Goal: Communication & Community: Answer question/provide support

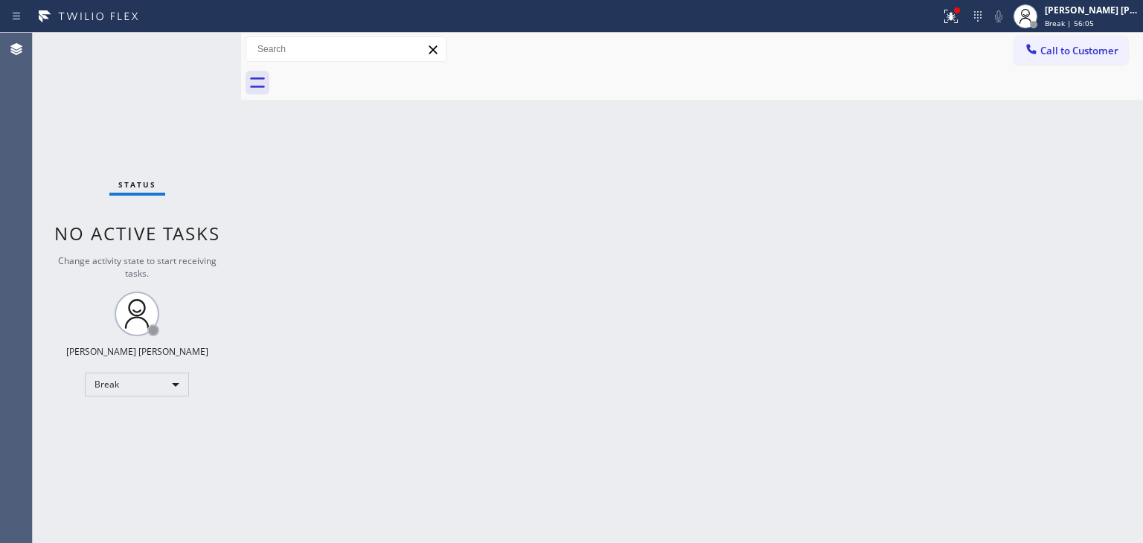
click at [196, 42] on div "Status No active tasks Change activity state to start receiving tasks. [PERSON_…" at bounding box center [137, 288] width 208 height 510
click at [1082, 18] on span "Break | 59:35" at bounding box center [1069, 23] width 49 height 10
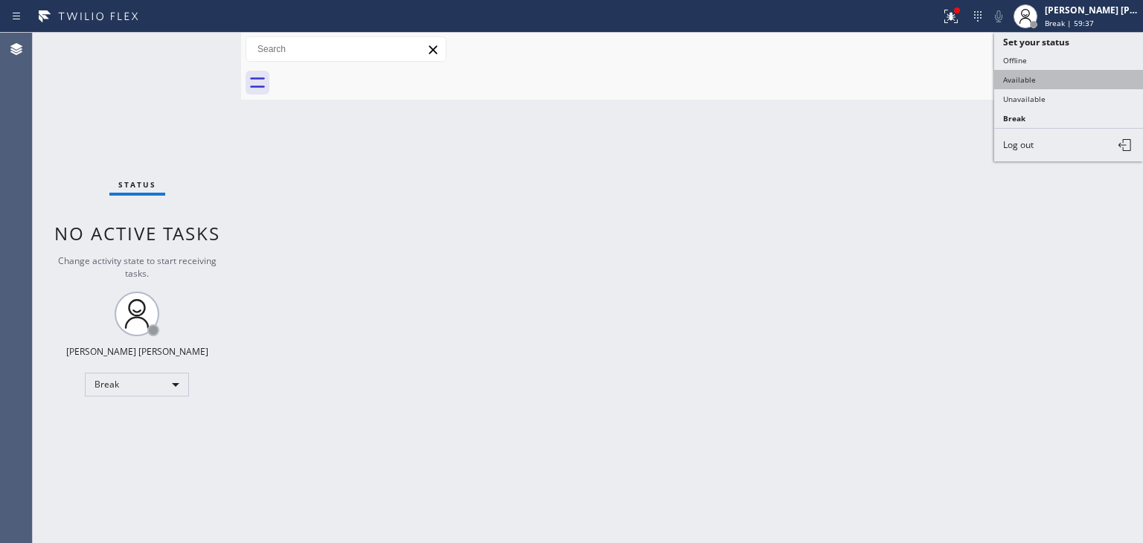
click at [1042, 80] on button "Available" at bounding box center [1068, 79] width 149 height 19
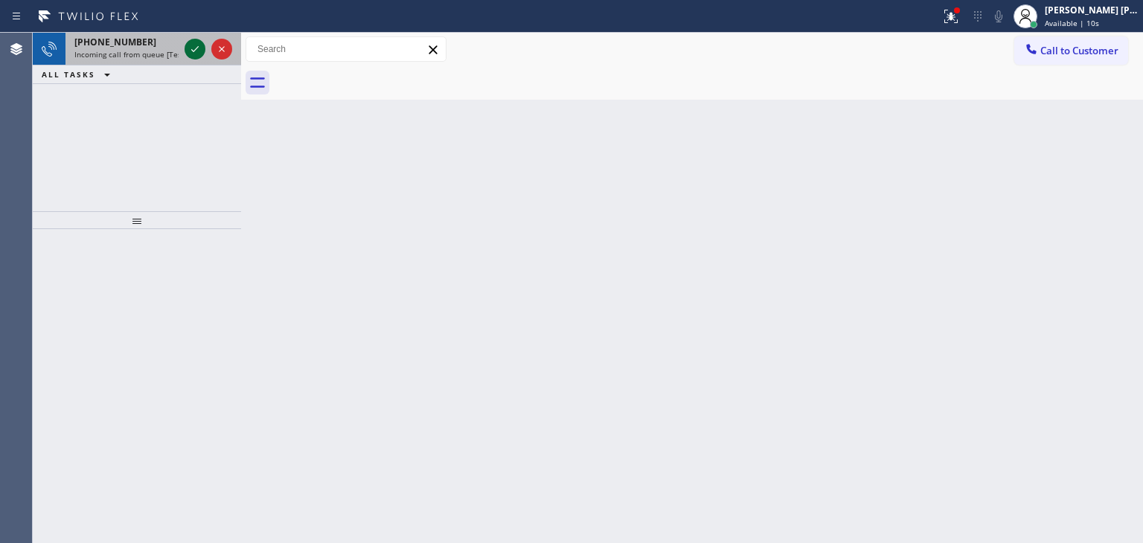
click at [196, 50] on icon at bounding box center [195, 49] width 18 height 18
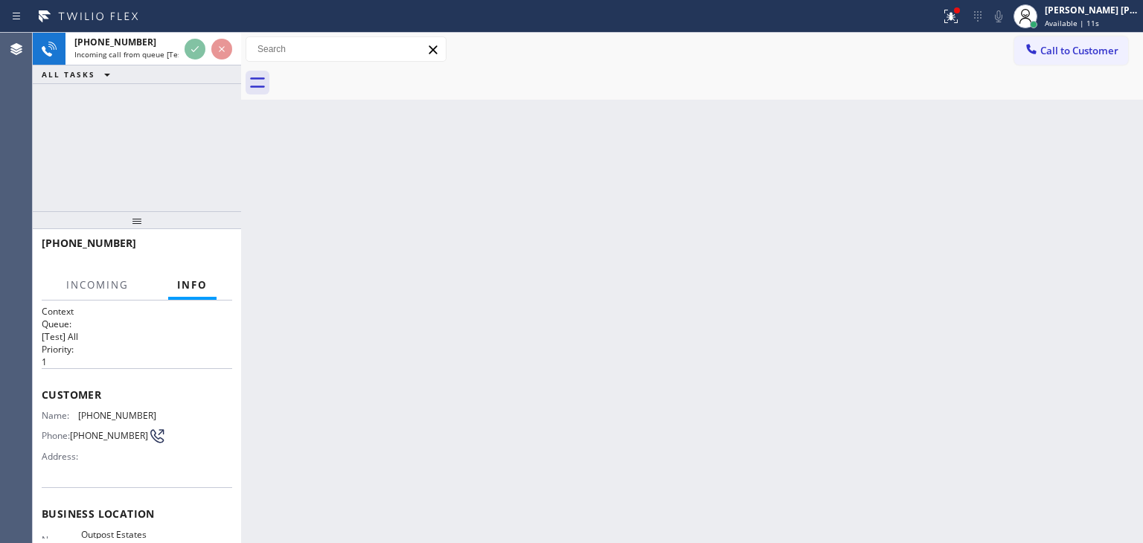
scroll to position [74, 0]
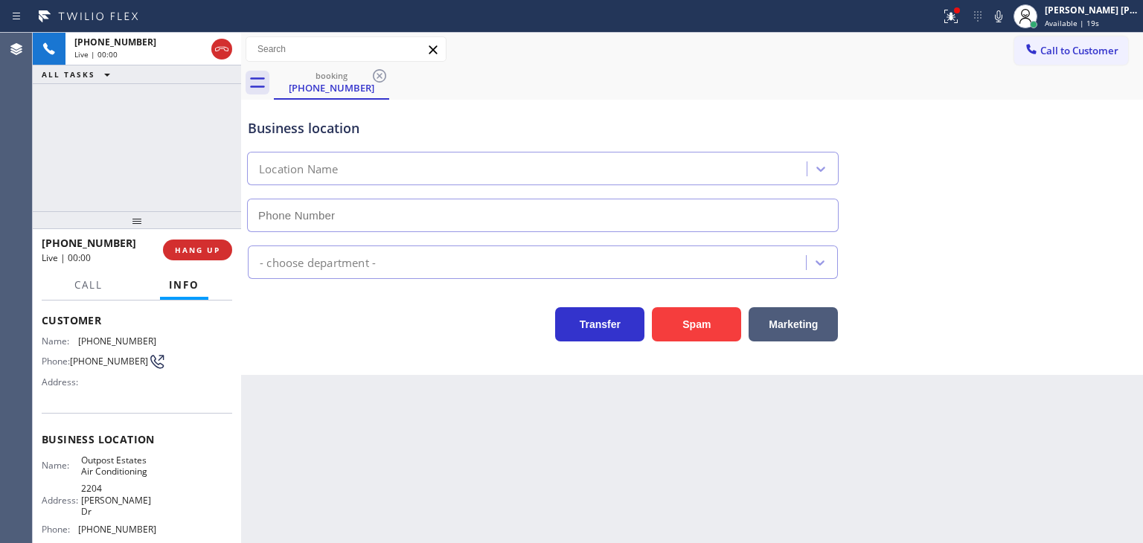
type input "[PHONE_NUMBER]"
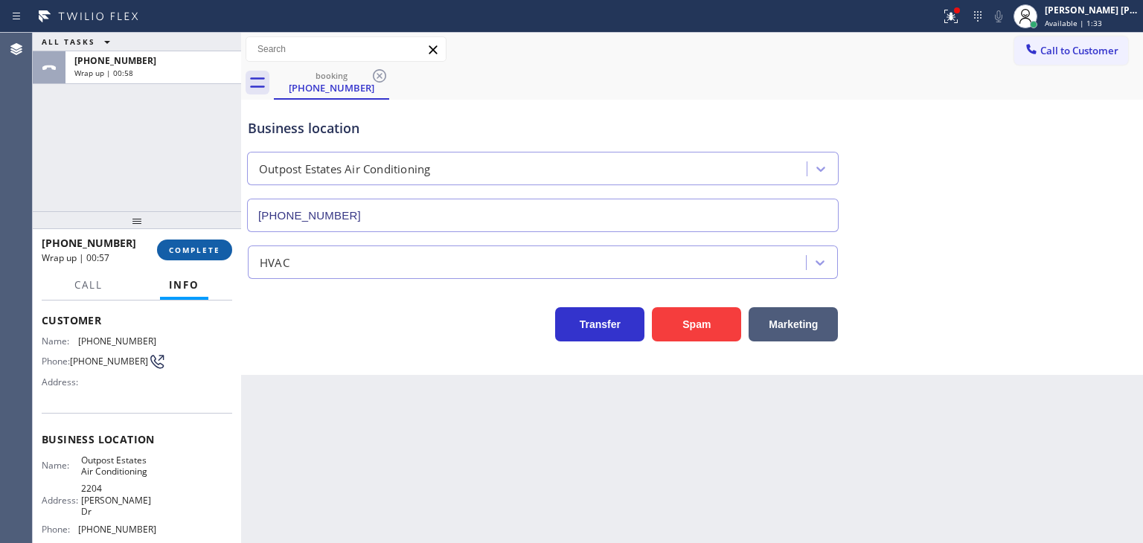
click at [200, 240] on button "COMPLETE" at bounding box center [194, 250] width 75 height 21
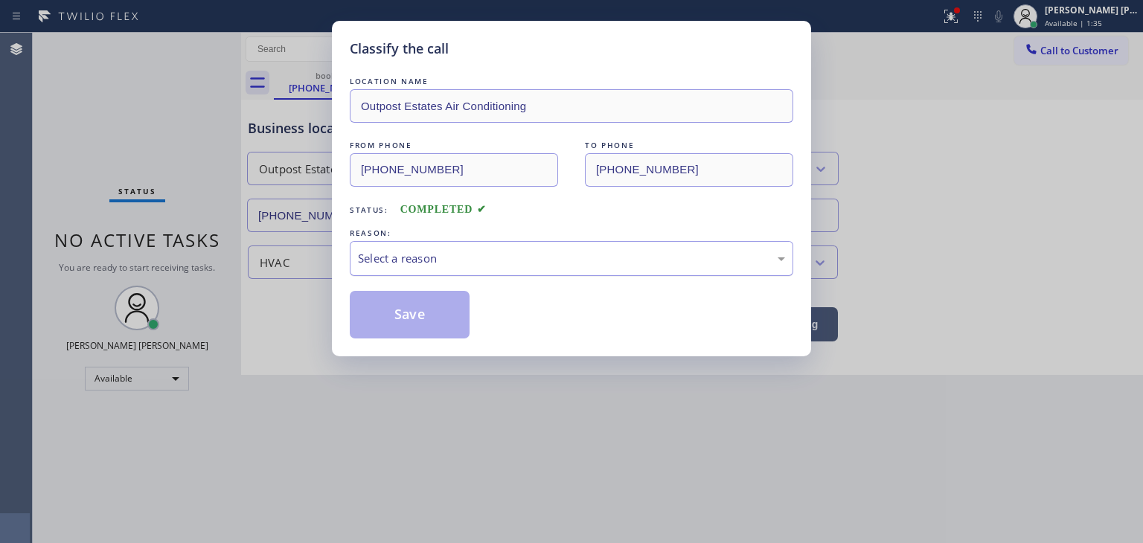
click at [415, 250] on div "Select a reason" at bounding box center [571, 258] width 427 height 17
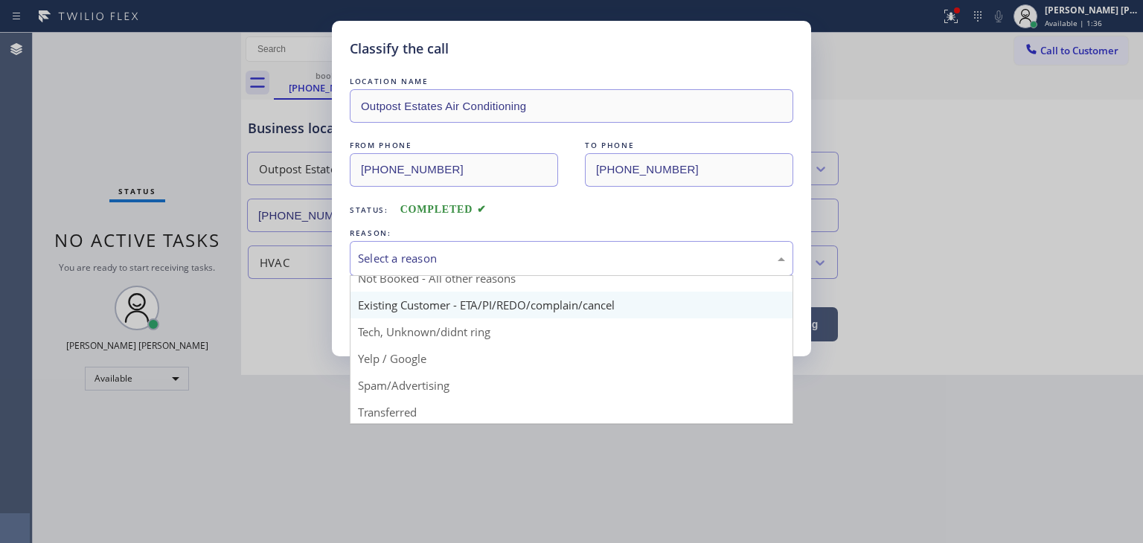
scroll to position [74, 0]
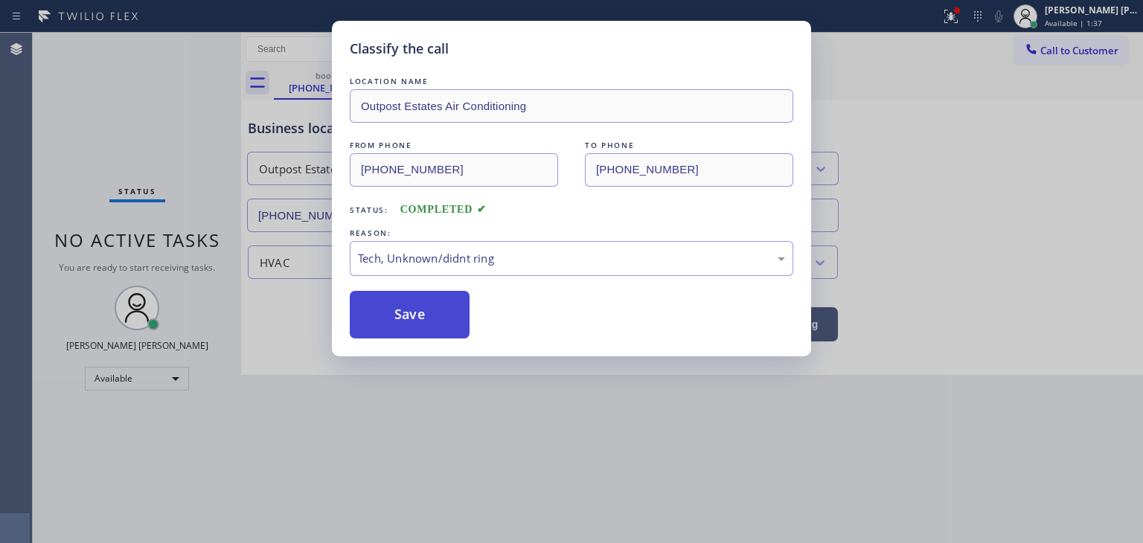
click at [435, 318] on button "Save" at bounding box center [410, 315] width 120 height 48
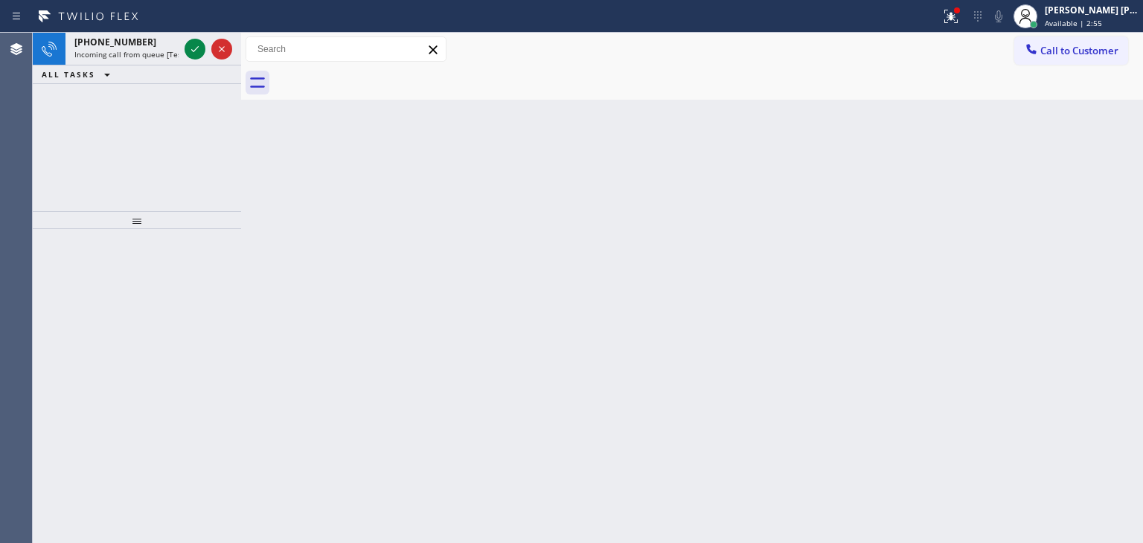
drag, startPoint x: 193, startPoint y: 51, endPoint x: 174, endPoint y: 121, distance: 72.4
click at [193, 51] on icon at bounding box center [194, 49] width 7 height 6
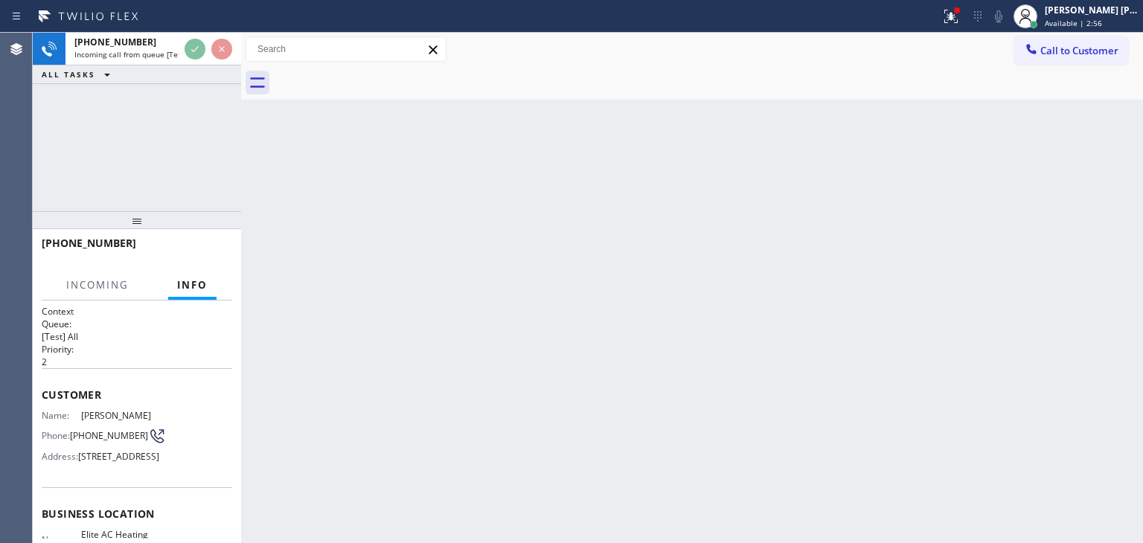
scroll to position [74, 0]
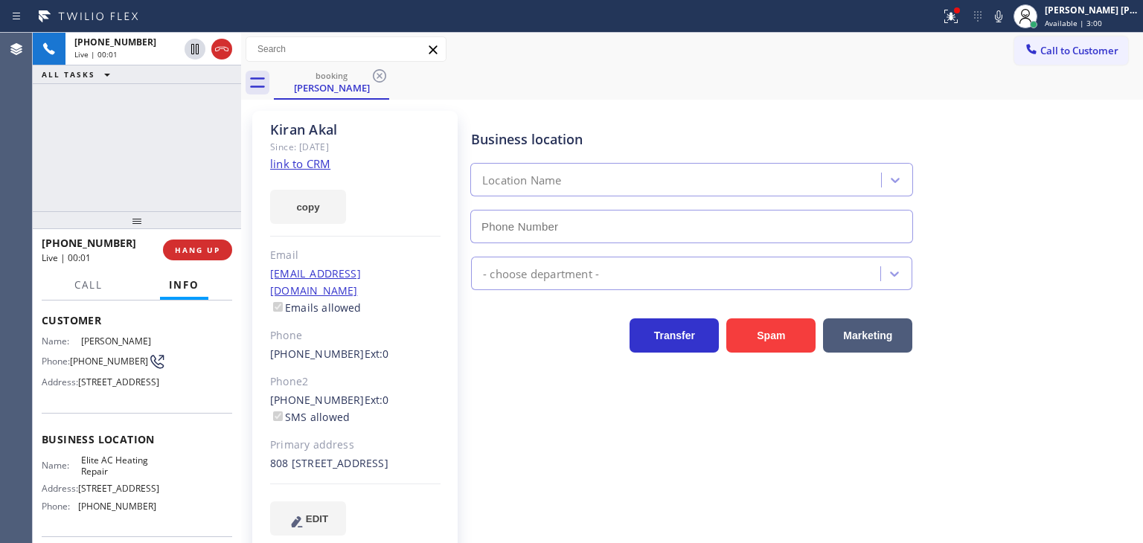
type input "[PHONE_NUMBER]"
click at [304, 163] on link "link to CRM" at bounding box center [300, 163] width 60 height 15
click at [721, 540] on div "Business location Elite AC Heating Repair [PHONE_NUMBER] HVAC Transfer Spam Mar…" at bounding box center [803, 338] width 671 height 446
click at [1002, 18] on icon at bounding box center [998, 16] width 7 height 12
click at [1007, 13] on icon at bounding box center [999, 16] width 18 height 18
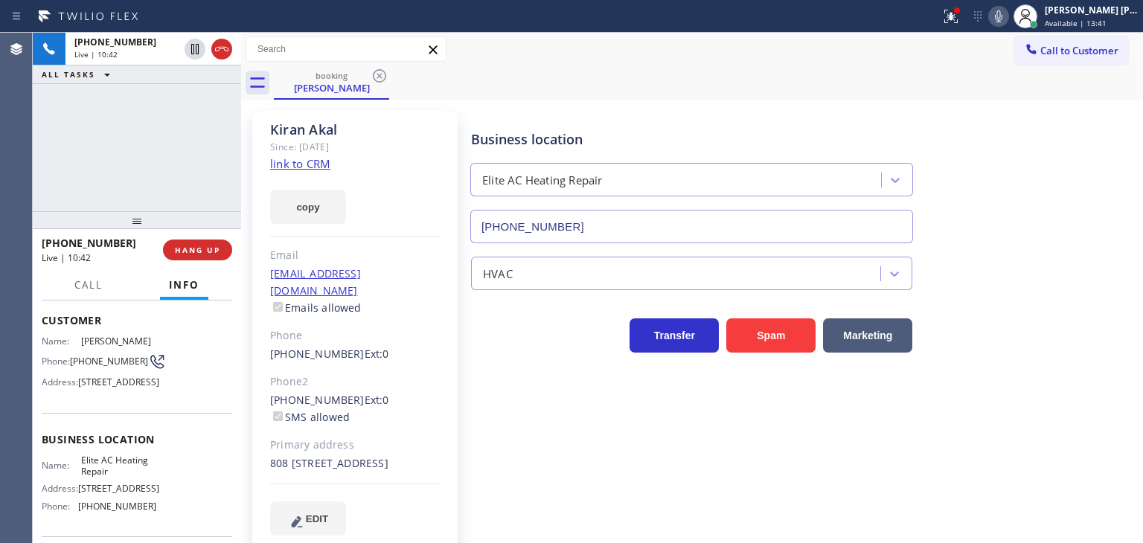
click at [1007, 16] on icon at bounding box center [999, 16] width 18 height 18
click at [1007, 22] on icon at bounding box center [999, 16] width 18 height 18
click at [1007, 13] on icon at bounding box center [999, 16] width 18 height 18
drag, startPoint x: 194, startPoint y: 101, endPoint x: 124, endPoint y: 245, distance: 160.1
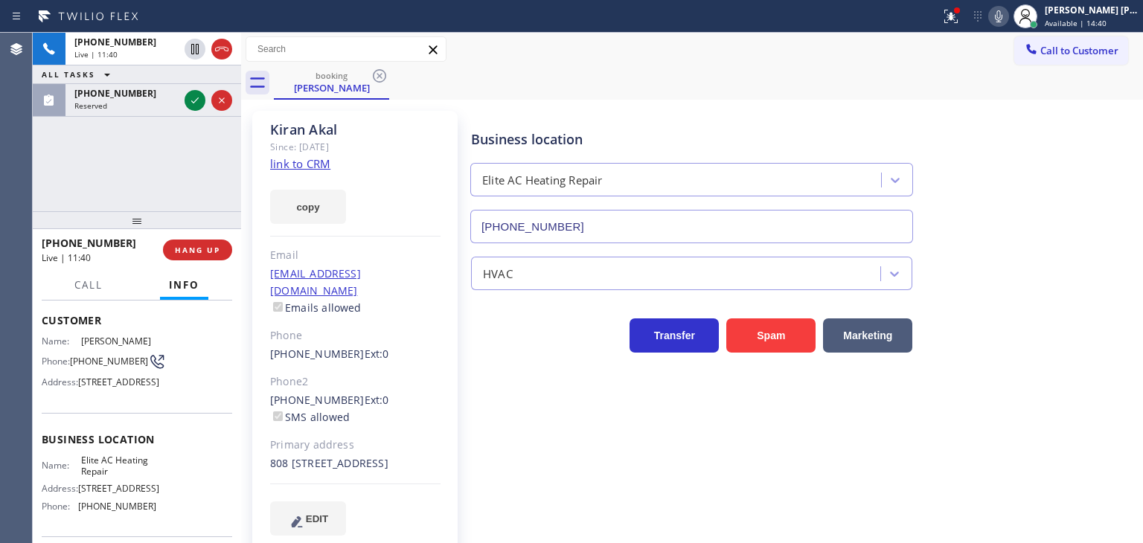
click at [195, 101] on icon at bounding box center [194, 100] width 7 height 6
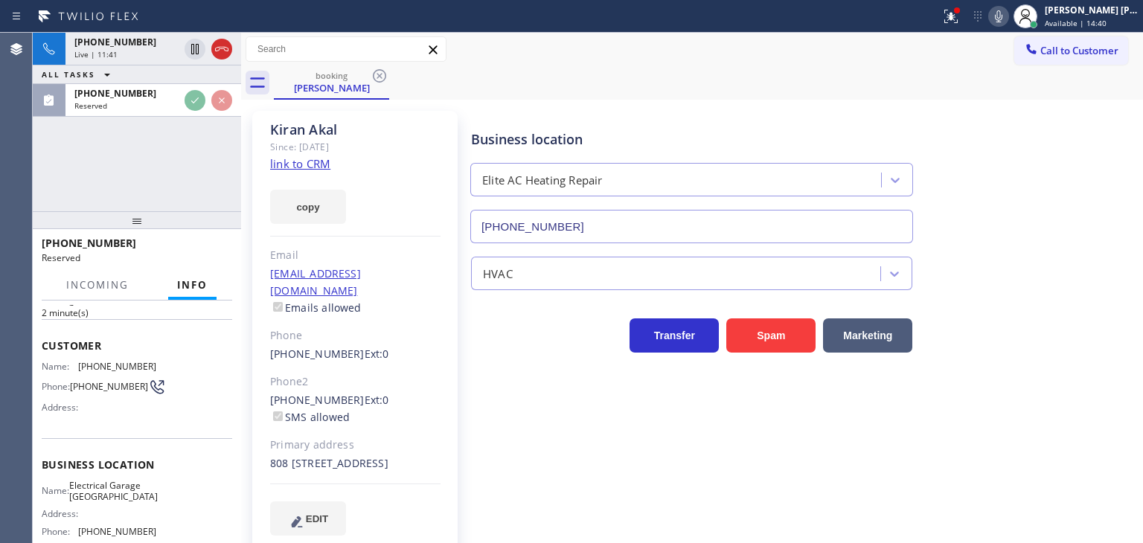
scroll to position [98, 0]
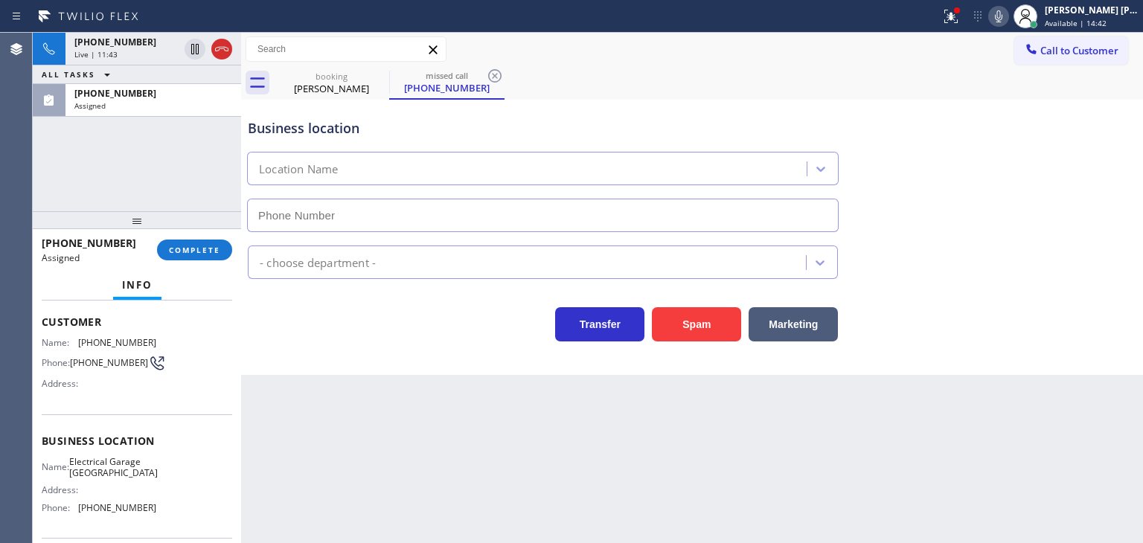
type input "[PHONE_NUMBER]"
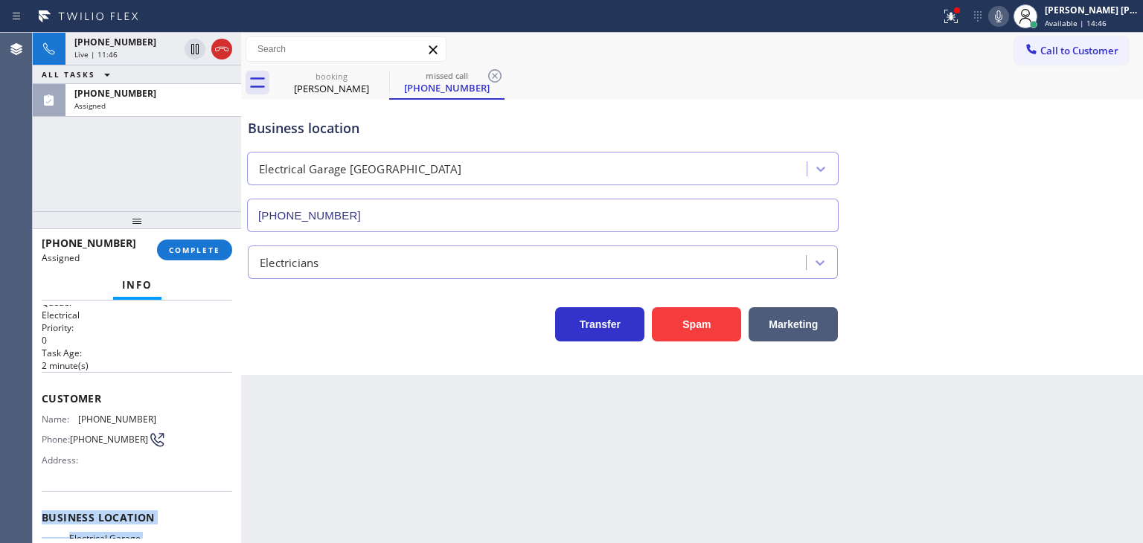
scroll to position [0, 0]
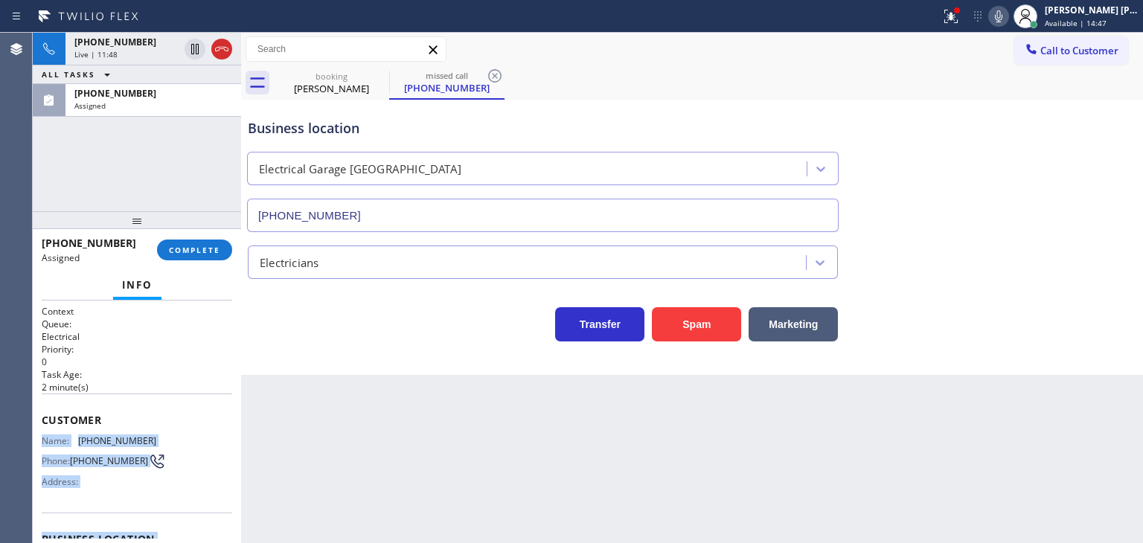
drag, startPoint x: 164, startPoint y: 510, endPoint x: 44, endPoint y: 432, distance: 142.6
click at [44, 432] on div "Context Queue: Electrical Priority: 0 Task Age: [DEMOGRAPHIC_DATA] minute(s) Cu…" at bounding box center [137, 527] width 190 height 444
copy div "Name: [PHONE_NUMBER] Phone: [PHONE_NUMBER] Address: Business location Name: Ele…"
click at [133, 102] on div "Assigned" at bounding box center [153, 105] width 158 height 10
click at [194, 254] on span "COMPLETE" at bounding box center [194, 250] width 51 height 10
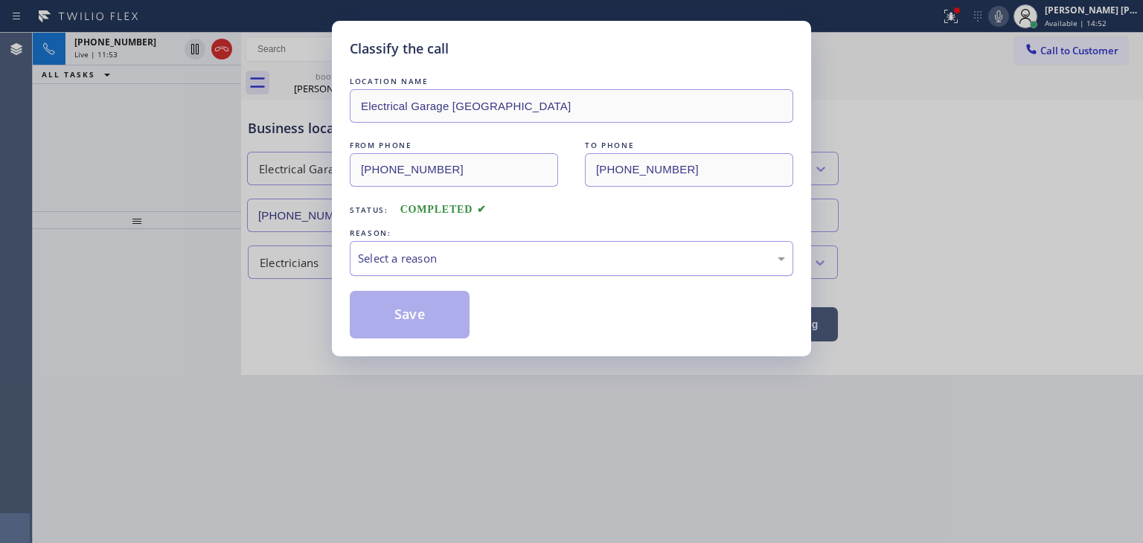
click at [408, 272] on div "Select a reason" at bounding box center [571, 258] width 443 height 35
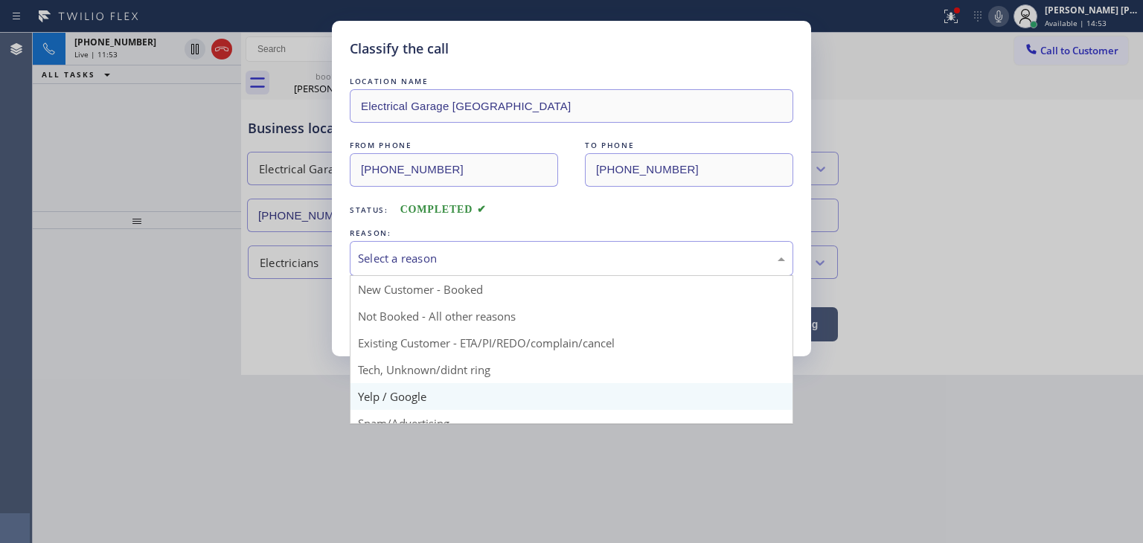
scroll to position [93, 0]
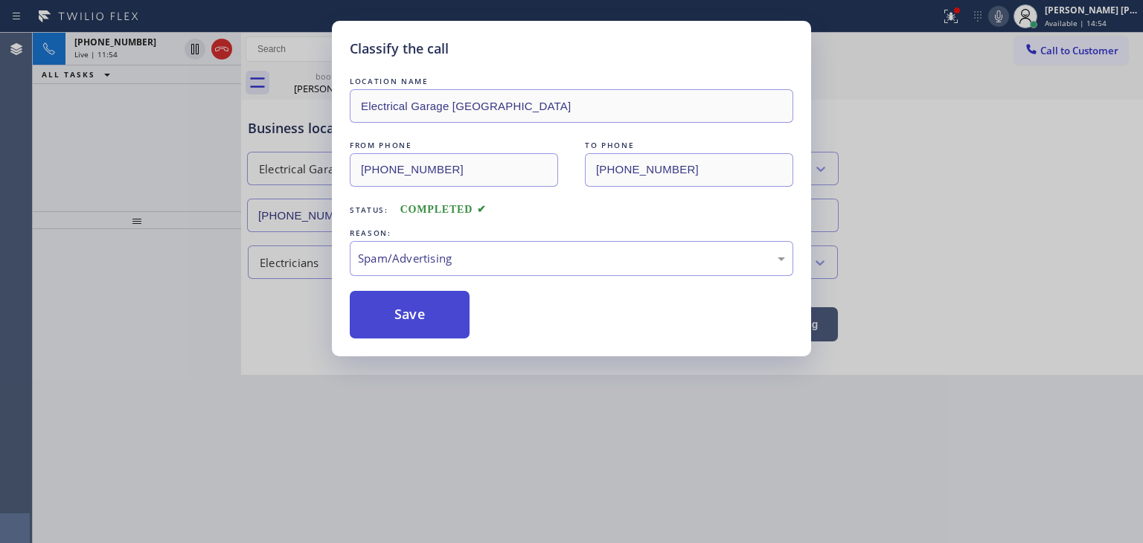
click at [414, 322] on button "Save" at bounding box center [410, 315] width 120 height 48
type input "[PHONE_NUMBER]"
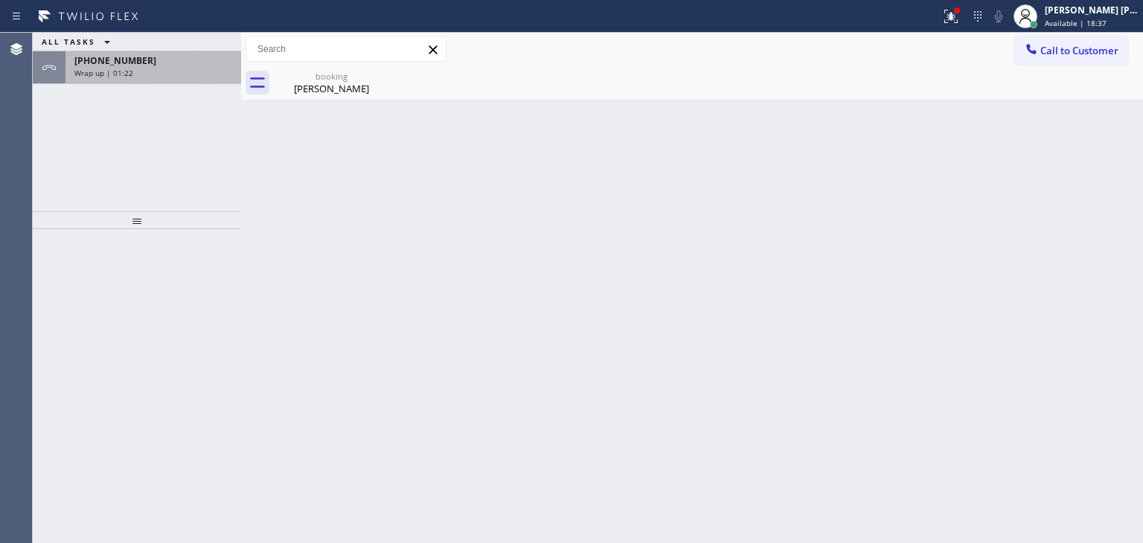
click at [137, 63] on div "[PHONE_NUMBER]" at bounding box center [153, 60] width 158 height 13
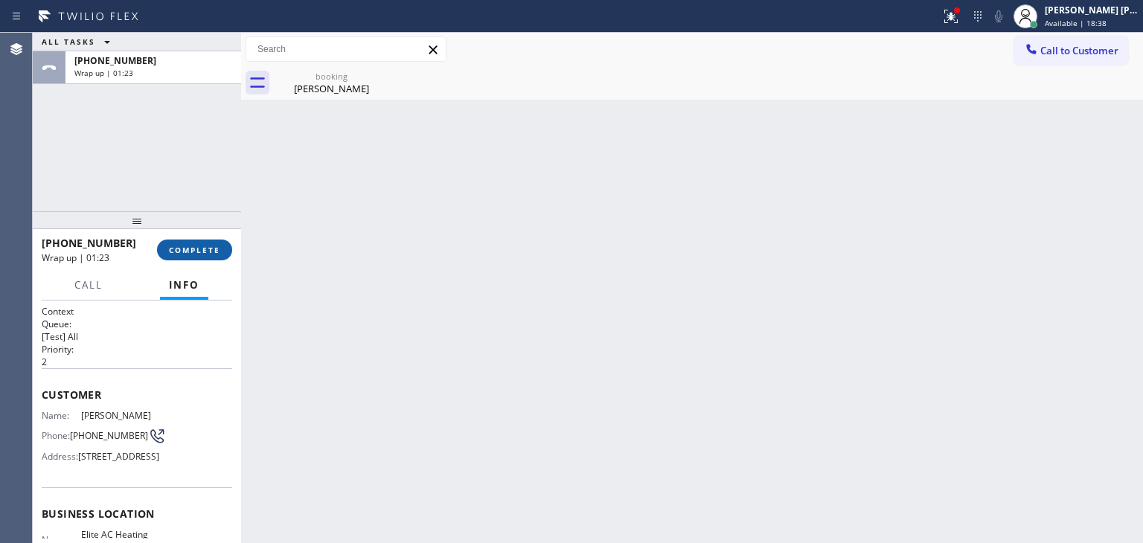
click at [205, 243] on button "COMPLETE" at bounding box center [194, 250] width 75 height 21
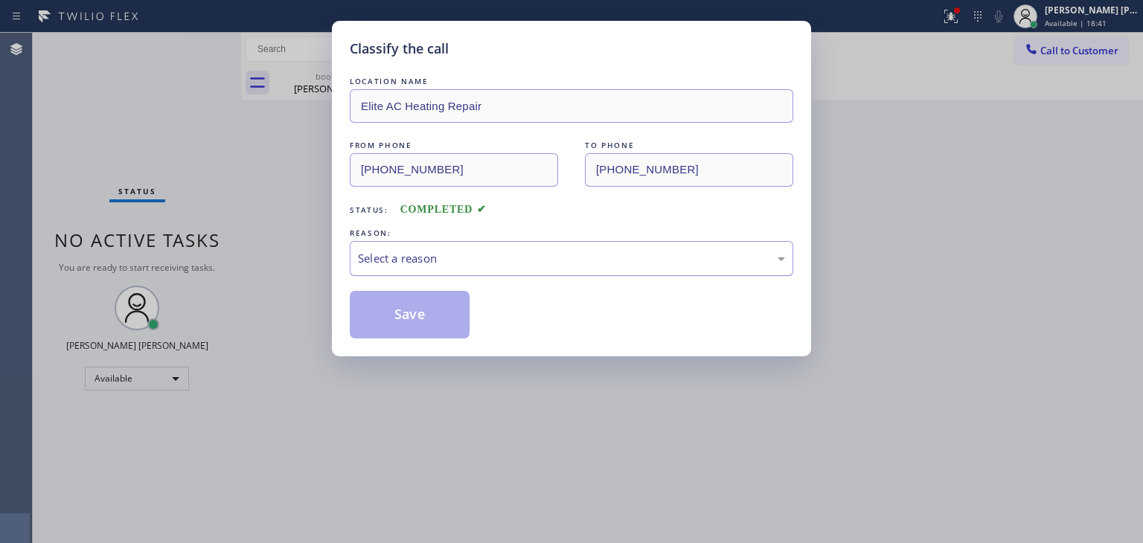
click at [419, 254] on div "Select a reason" at bounding box center [571, 258] width 427 height 17
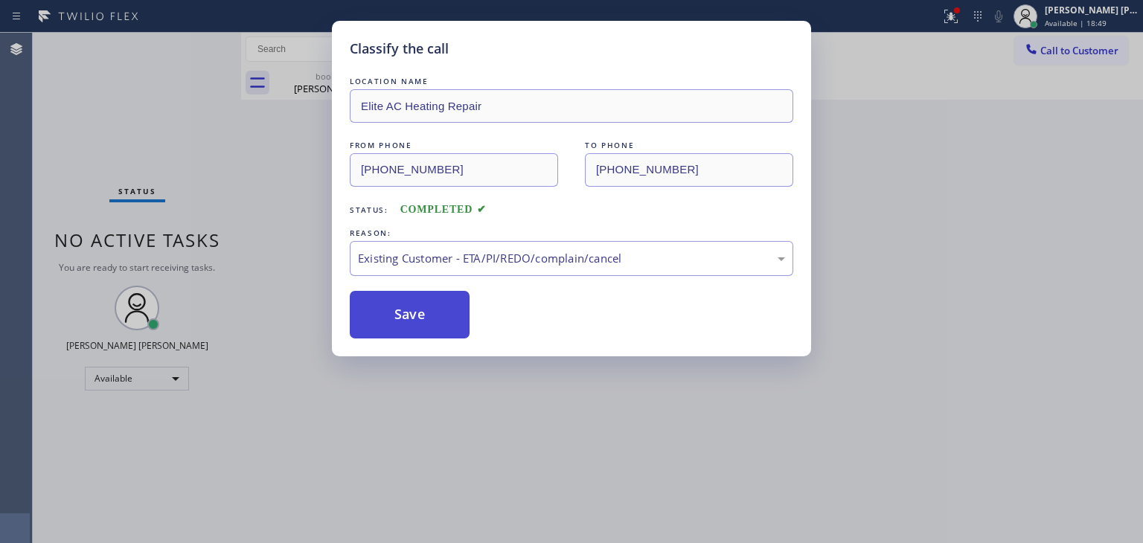
click at [422, 321] on button "Save" at bounding box center [410, 315] width 120 height 48
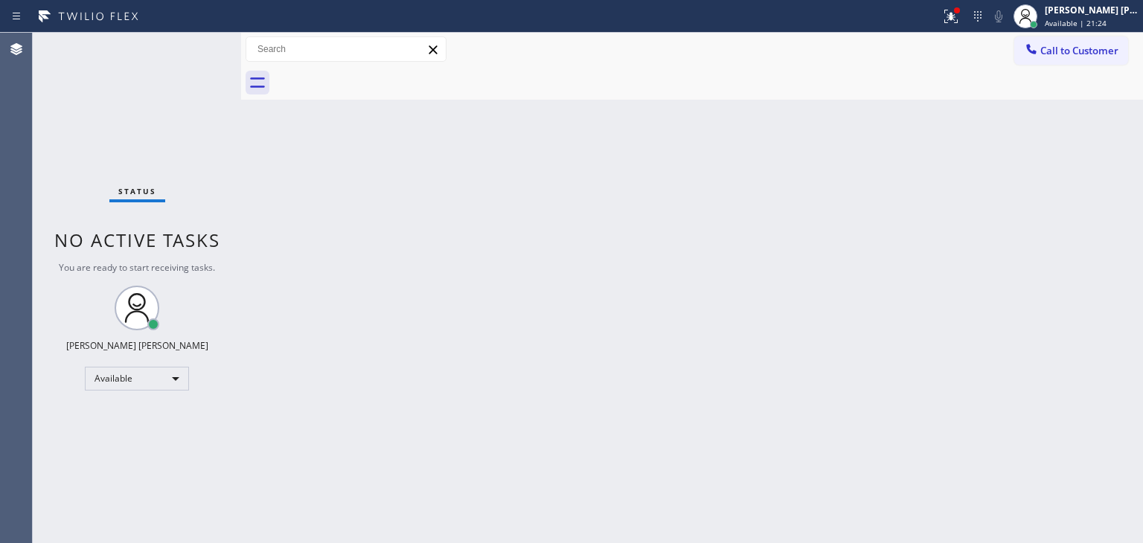
click at [199, 51] on div "Status No active tasks You are ready to start receiving tasks. [PERSON_NAME] [P…" at bounding box center [137, 288] width 208 height 510
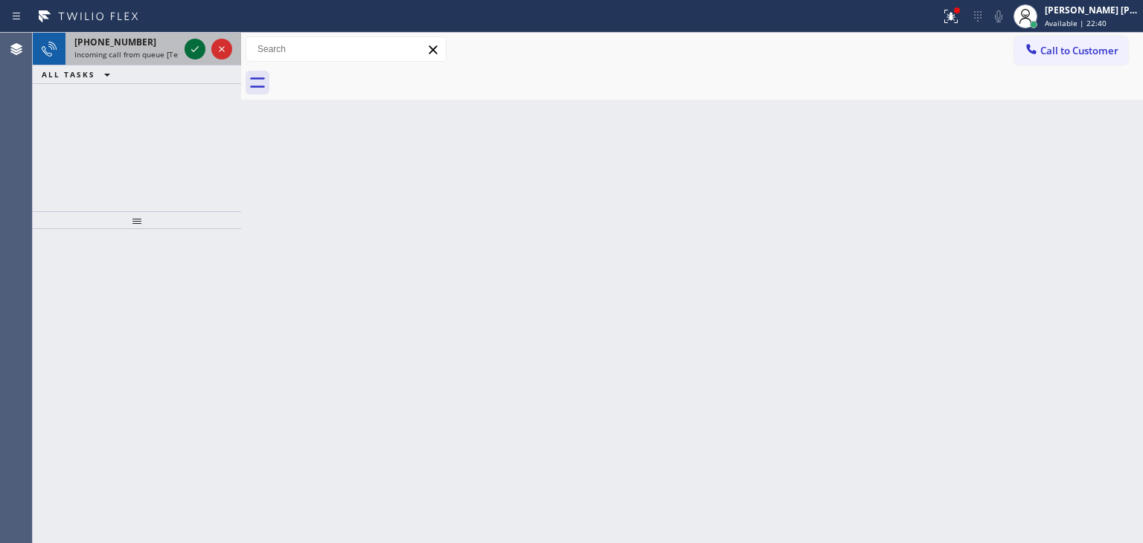
click at [199, 51] on icon at bounding box center [195, 49] width 18 height 18
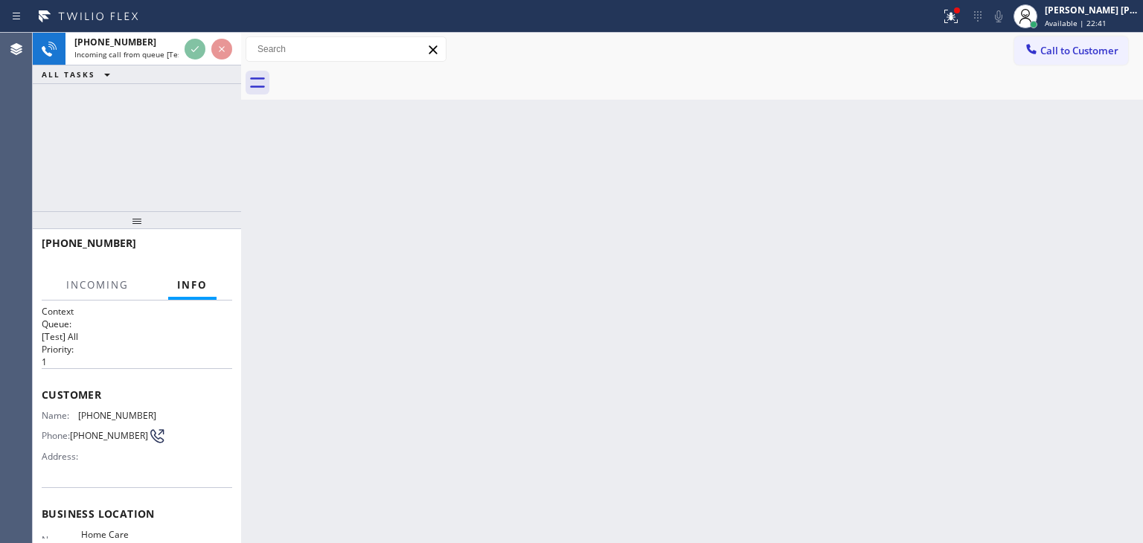
scroll to position [39, 0]
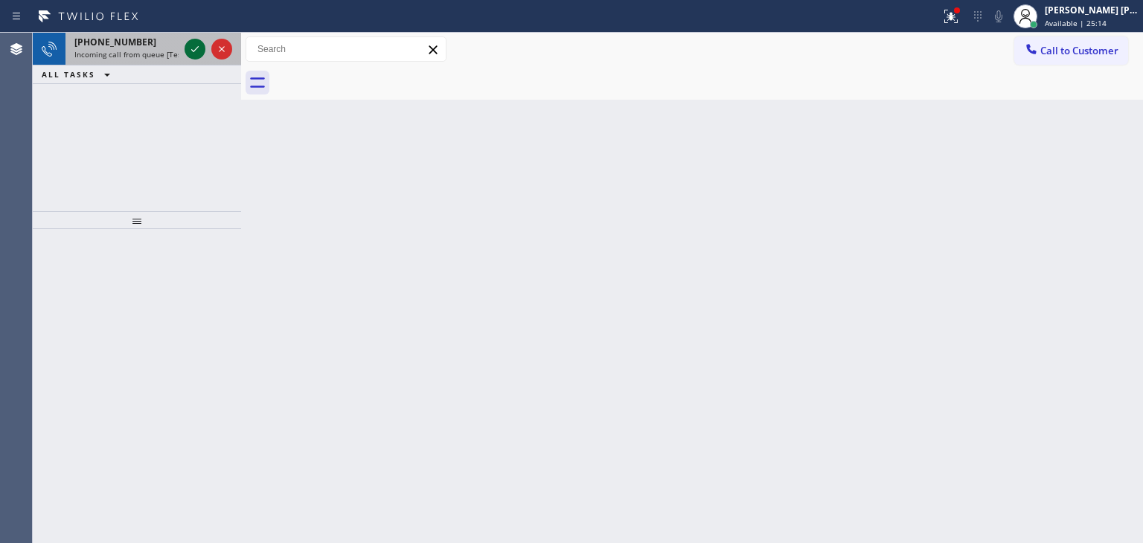
click at [191, 54] on icon at bounding box center [195, 49] width 18 height 18
click at [196, 43] on icon at bounding box center [195, 49] width 18 height 18
click at [189, 57] on icon at bounding box center [195, 49] width 18 height 18
click at [195, 57] on icon at bounding box center [195, 49] width 18 height 18
click at [189, 45] on icon at bounding box center [195, 49] width 18 height 18
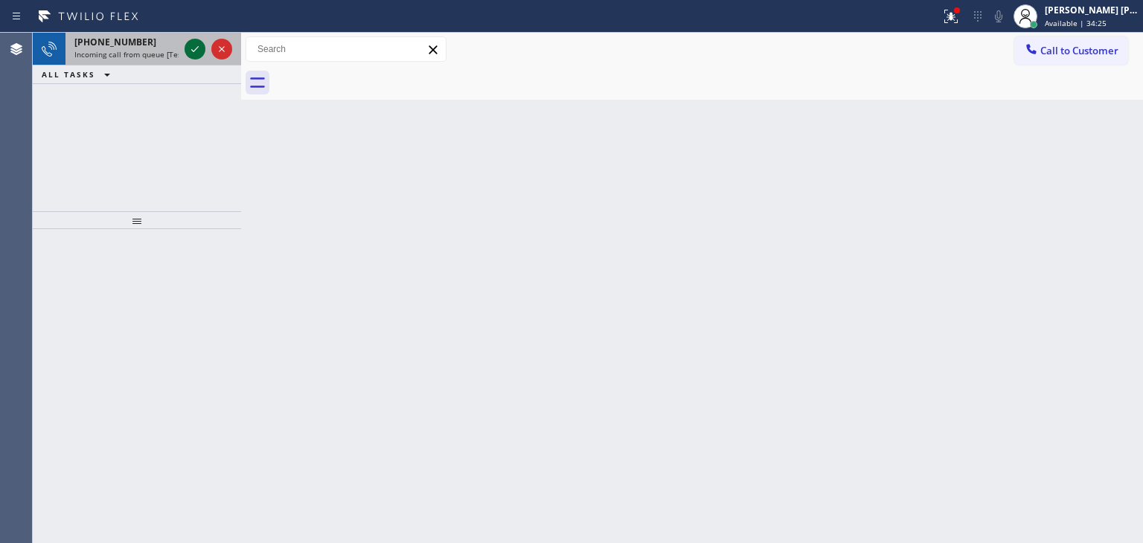
click at [192, 49] on icon at bounding box center [195, 49] width 18 height 18
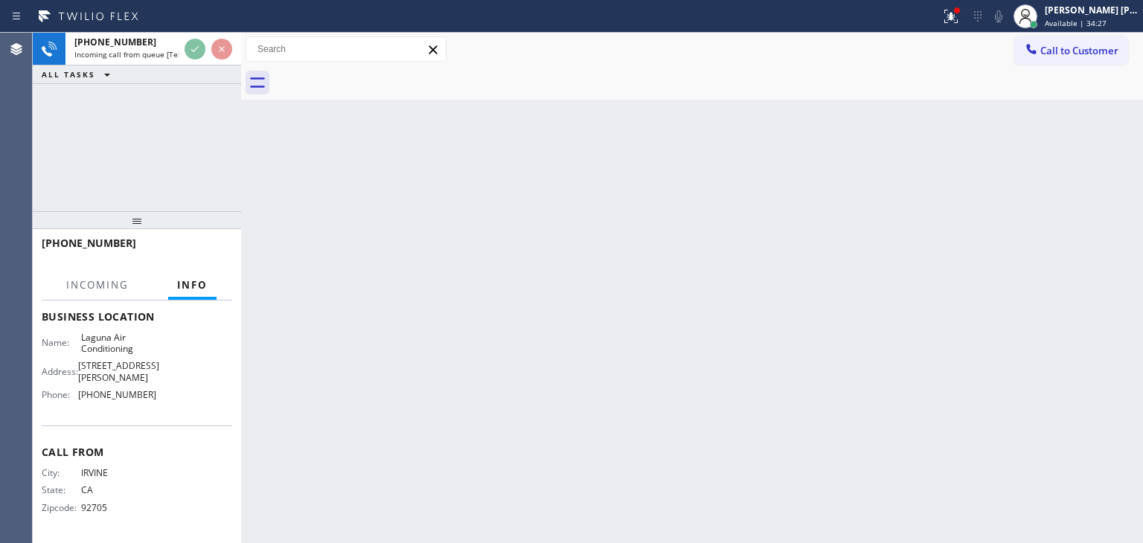
scroll to position [198, 0]
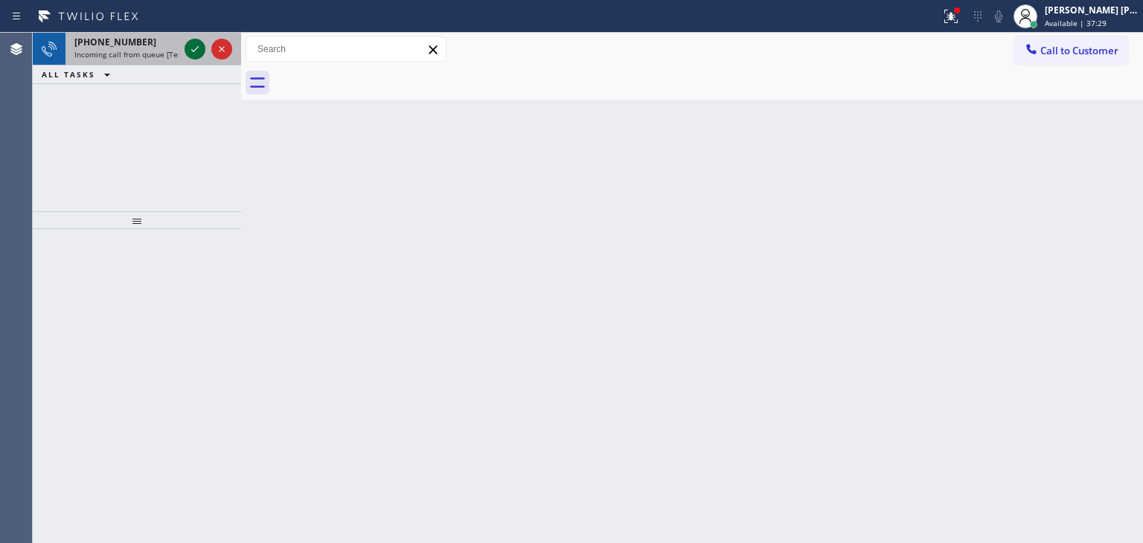
click at [196, 45] on icon at bounding box center [195, 49] width 18 height 18
click at [197, 53] on icon at bounding box center [195, 49] width 18 height 18
click at [196, 51] on icon at bounding box center [195, 49] width 18 height 18
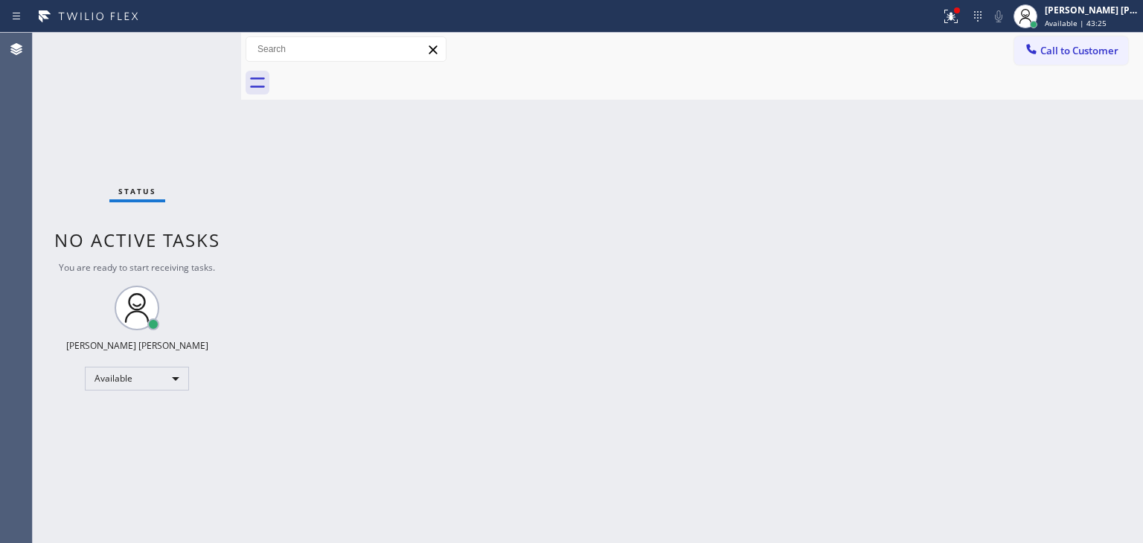
click at [196, 47] on div "Status No active tasks You are ready to start receiving tasks. [PERSON_NAME] [P…" at bounding box center [137, 288] width 208 height 510
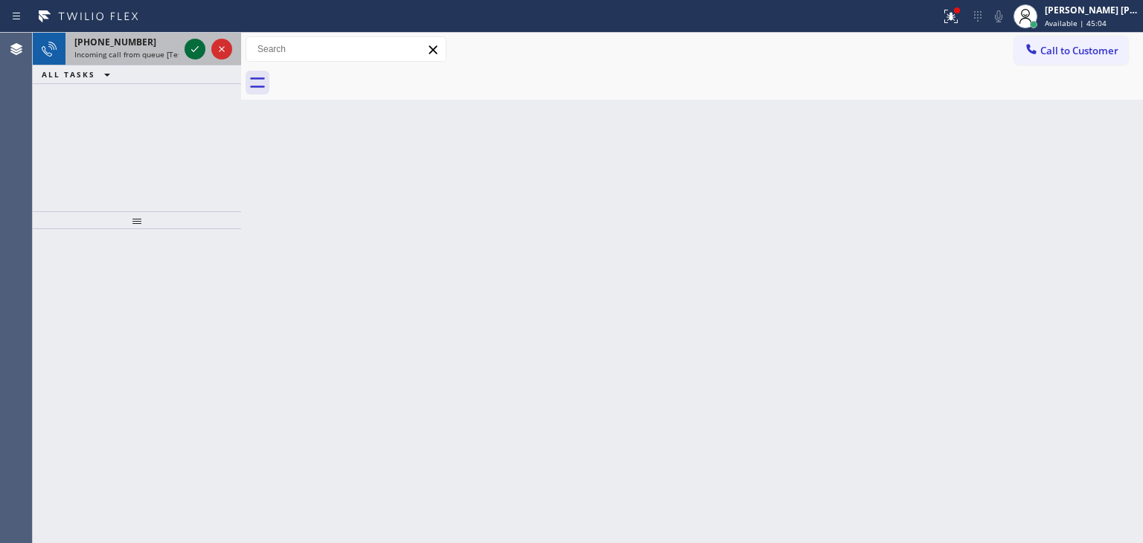
click at [197, 52] on icon at bounding box center [195, 49] width 18 height 18
click at [197, 47] on icon at bounding box center [194, 49] width 7 height 6
click at [193, 50] on icon at bounding box center [195, 49] width 18 height 18
drag, startPoint x: 192, startPoint y: 45, endPoint x: 192, endPoint y: 56, distance: 10.4
click at [192, 45] on icon at bounding box center [195, 49] width 18 height 18
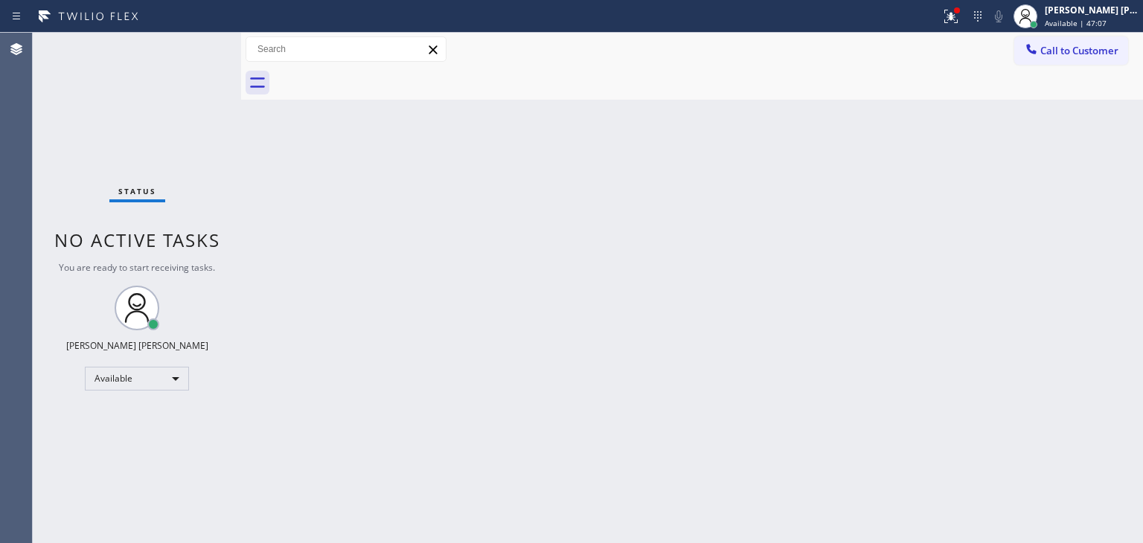
click at [202, 55] on div "Status No active tasks You are ready to start receiving tasks. [PERSON_NAME] [P…" at bounding box center [137, 288] width 208 height 510
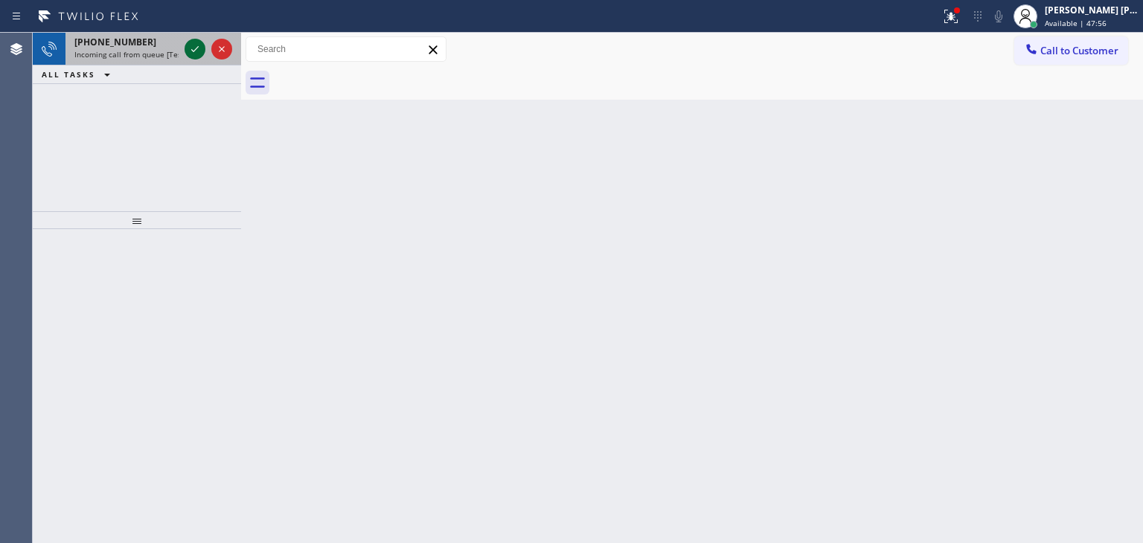
click at [192, 51] on icon at bounding box center [195, 49] width 18 height 18
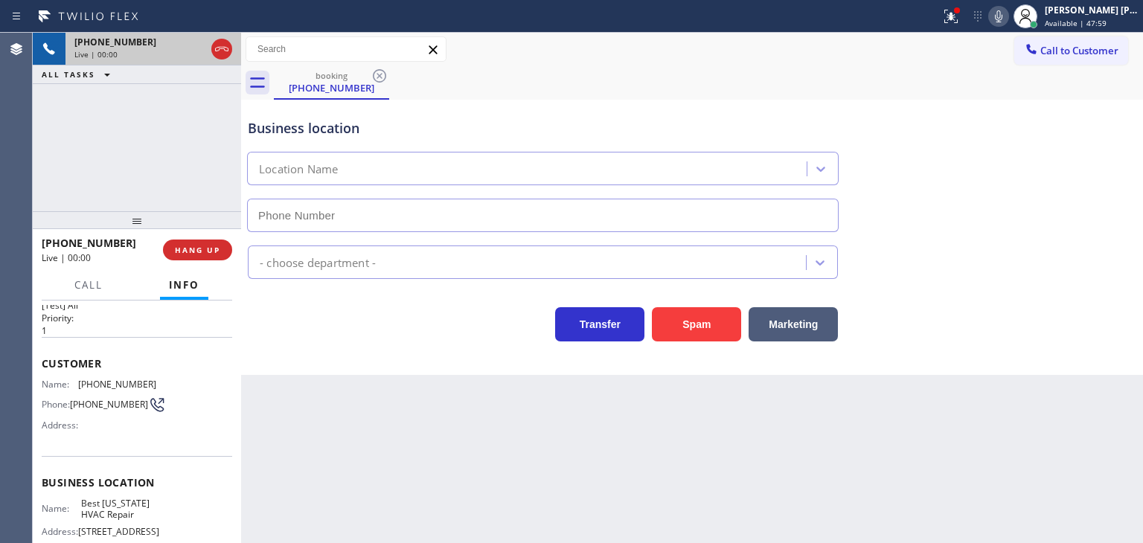
scroll to position [149, 0]
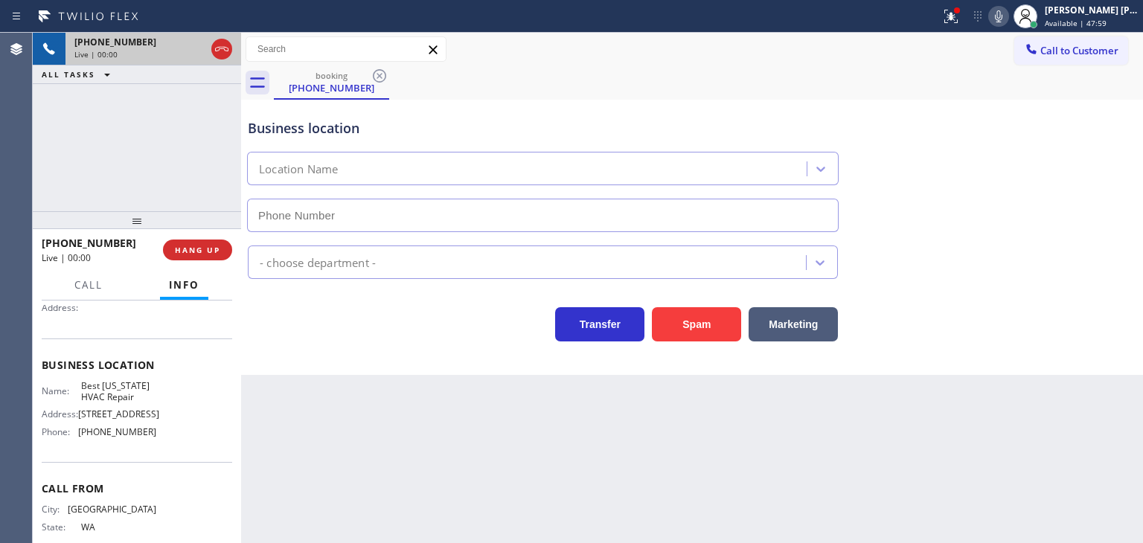
type input "[PHONE_NUMBER]"
drag, startPoint x: 1102, startPoint y: 106, endPoint x: 1086, endPoint y: 89, distance: 23.2
click at [1102, 106] on div "Business location Best [US_STATE] HVAC Repair [PHONE_NUMBER]" at bounding box center [692, 164] width 894 height 135
click at [1007, 21] on icon at bounding box center [999, 16] width 18 height 18
drag, startPoint x: 1019, startPoint y: 15, endPoint x: 1023, endPoint y: 69, distance: 54.4
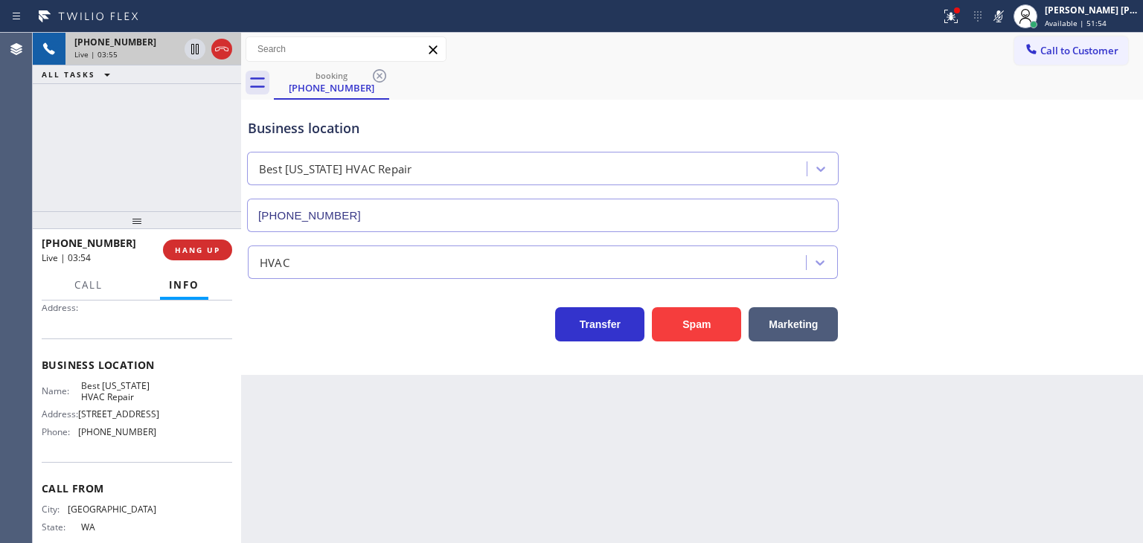
click at [1007, 15] on icon at bounding box center [999, 16] width 18 height 18
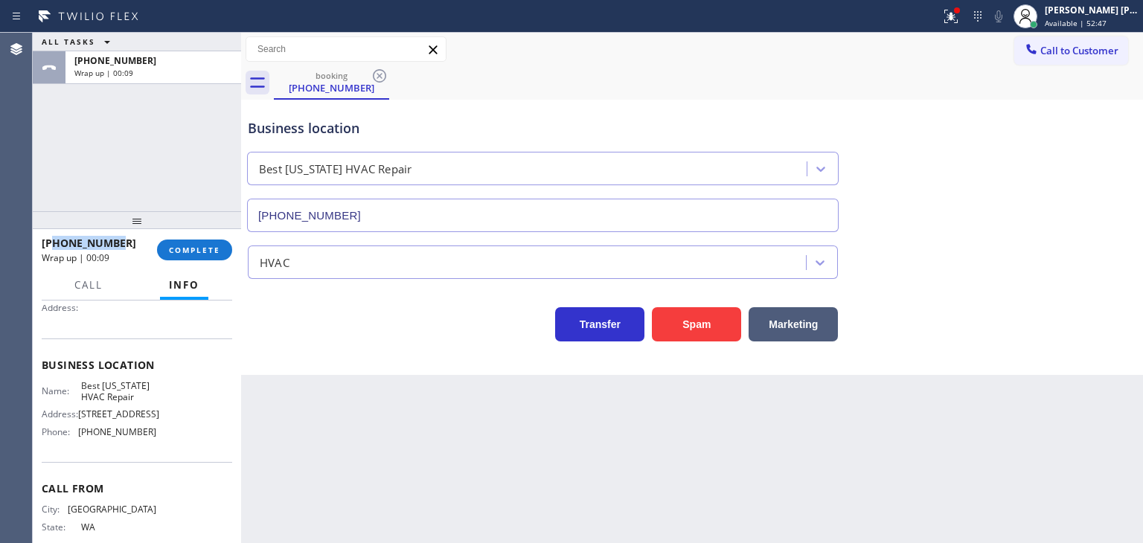
drag, startPoint x: 117, startPoint y: 241, endPoint x: 57, endPoint y: 236, distance: 60.5
click at [57, 236] on div "[PHONE_NUMBER]" at bounding box center [94, 243] width 105 height 14
copy span "2062957253"
drag, startPoint x: 141, startPoint y: 432, endPoint x: 78, endPoint y: 435, distance: 63.3
click at [78, 435] on span "[PHONE_NUMBER]" at bounding box center [117, 431] width 78 height 11
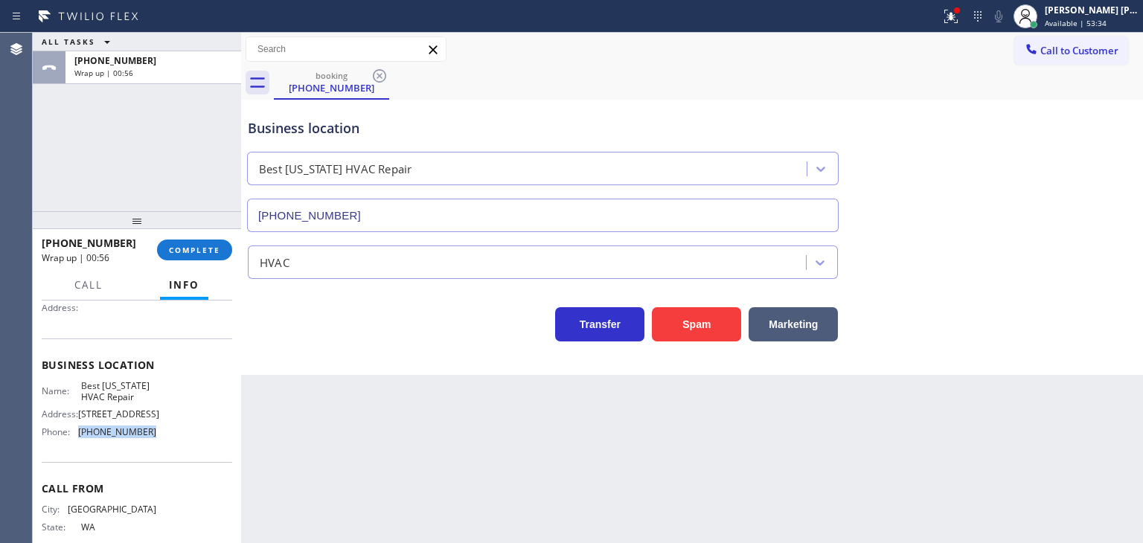
copy span "[PHONE_NUMBER]"
click at [204, 257] on button "COMPLETE" at bounding box center [194, 250] width 75 height 21
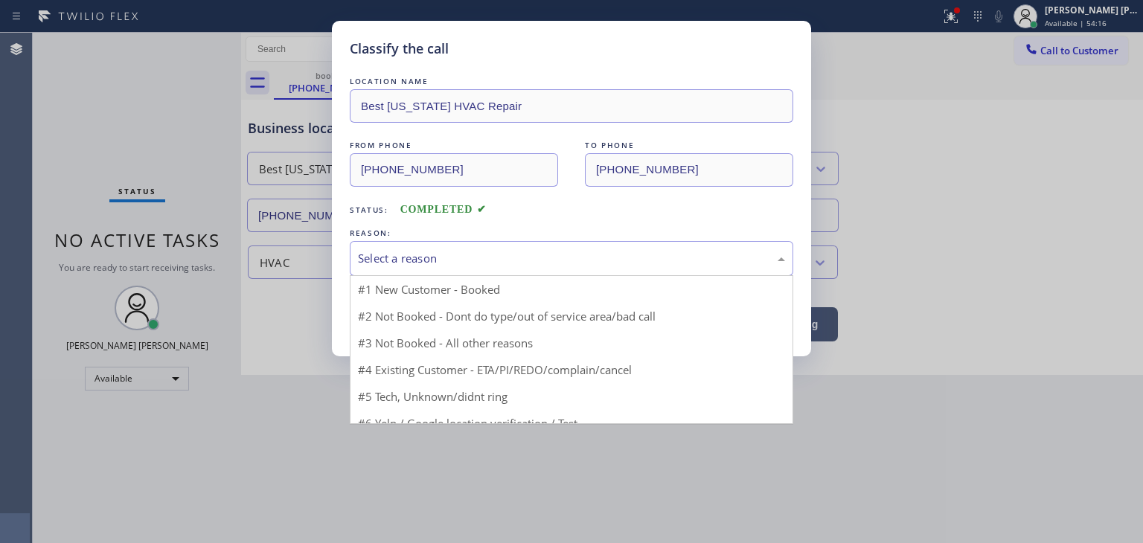
click at [378, 251] on div "Select a reason" at bounding box center [571, 258] width 427 height 17
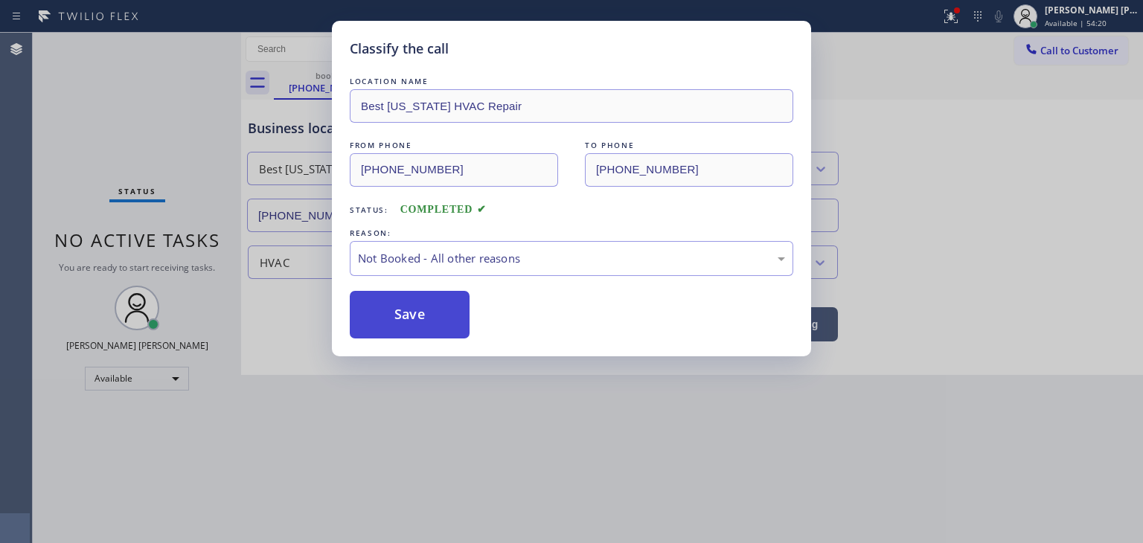
click at [408, 312] on button "Save" at bounding box center [410, 315] width 120 height 48
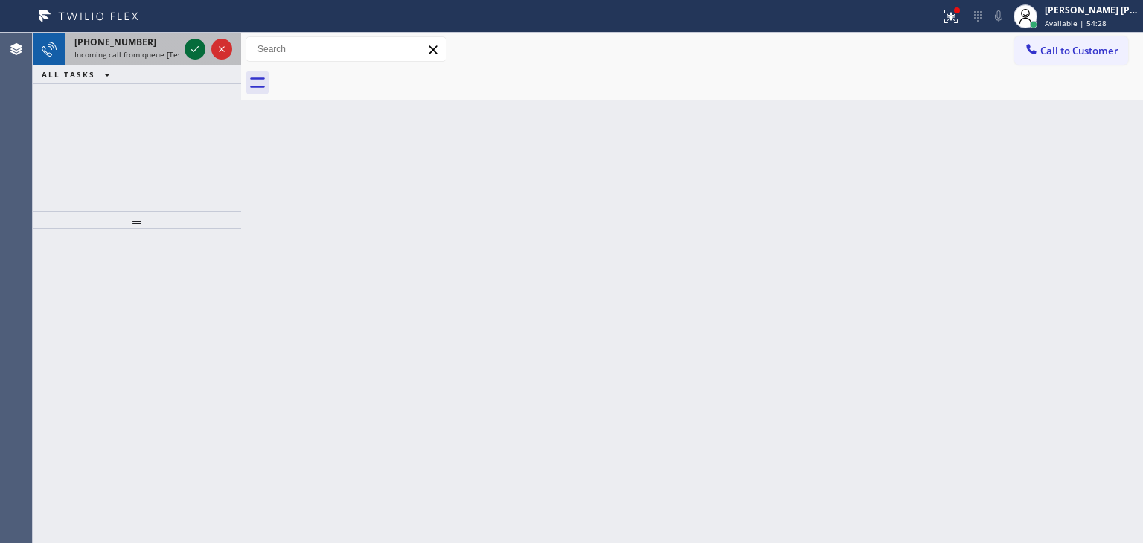
click at [193, 49] on icon at bounding box center [195, 49] width 18 height 18
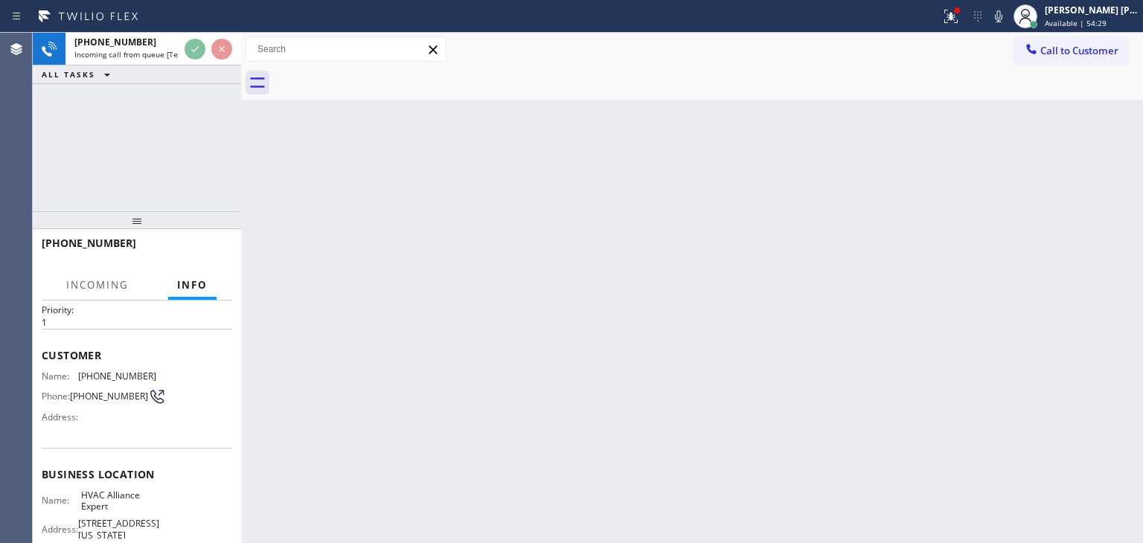
scroll to position [74, 0]
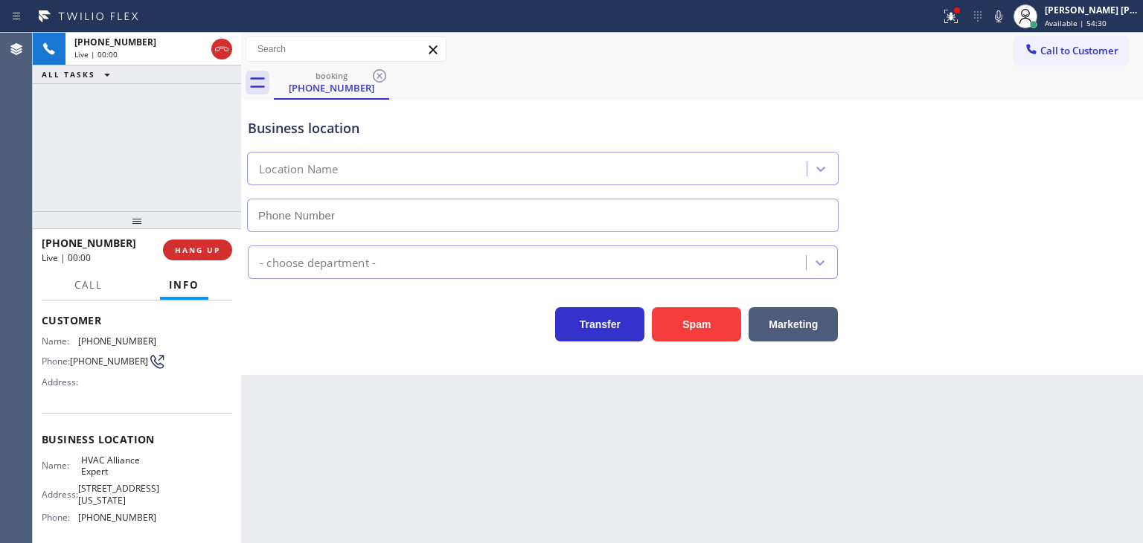
type input "[PHONE_NUMBER]"
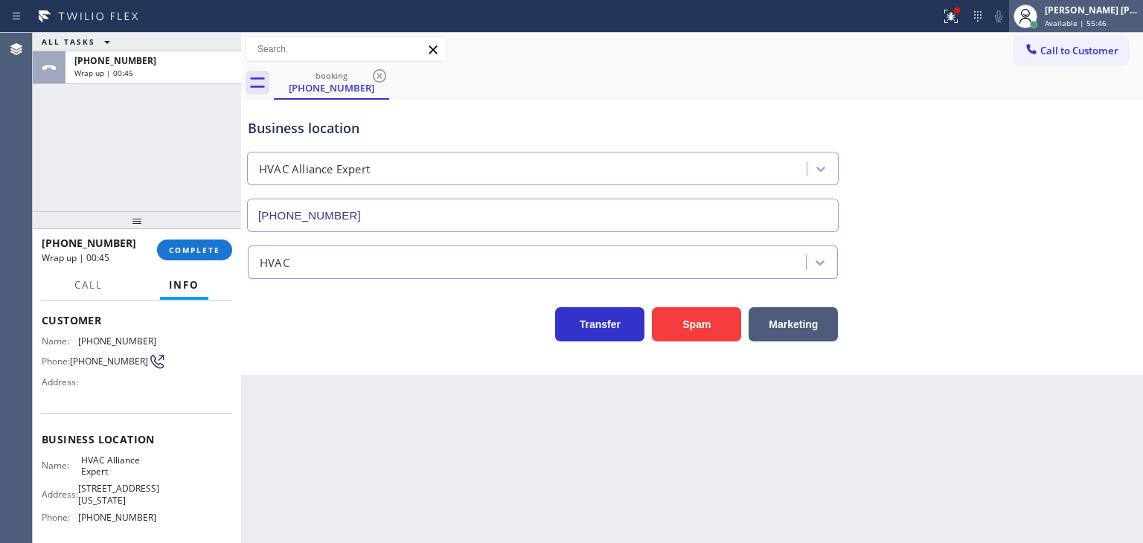
click at [1100, 19] on span "Available | 55:46" at bounding box center [1076, 23] width 62 height 10
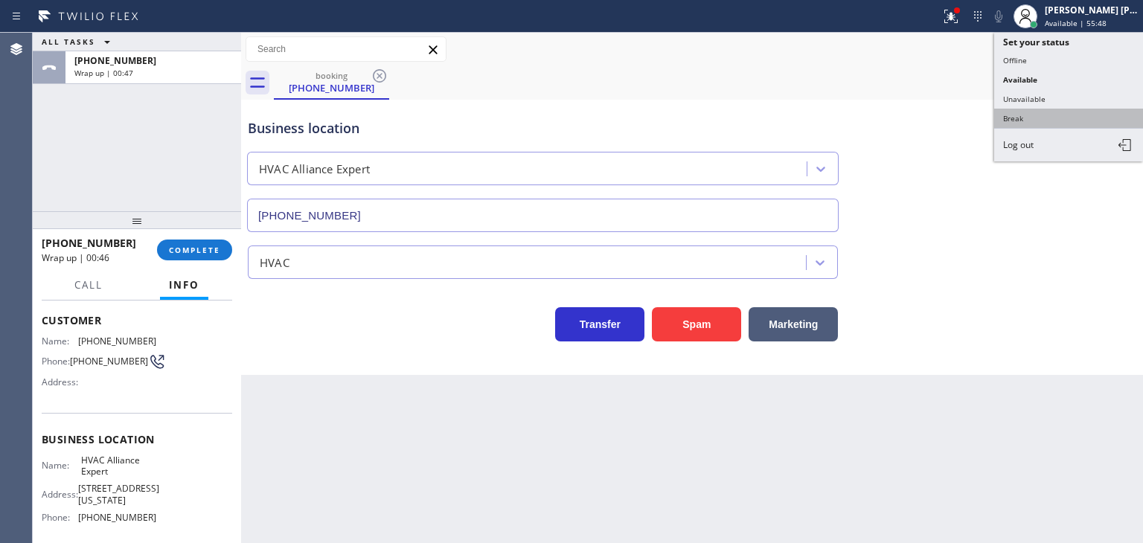
drag, startPoint x: 1030, startPoint y: 115, endPoint x: 1008, endPoint y: 114, distance: 21.6
click at [1030, 114] on button "Break" at bounding box center [1068, 118] width 149 height 19
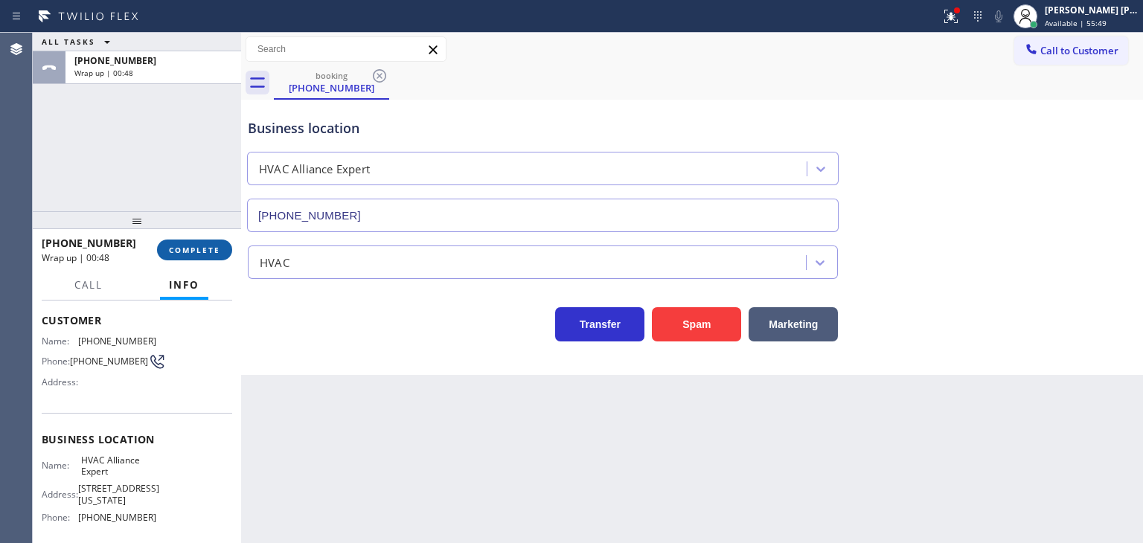
click at [186, 253] on span "COMPLETE" at bounding box center [194, 250] width 51 height 10
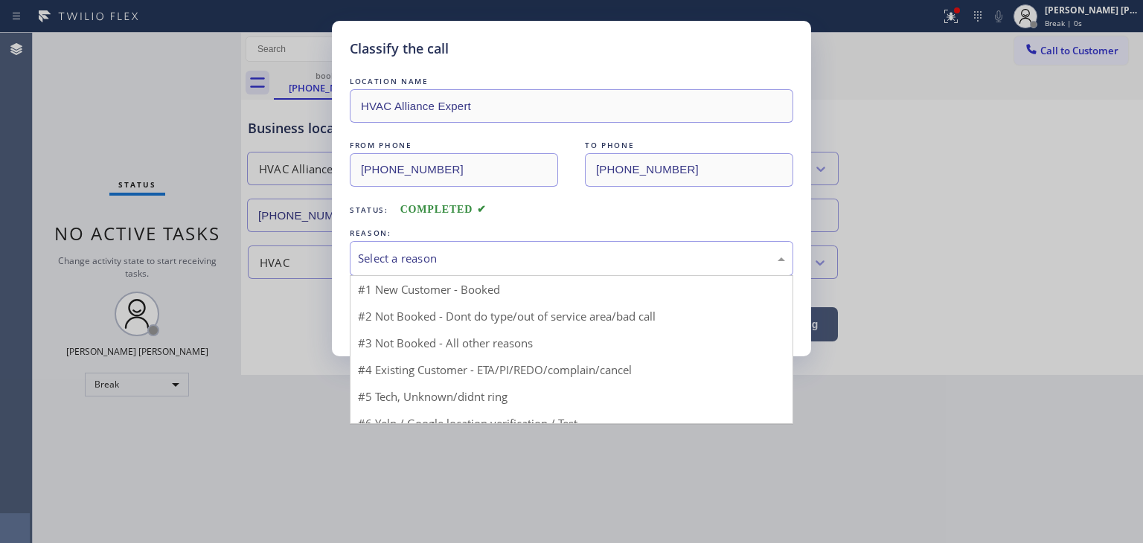
click at [416, 259] on div "Select a reason" at bounding box center [571, 258] width 427 height 17
drag, startPoint x: 413, startPoint y: 371, endPoint x: 411, endPoint y: 362, distance: 9.9
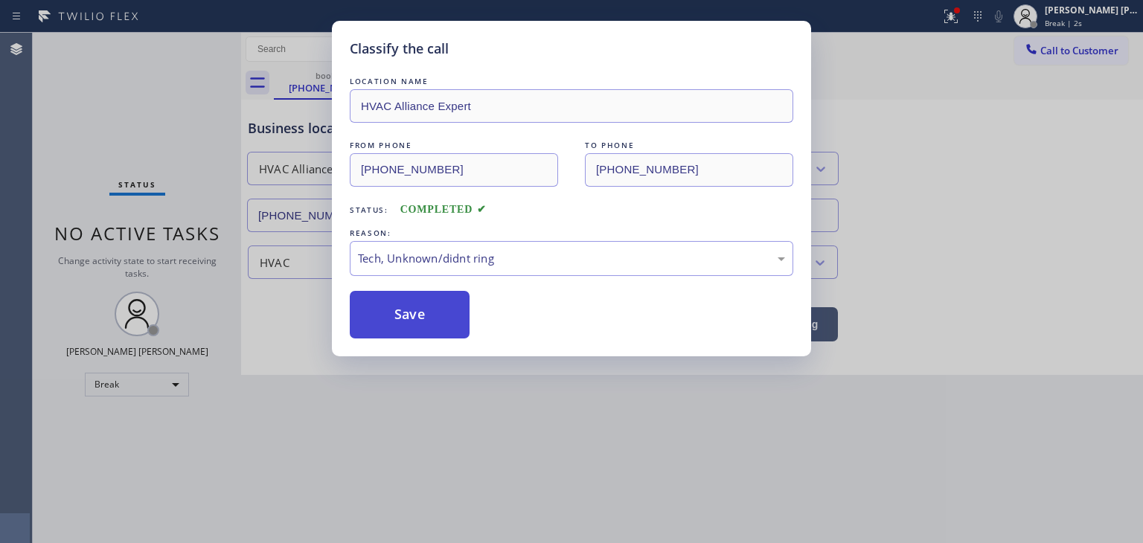
click at [407, 319] on button "Save" at bounding box center [410, 315] width 120 height 48
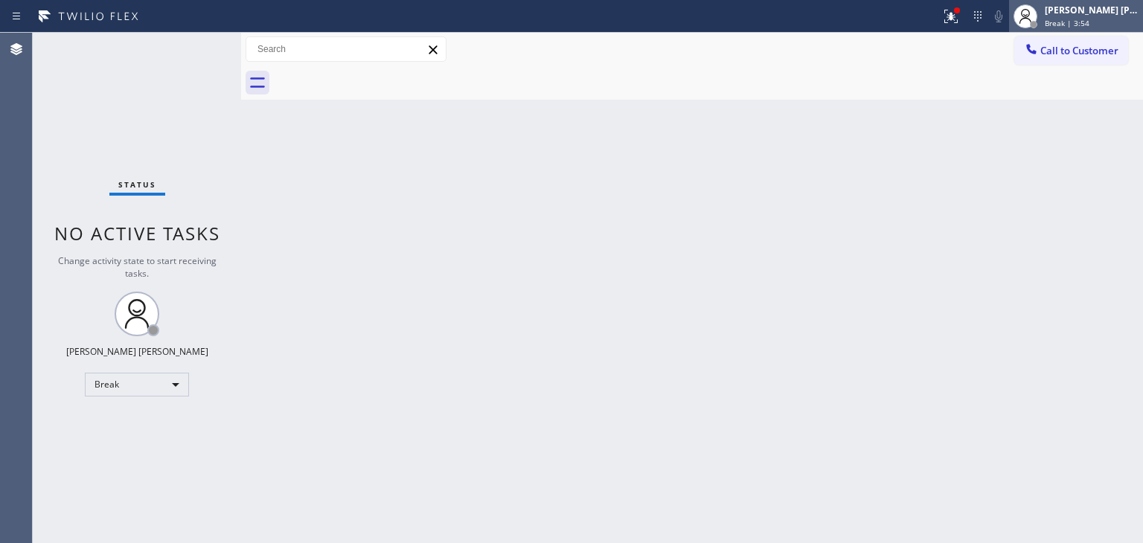
click at [1089, 22] on span "Break | 3:54" at bounding box center [1067, 23] width 45 height 10
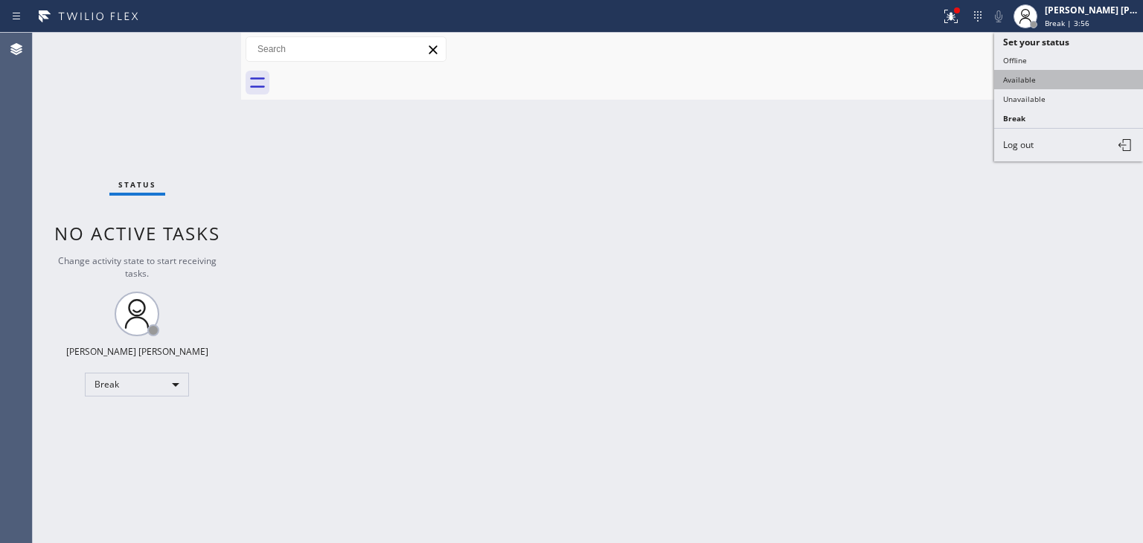
click at [1065, 83] on button "Available" at bounding box center [1068, 79] width 149 height 19
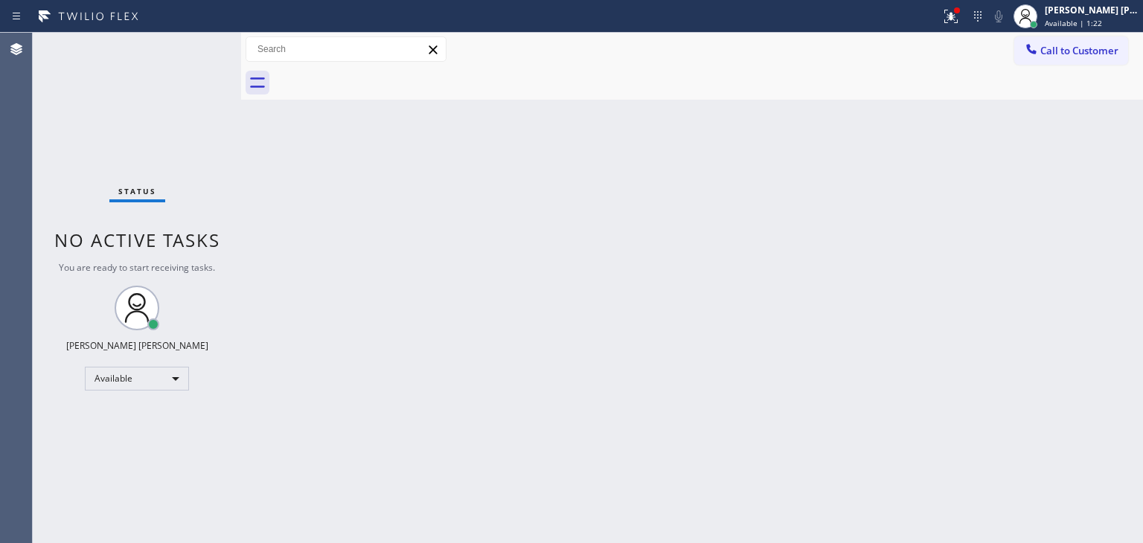
drag, startPoint x: 193, startPoint y: 68, endPoint x: 196, endPoint y: 45, distance: 23.4
click at [196, 45] on div "Status No active tasks You are ready to start receiving tasks. [PERSON_NAME] [P…" at bounding box center [137, 288] width 208 height 510
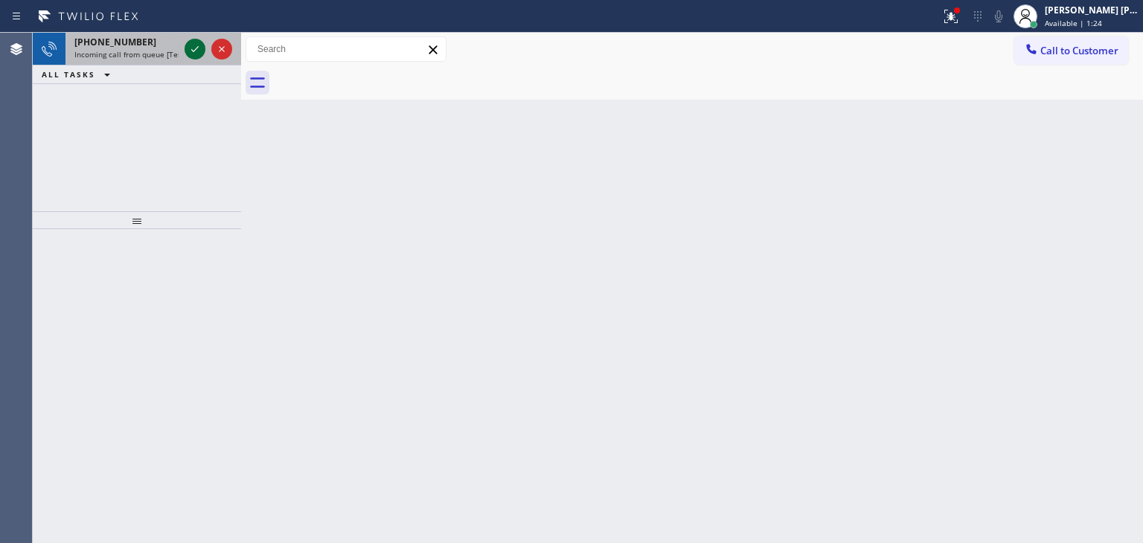
click at [196, 45] on icon at bounding box center [195, 49] width 18 height 18
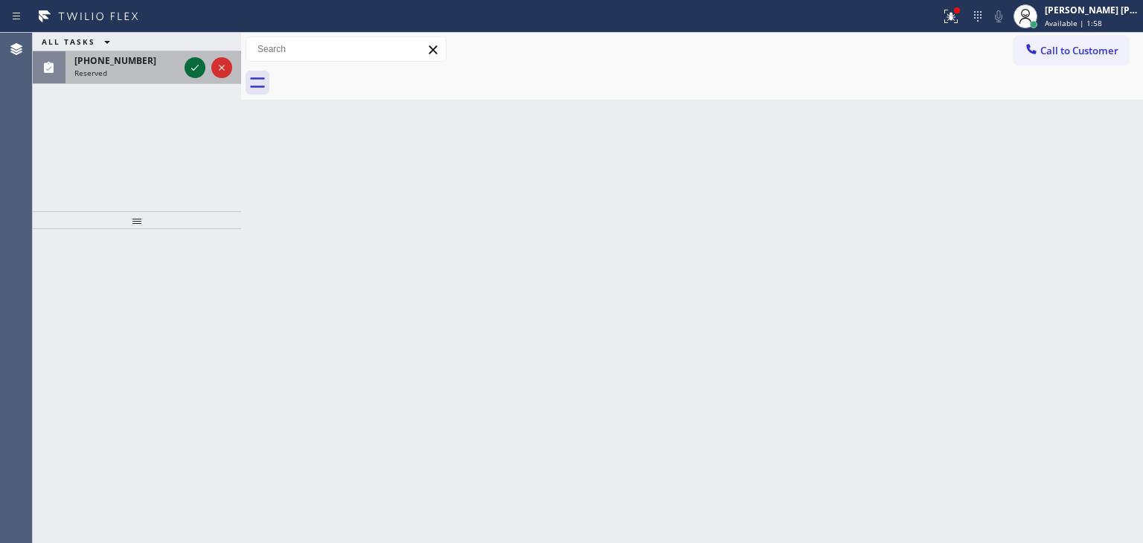
click at [198, 68] on icon at bounding box center [195, 68] width 18 height 18
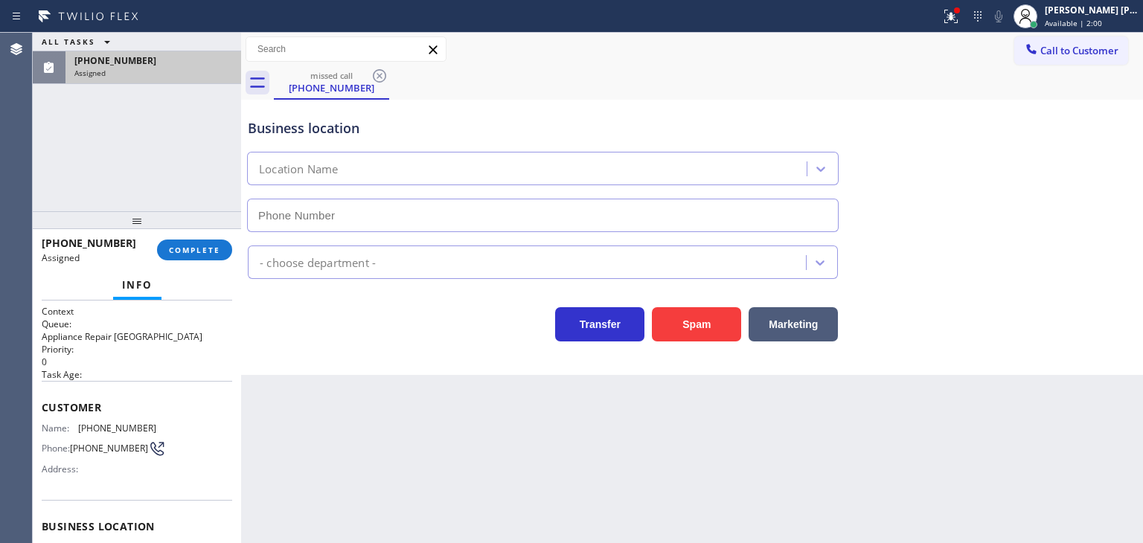
type input "[PHONE_NUMBER]"
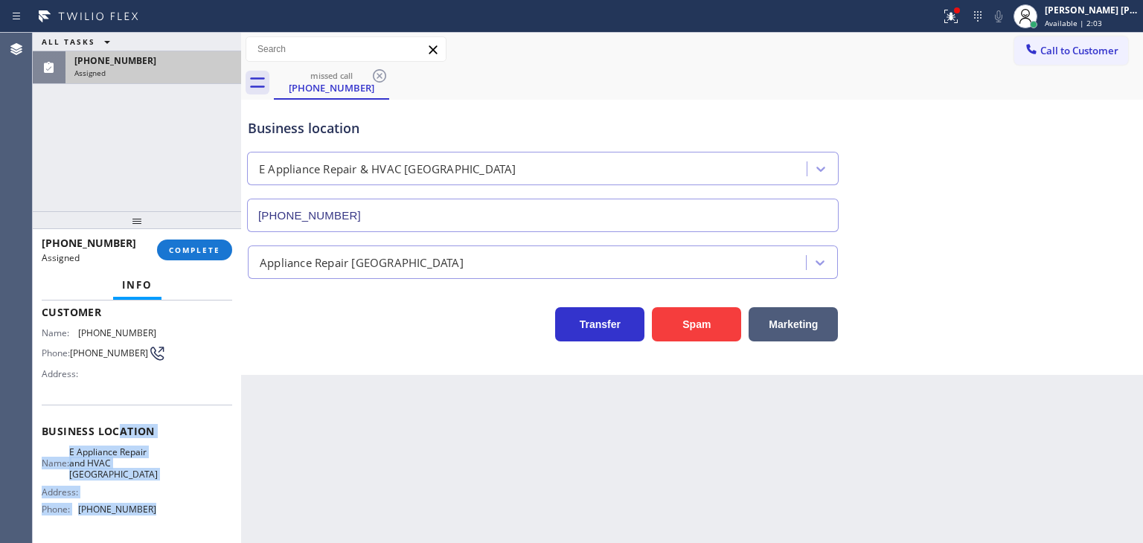
scroll to position [61, 0]
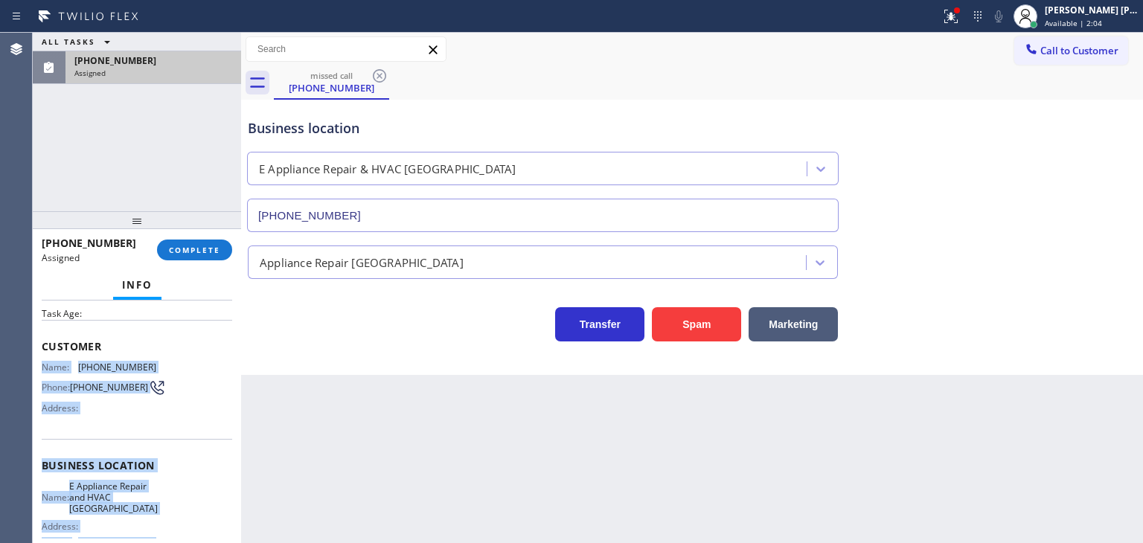
drag, startPoint x: 152, startPoint y: 469, endPoint x: 42, endPoint y: 362, distance: 152.6
click at [42, 362] on div "Context Queue: Appliance Repair High End Priority: 0 Task Age: Customer Name: […" at bounding box center [137, 465] width 190 height 443
copy div "Name: [PHONE_NUMBER] Phone: [PHONE_NUMBER] Address: Business location Name: E A…"
click at [196, 250] on span "COMPLETE" at bounding box center [194, 250] width 51 height 10
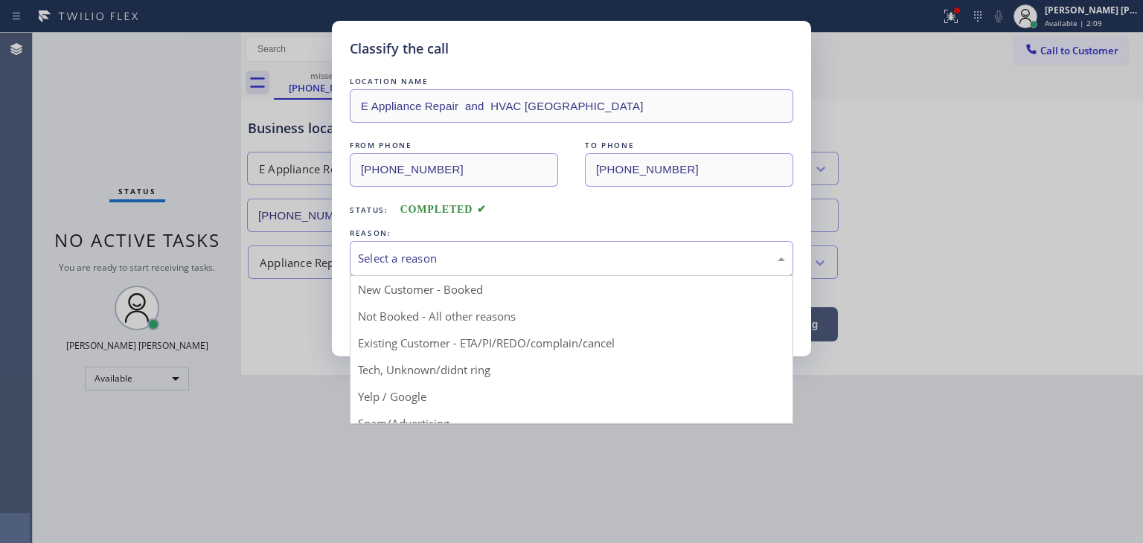
click at [499, 253] on div "Select a reason" at bounding box center [571, 258] width 427 height 17
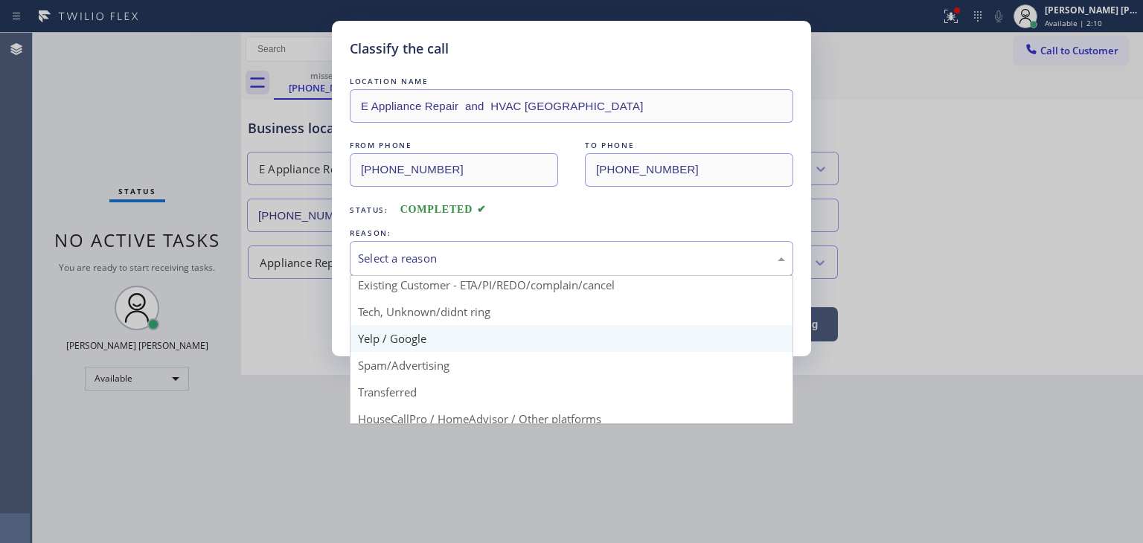
scroll to position [74, 0]
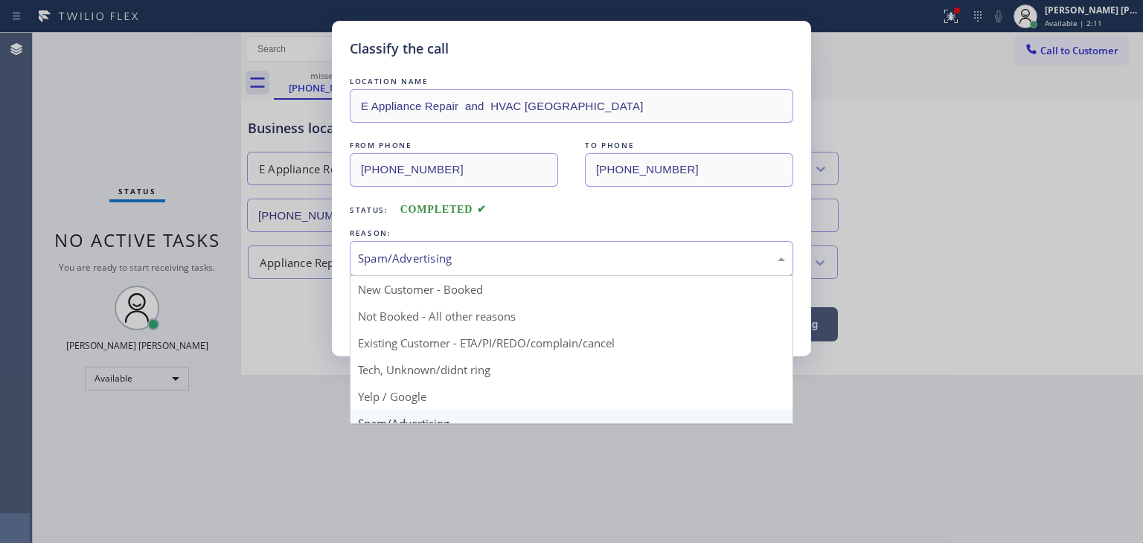
click at [448, 250] on div "Spam/Advertising" at bounding box center [571, 258] width 427 height 17
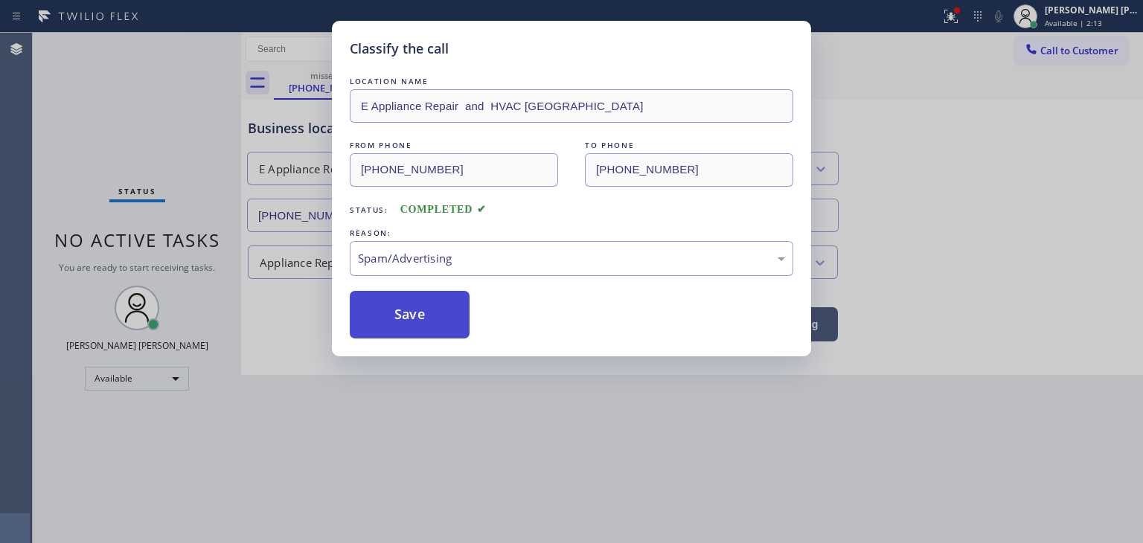
drag, startPoint x: 428, startPoint y: 348, endPoint x: 428, endPoint y: 328, distance: 20.1
click at [428, 310] on button "Save" at bounding box center [410, 315] width 120 height 48
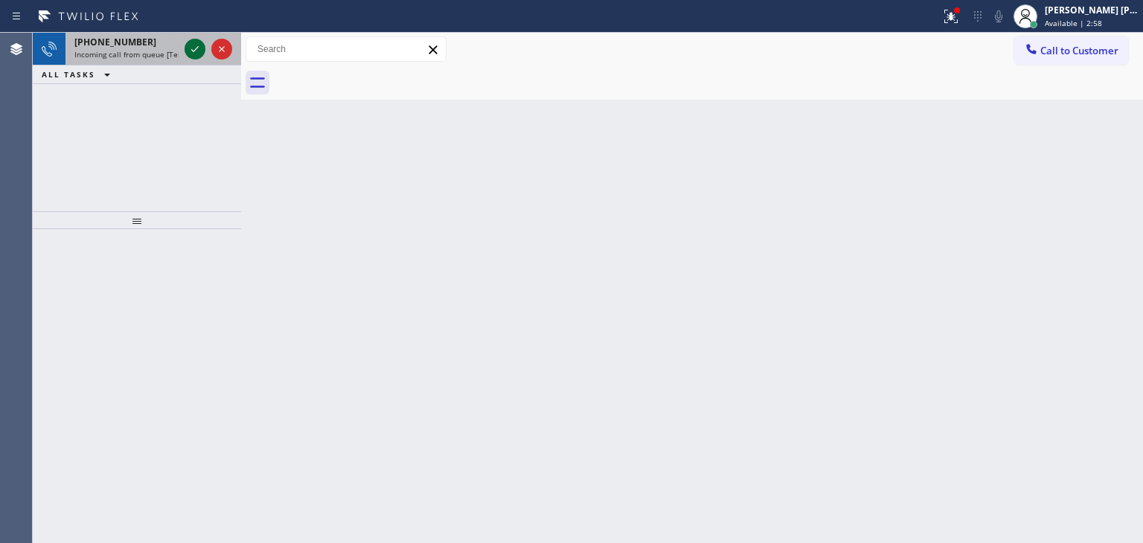
click at [198, 48] on icon at bounding box center [195, 49] width 18 height 18
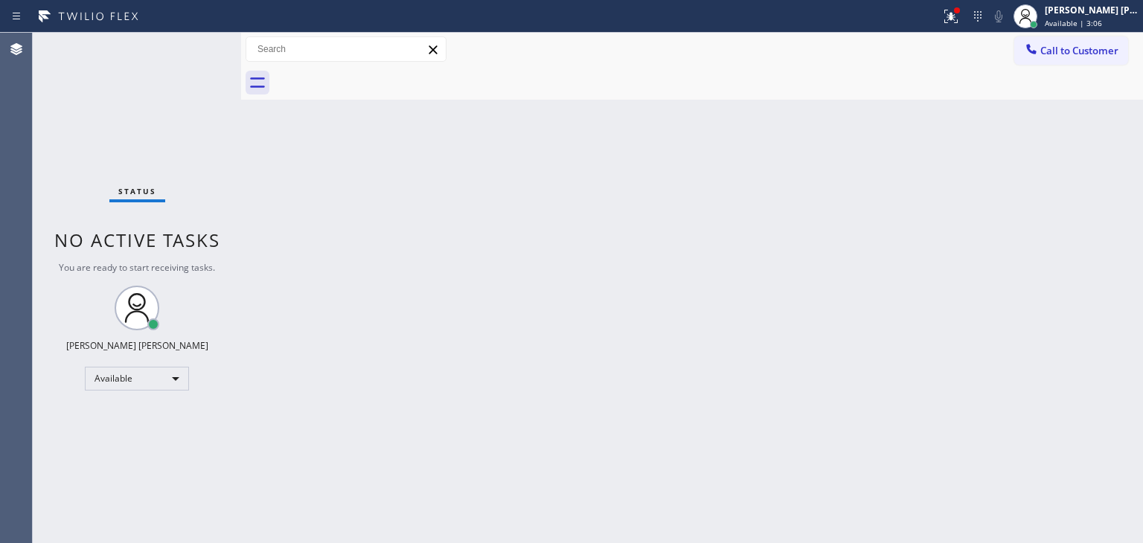
click at [190, 51] on div "Status No active tasks You are ready to start receiving tasks. [PERSON_NAME] [P…" at bounding box center [137, 288] width 208 height 510
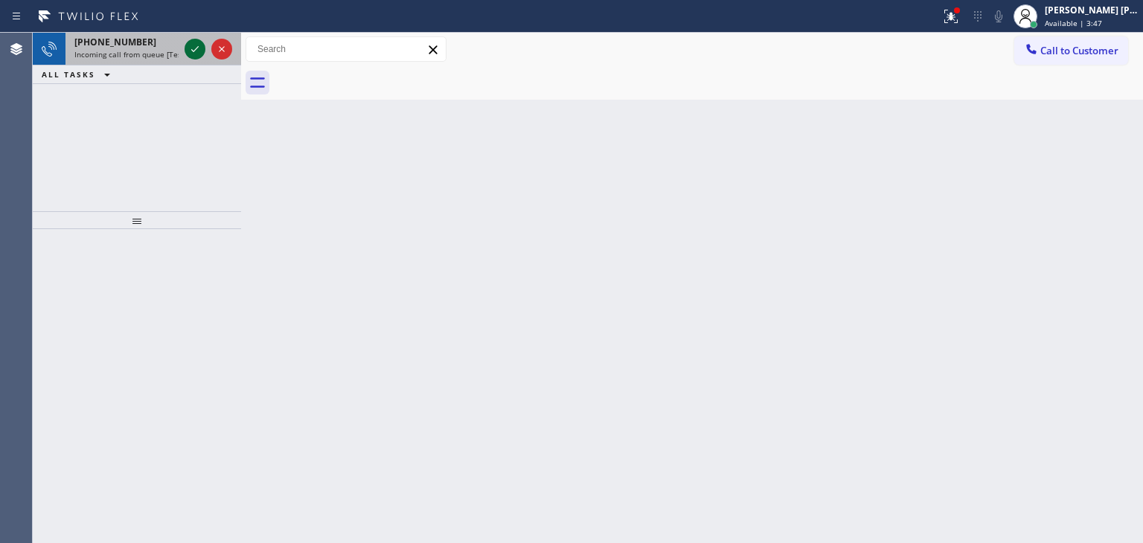
click at [190, 51] on icon at bounding box center [195, 49] width 18 height 18
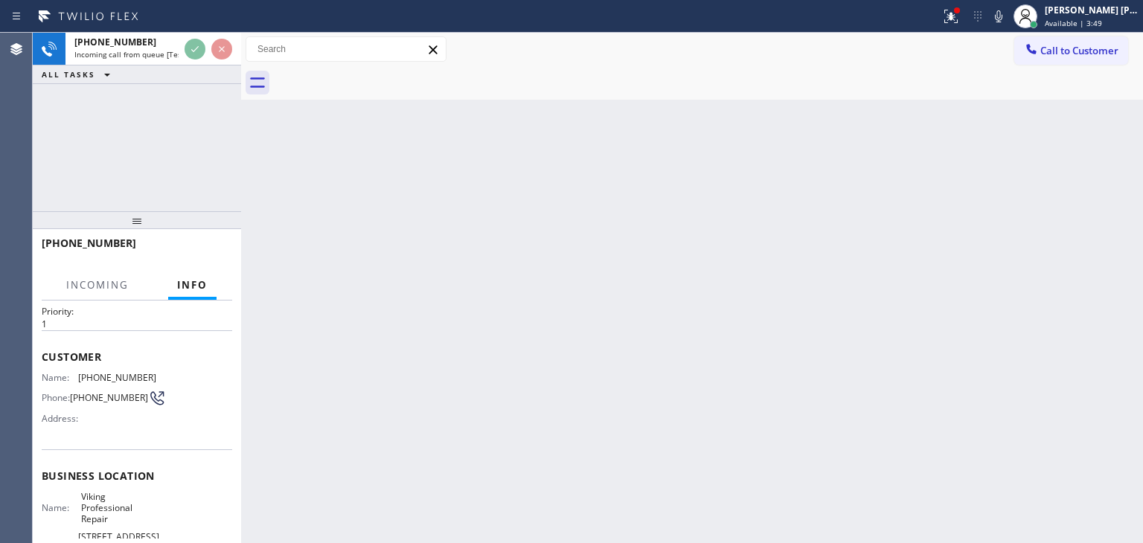
scroll to position [74, 0]
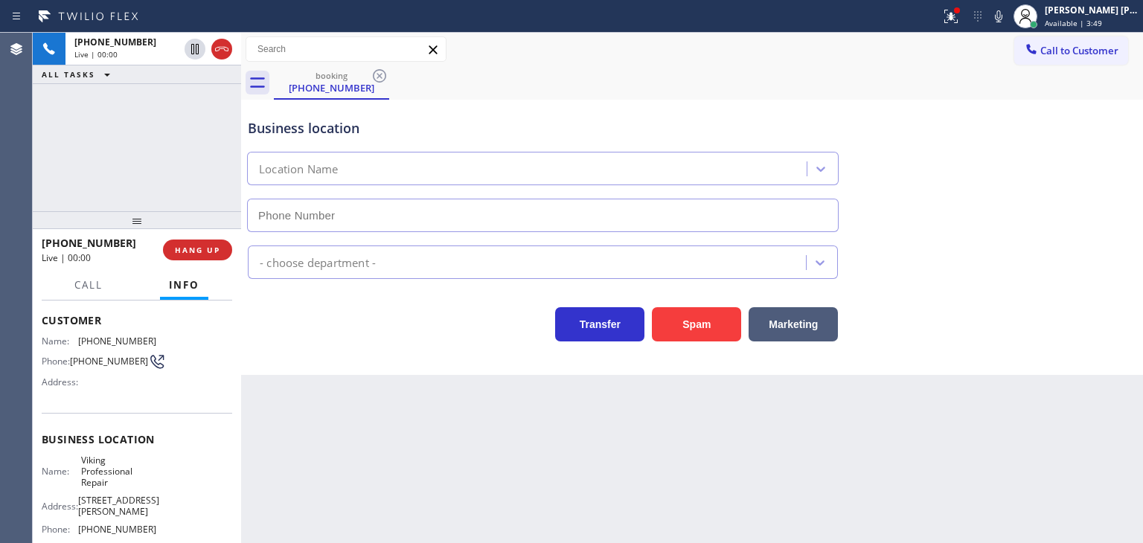
type input "[PHONE_NUMBER]"
drag, startPoint x: 130, startPoint y: 243, endPoint x: 55, endPoint y: 241, distance: 75.2
click at [55, 241] on div "[PHONE_NUMBER]" at bounding box center [97, 243] width 111 height 14
copy span "8478048187"
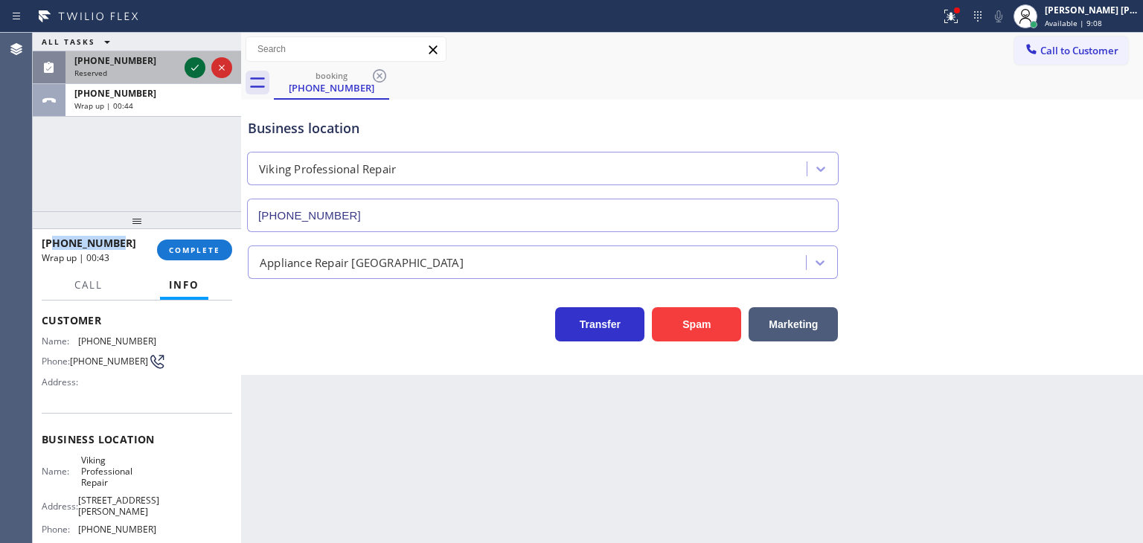
click at [199, 67] on icon at bounding box center [195, 68] width 18 height 18
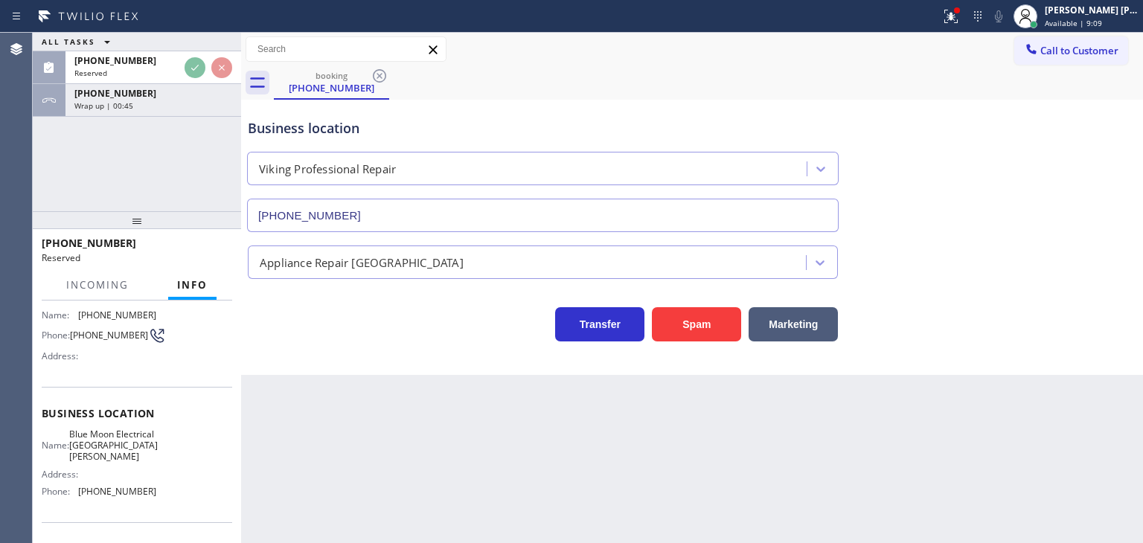
scroll to position [161, 0]
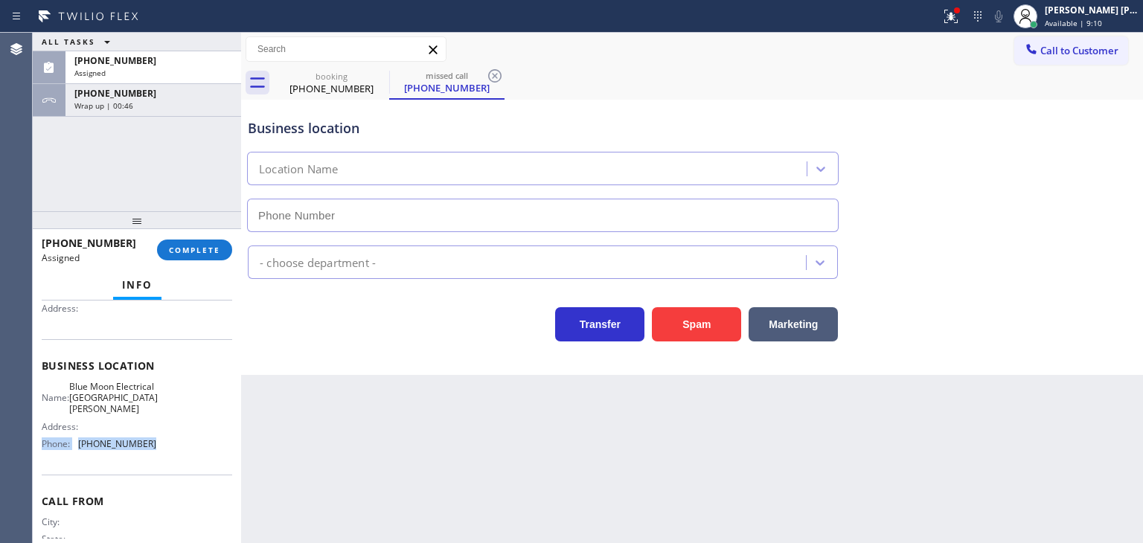
type input "[PHONE_NUMBER]"
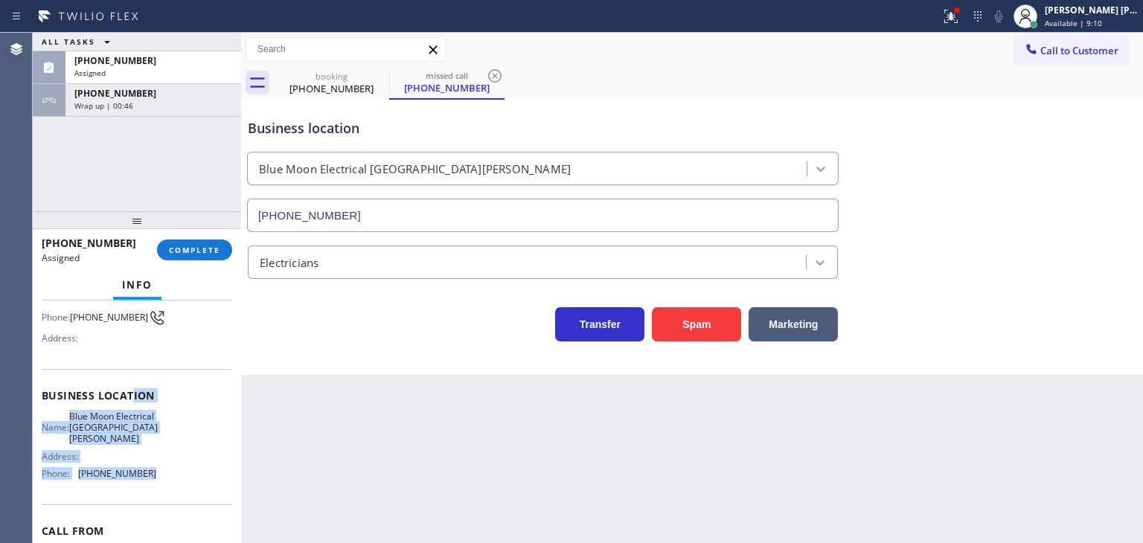
scroll to position [86, 0]
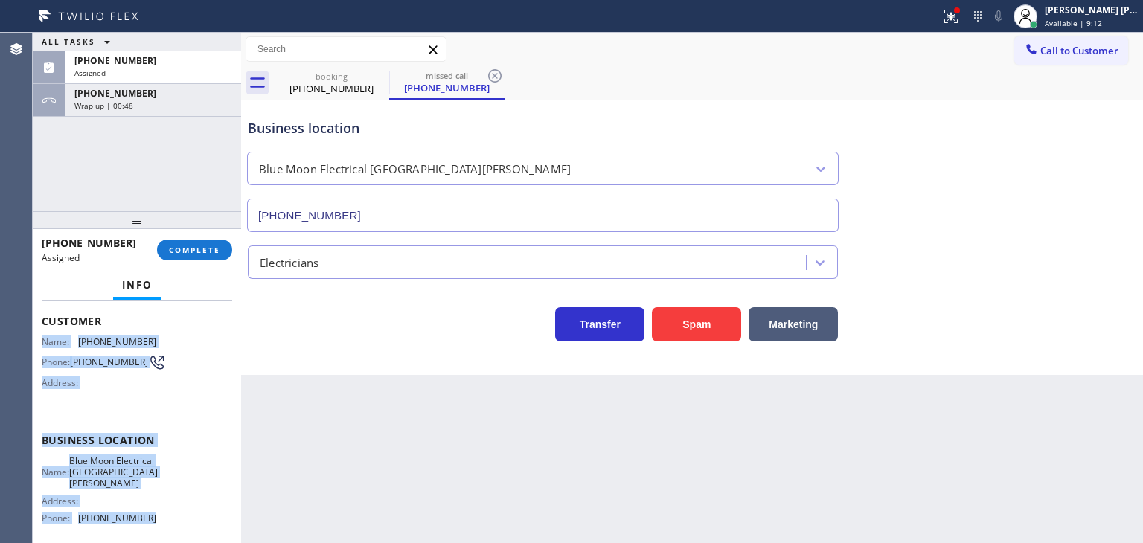
drag, startPoint x: 161, startPoint y: 446, endPoint x: 42, endPoint y: 342, distance: 158.1
click at [42, 342] on div "Context Queue: Electrical Priority: 0 Task Age: Customer Name: [PHONE_NUMBER] P…" at bounding box center [137, 440] width 190 height 443
copy div "Name: [PHONE_NUMBER] Phone: [PHONE_NUMBER] Address: Business location Name: Blu…"
click at [214, 248] on span "COMPLETE" at bounding box center [194, 250] width 51 height 10
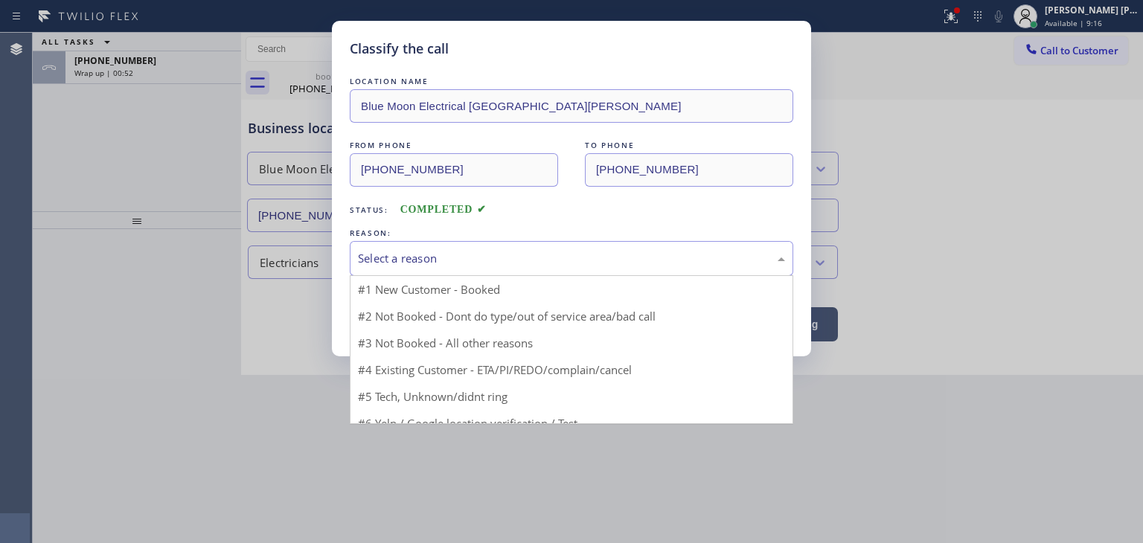
click at [379, 252] on div "Select a reason" at bounding box center [571, 258] width 427 height 17
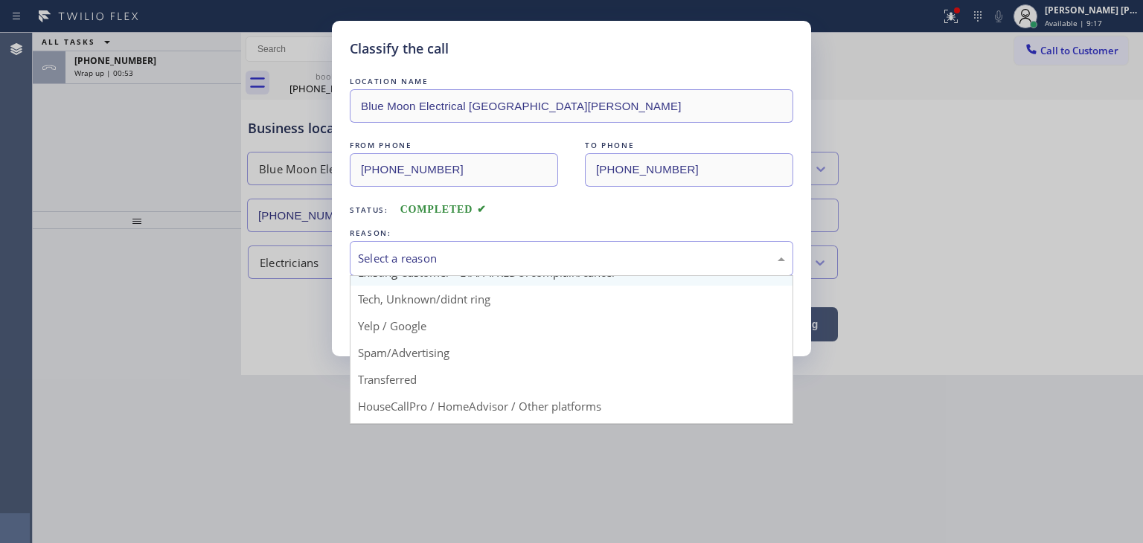
scroll to position [74, 0]
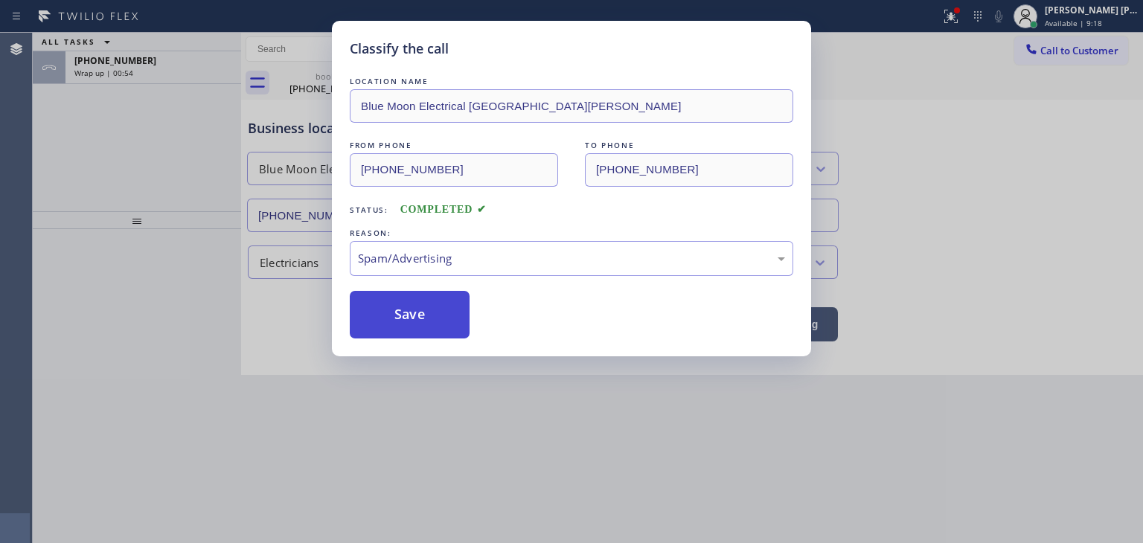
click at [416, 316] on button "Save" at bounding box center [410, 315] width 120 height 48
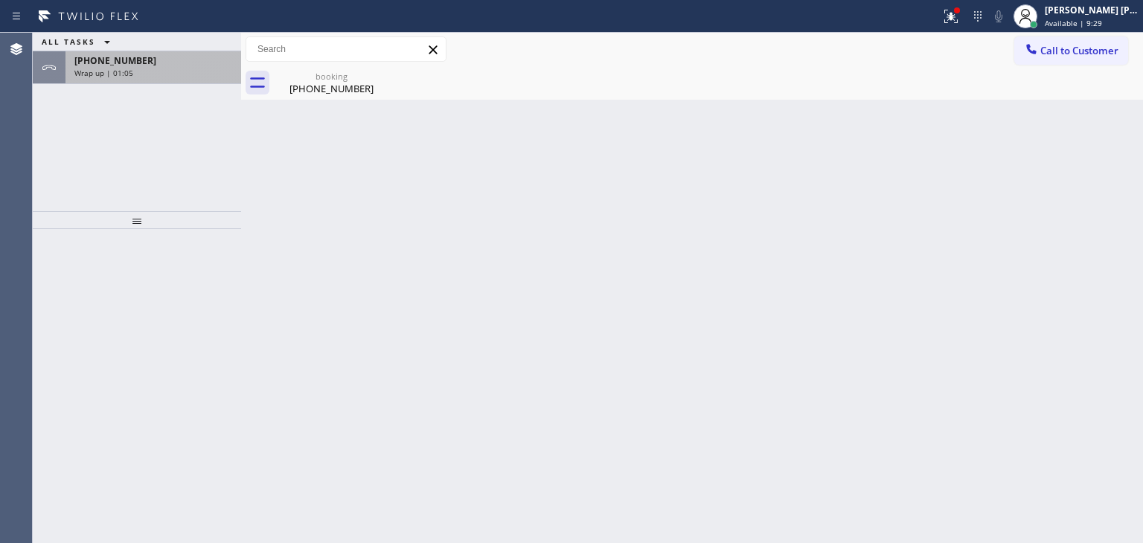
drag, startPoint x: 186, startPoint y: 69, endPoint x: 179, endPoint y: 80, distance: 13.4
click at [185, 69] on div "Wrap up | 01:05" at bounding box center [153, 73] width 158 height 10
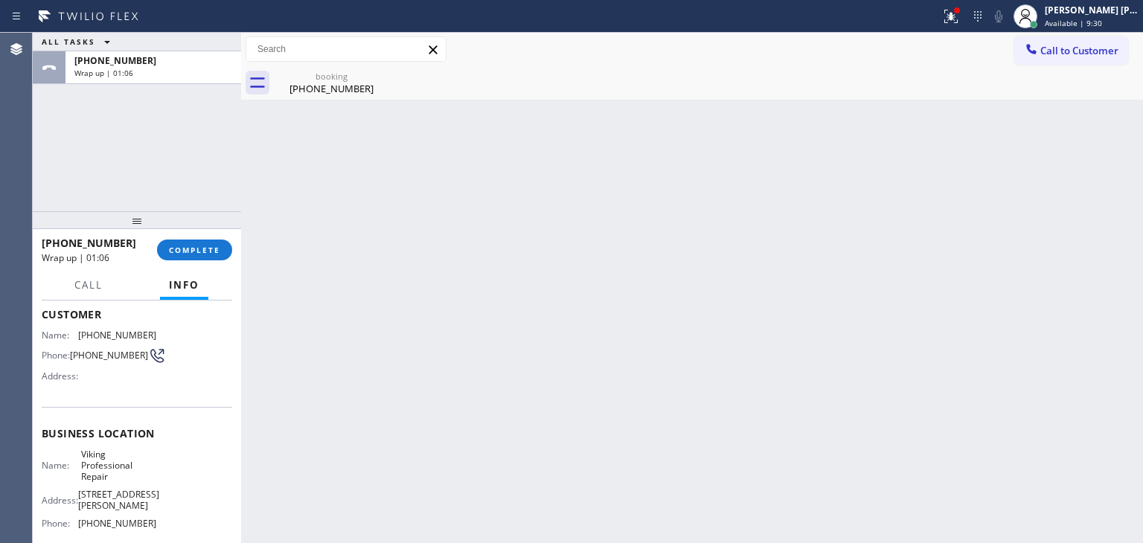
scroll to position [149, 0]
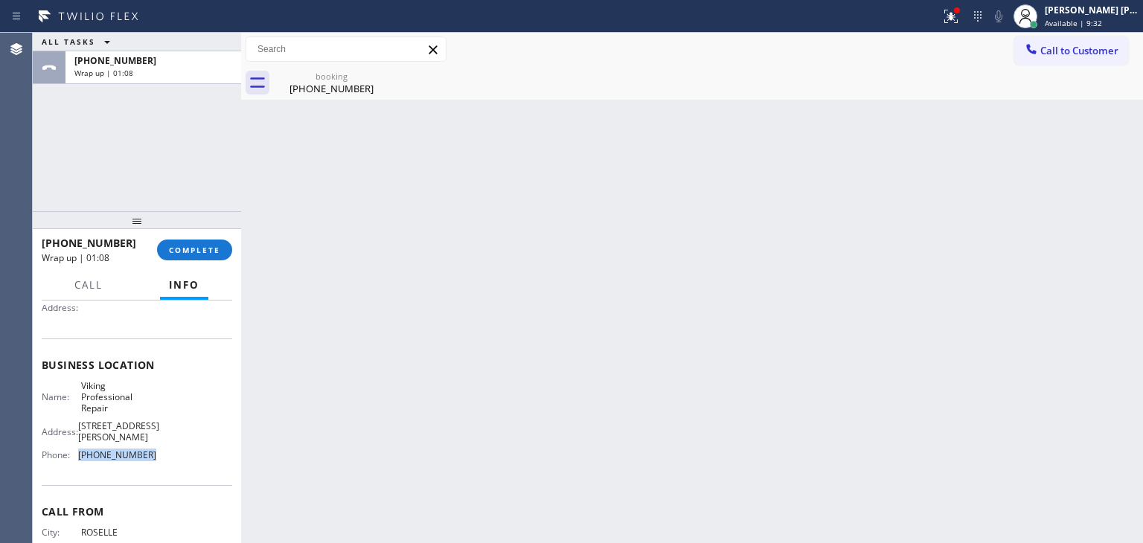
drag, startPoint x: 158, startPoint y: 458, endPoint x: 69, endPoint y: 457, distance: 88.6
click at [69, 457] on div "Name: Viking Professional Repair Address: [STREET_ADDRESS][PERSON_NAME] Phone: …" at bounding box center [137, 423] width 190 height 87
copy div "[PHONE_NUMBER]"
click at [185, 251] on span "COMPLETE" at bounding box center [194, 250] width 51 height 10
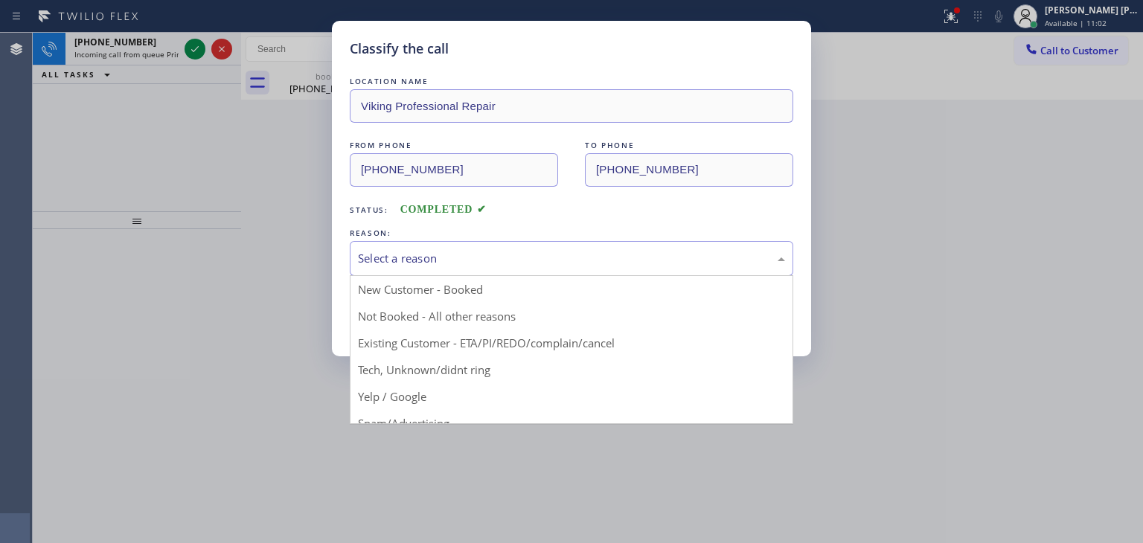
click at [440, 262] on div "Select a reason" at bounding box center [571, 258] width 427 height 17
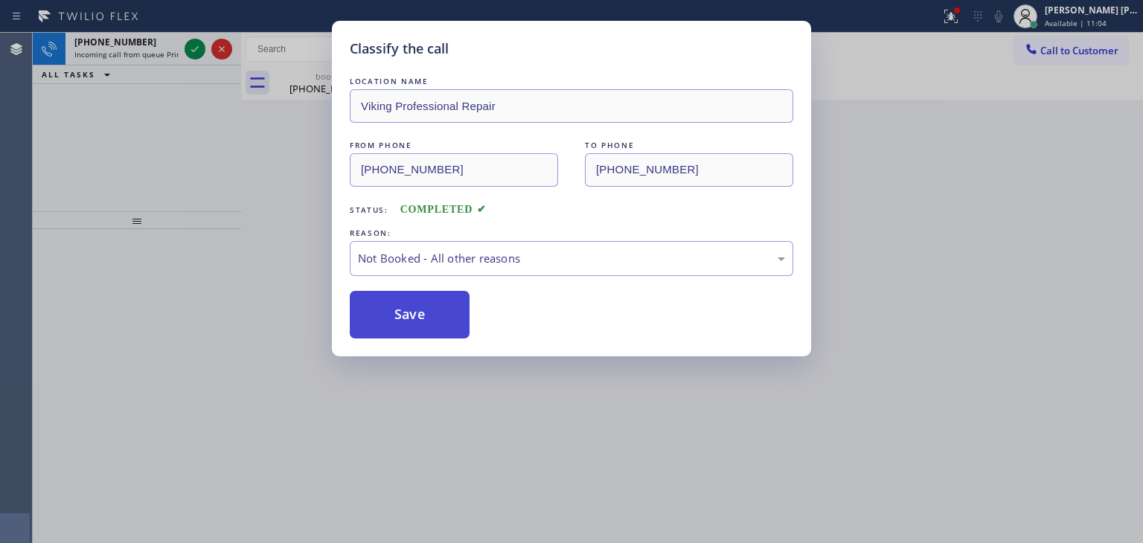
click at [429, 319] on button "Save" at bounding box center [410, 315] width 120 height 48
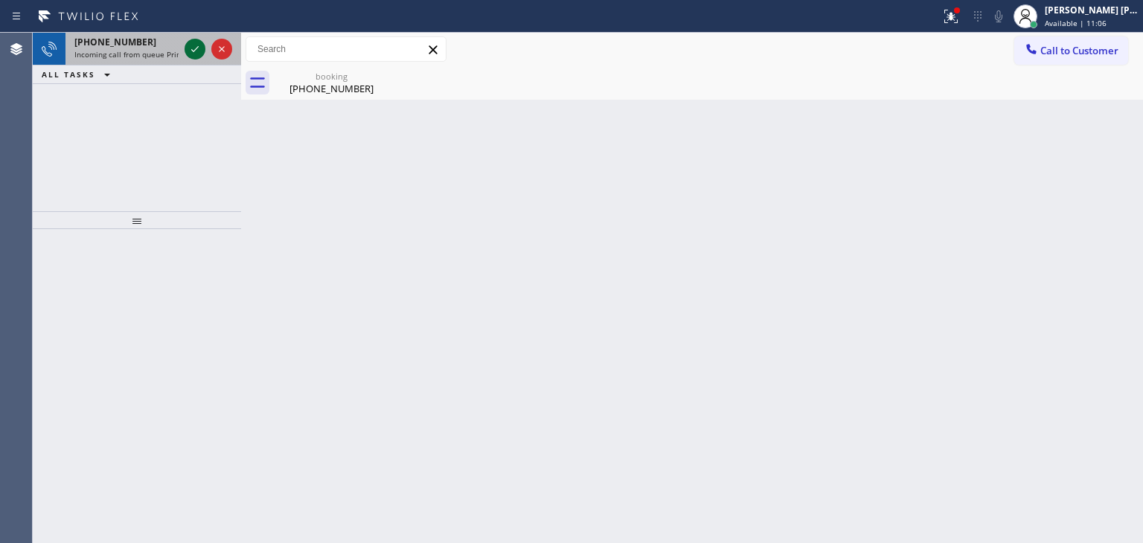
click at [193, 49] on icon at bounding box center [195, 49] width 18 height 18
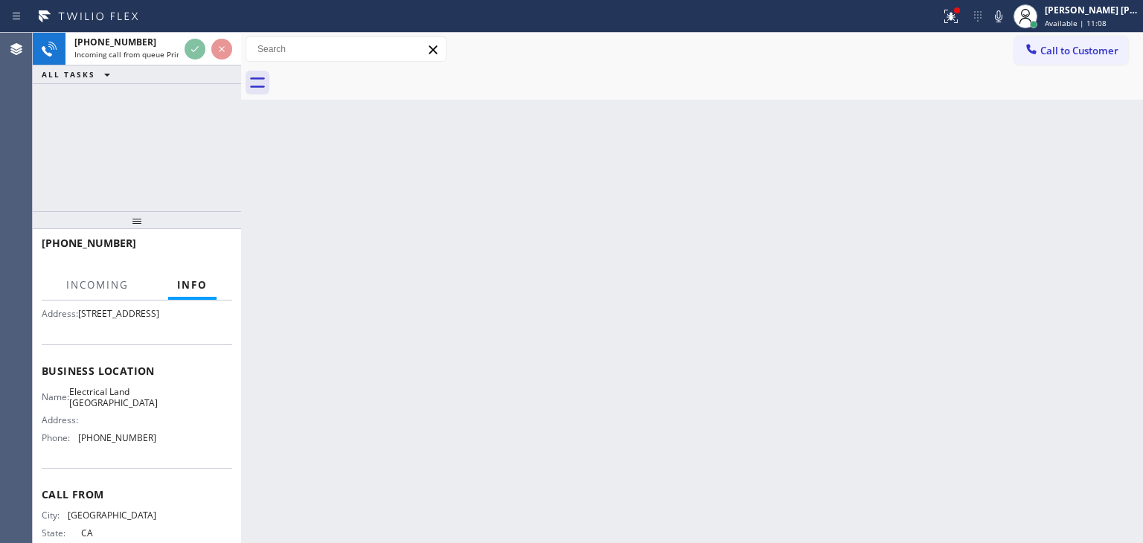
scroll to position [149, 0]
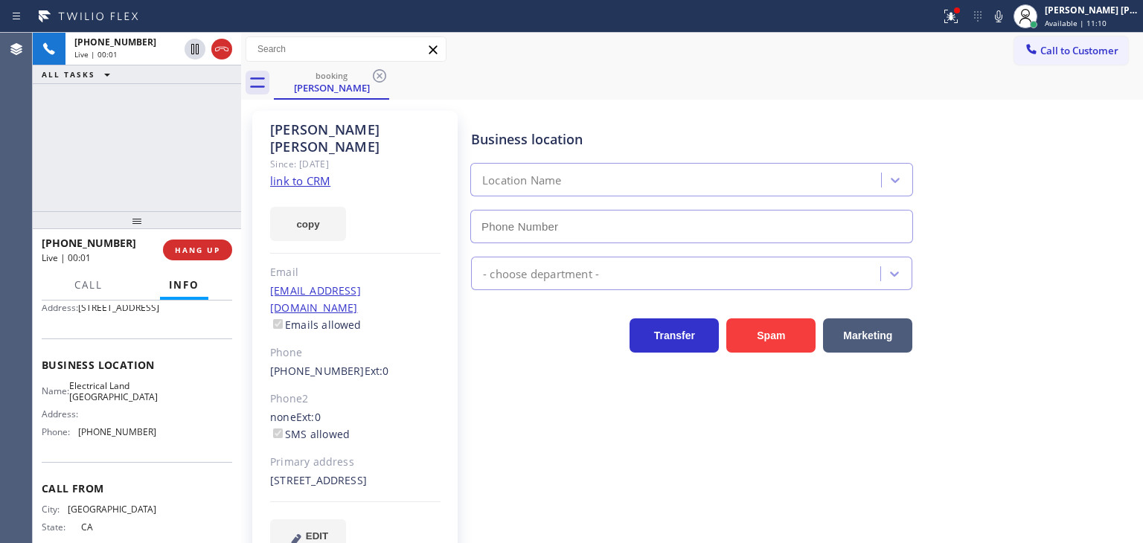
type input "[PHONE_NUMBER]"
click at [315, 173] on link "link to CRM" at bounding box center [300, 180] width 60 height 15
click at [1007, 16] on icon at bounding box center [999, 16] width 18 height 18
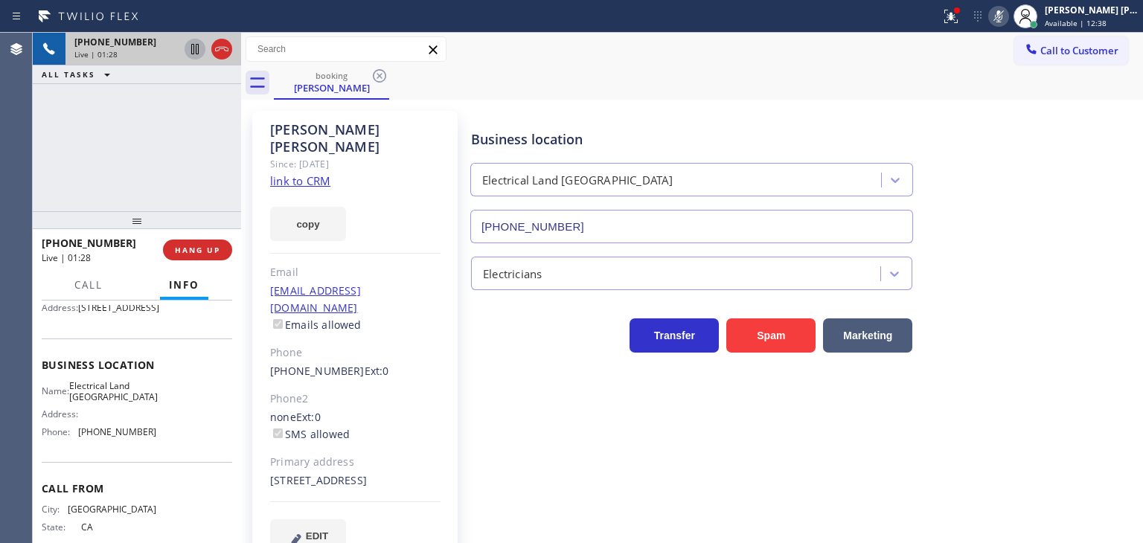
click at [191, 49] on icon at bounding box center [194, 49] width 7 height 10
click at [1007, 19] on icon at bounding box center [999, 16] width 18 height 18
click at [191, 42] on icon at bounding box center [195, 49] width 18 height 18
click at [1009, 21] on div at bounding box center [998, 16] width 21 height 18
click at [1007, 21] on icon at bounding box center [999, 16] width 18 height 18
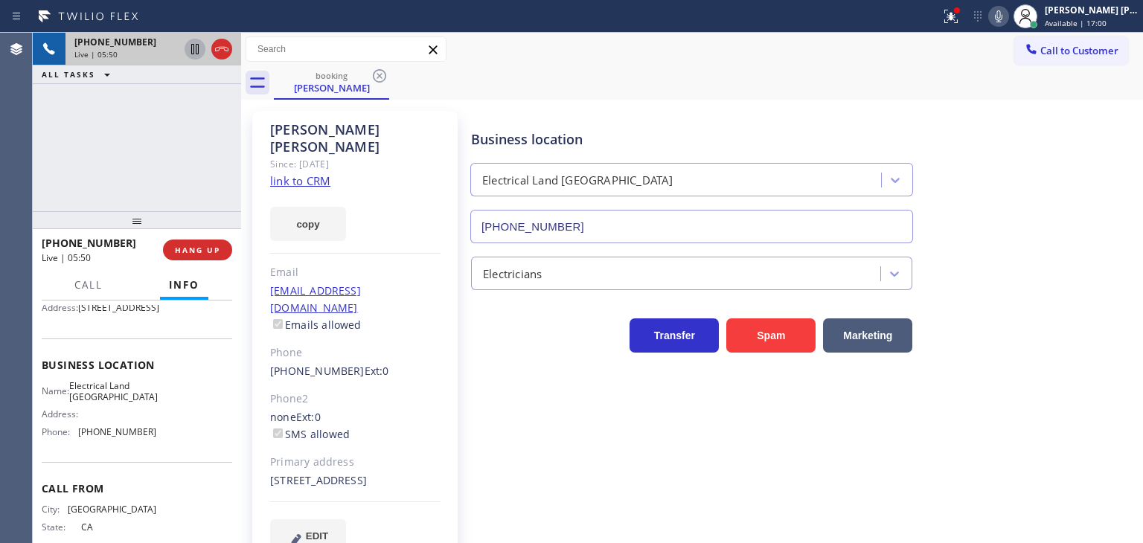
click at [1007, 13] on icon at bounding box center [999, 16] width 18 height 18
click at [1002, 14] on icon at bounding box center [998, 16] width 7 height 12
click at [1007, 19] on icon at bounding box center [999, 16] width 18 height 18
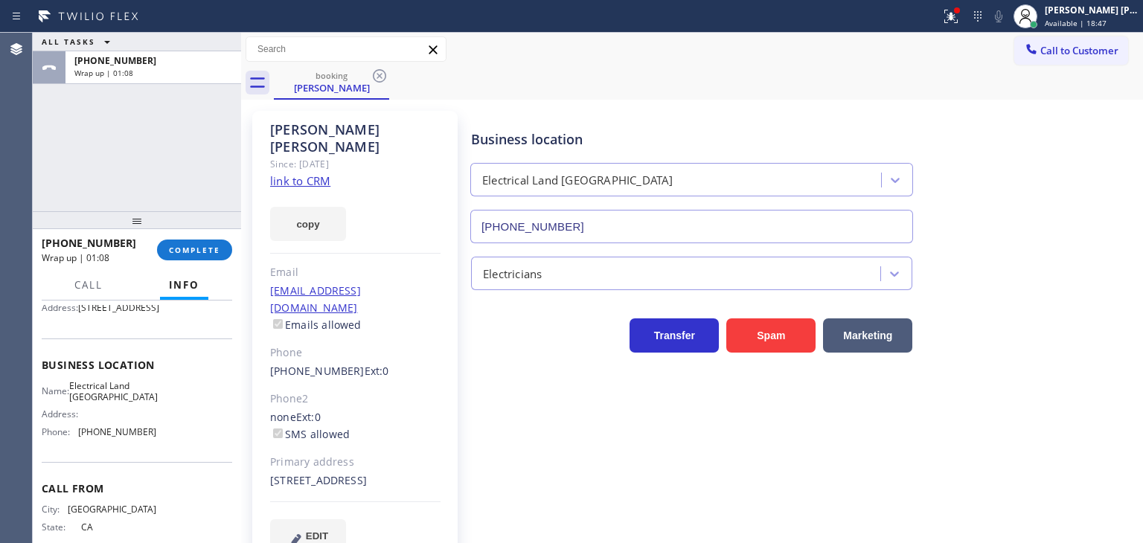
click at [183, 264] on div "[PHONE_NUMBER] Wrap up | 01:08 COMPLETE" at bounding box center [137, 250] width 190 height 39
click at [187, 249] on span "COMPLETE" at bounding box center [194, 250] width 51 height 10
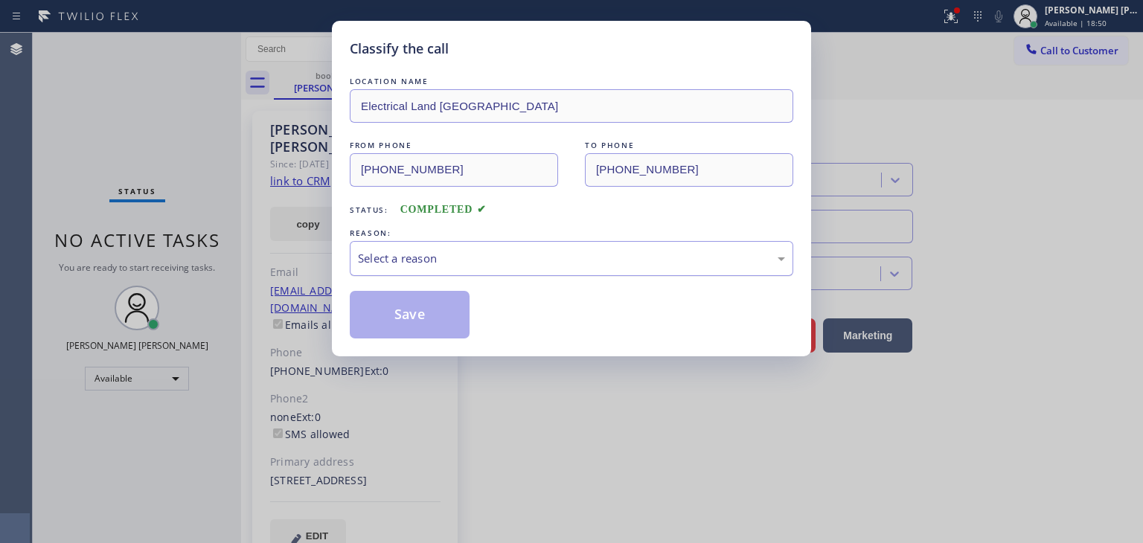
click at [425, 266] on div "Select a reason" at bounding box center [571, 258] width 443 height 35
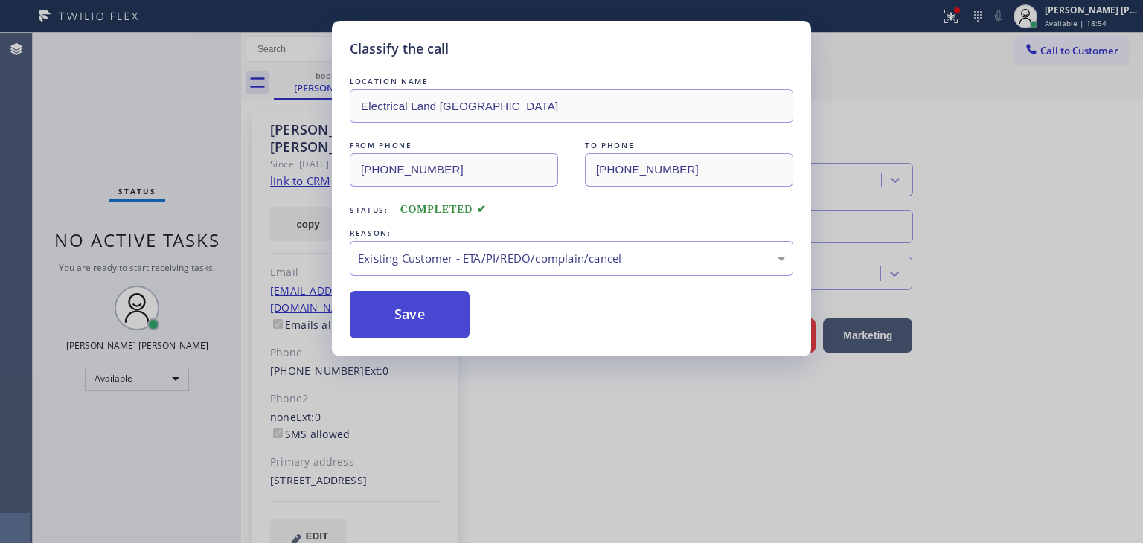
click at [415, 316] on button "Save" at bounding box center [410, 315] width 120 height 48
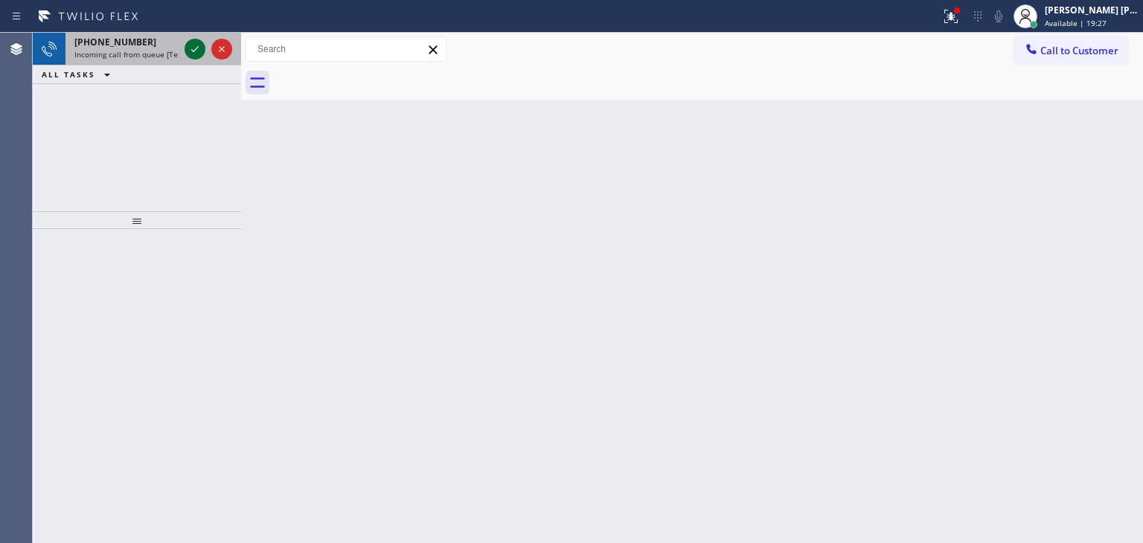
click at [190, 46] on icon at bounding box center [195, 49] width 18 height 18
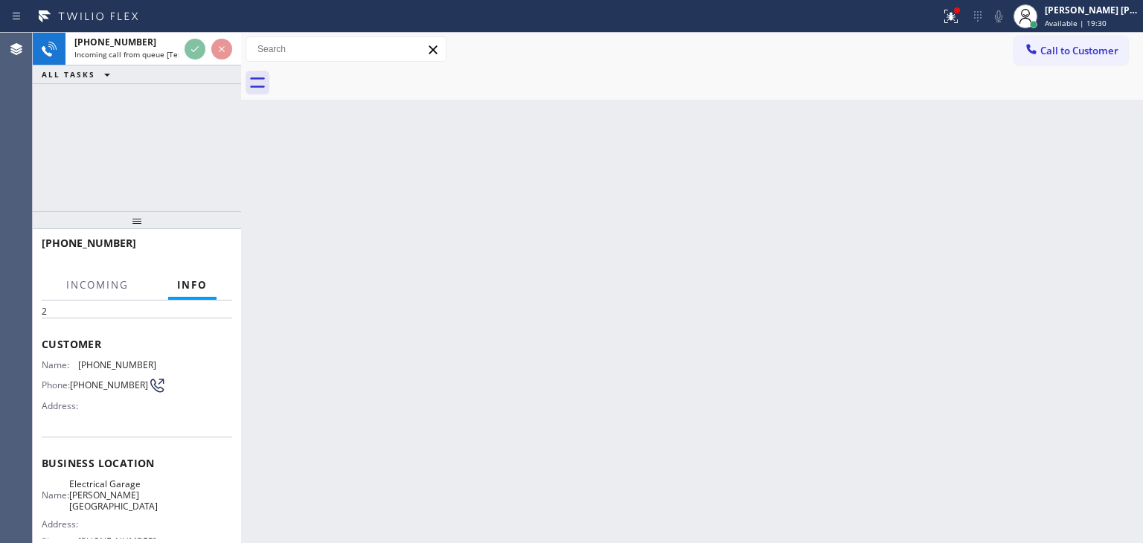
scroll to position [149, 0]
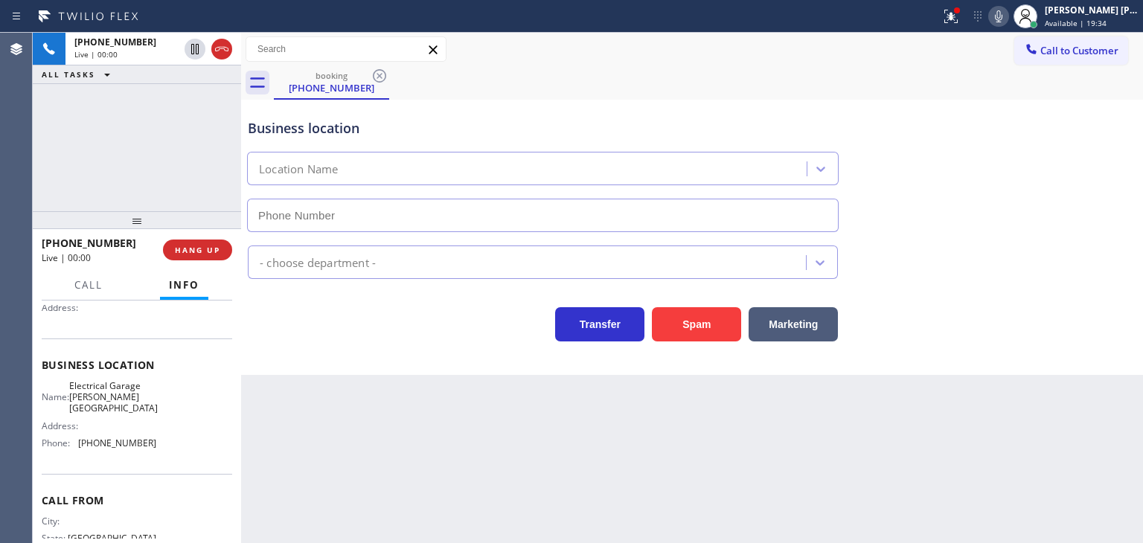
type input "[PHONE_NUMBER]"
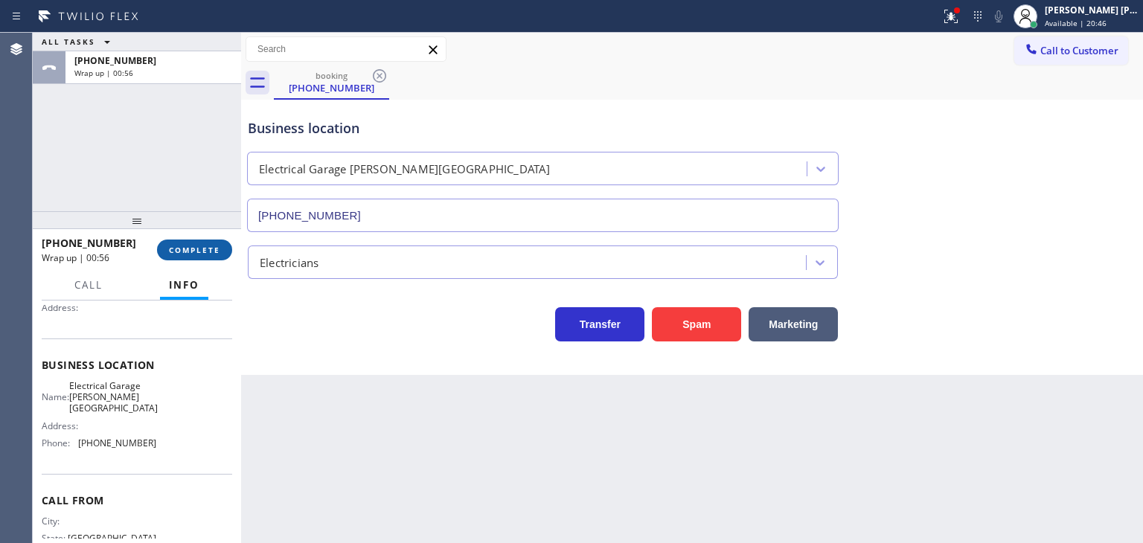
click at [211, 244] on button "COMPLETE" at bounding box center [194, 250] width 75 height 21
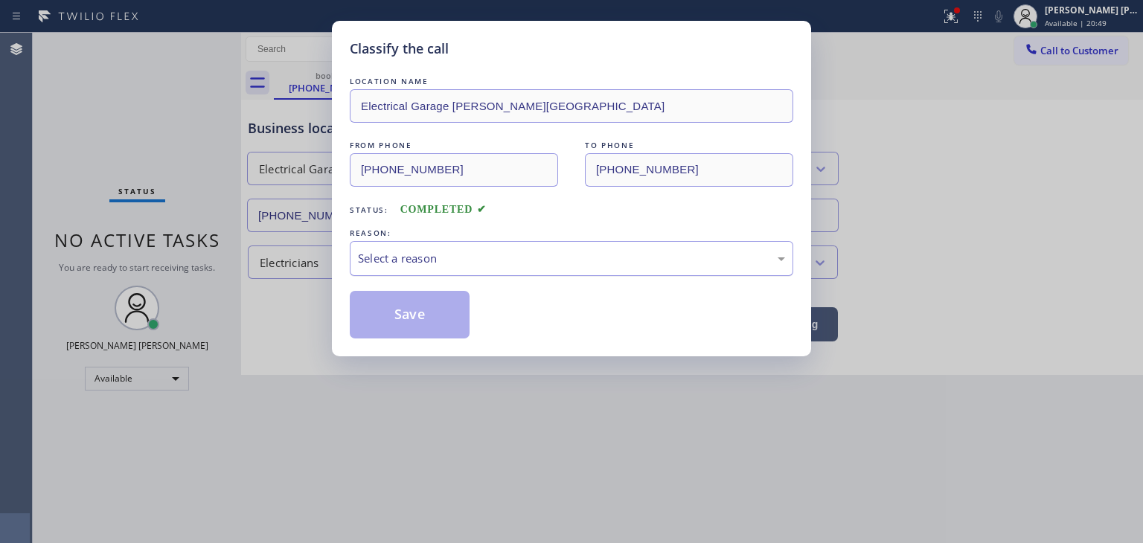
click at [436, 254] on div "Select a reason" at bounding box center [571, 258] width 427 height 17
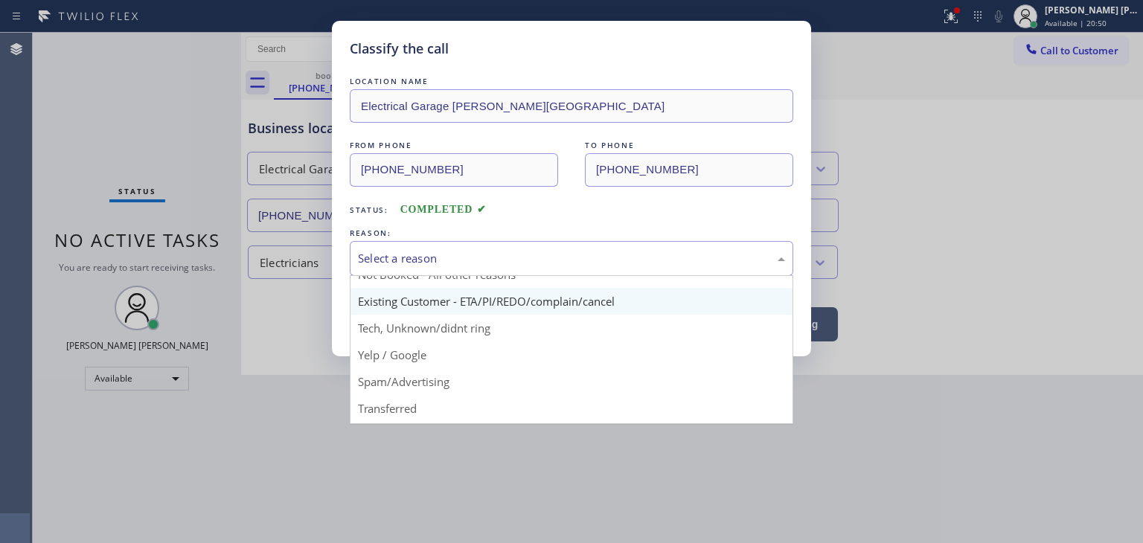
scroll to position [74, 0]
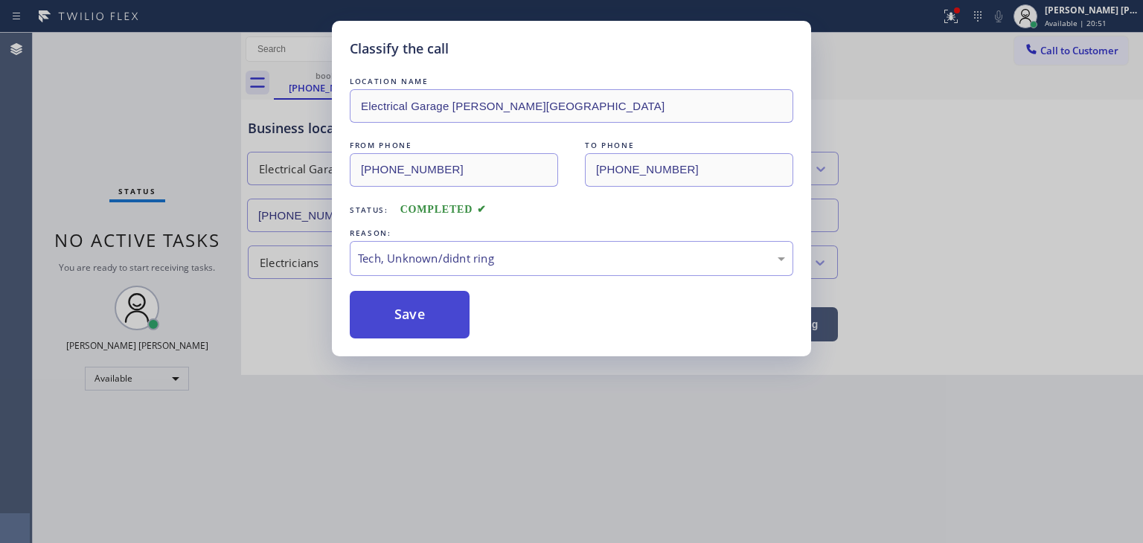
click at [424, 312] on button "Save" at bounding box center [410, 315] width 120 height 48
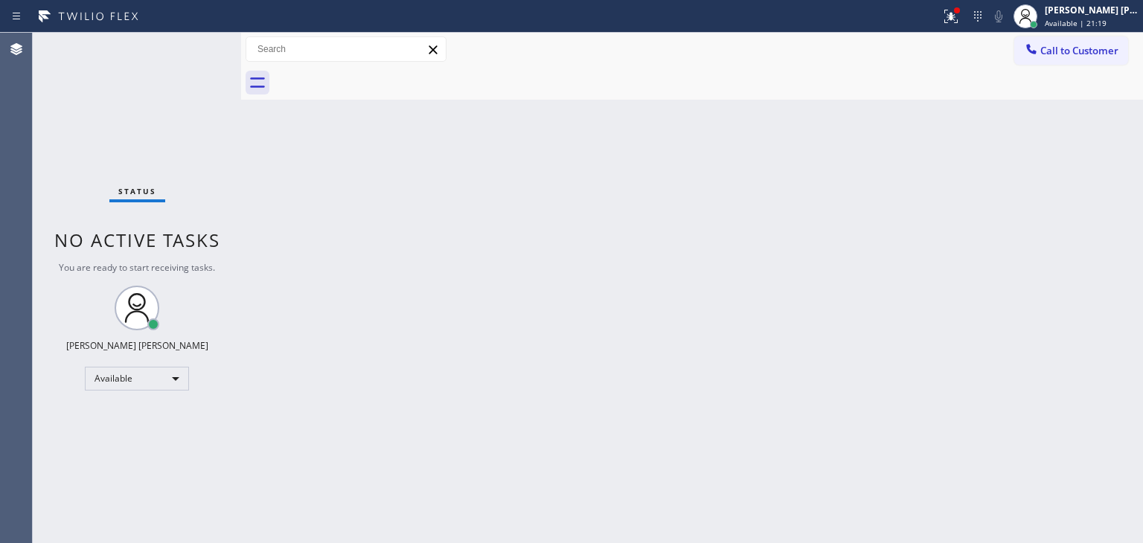
click at [198, 47] on div "Status No active tasks You are ready to start receiving tasks. [PERSON_NAME] [P…" at bounding box center [137, 288] width 208 height 510
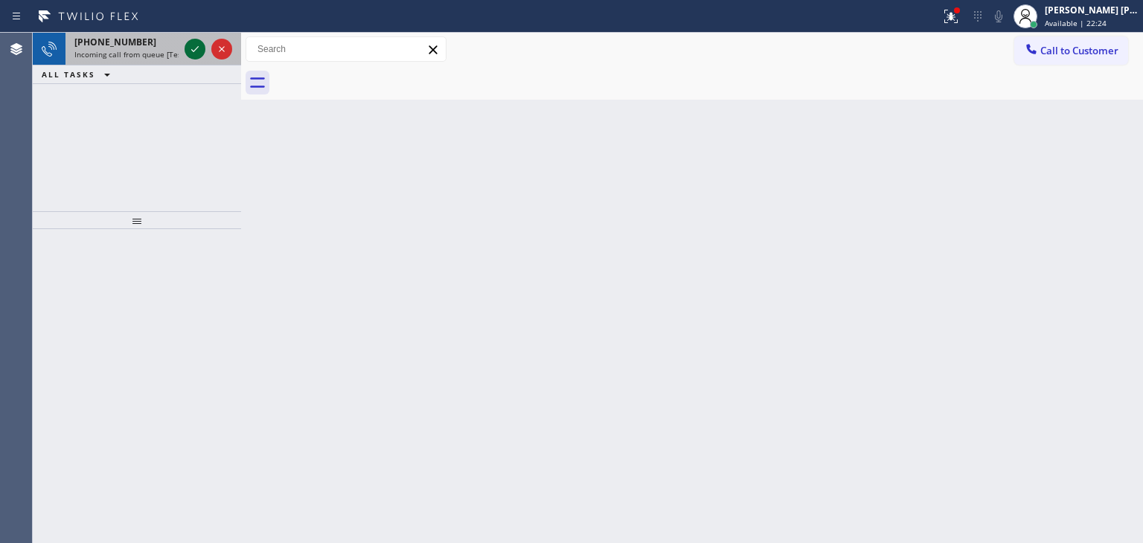
click at [198, 47] on icon at bounding box center [194, 49] width 7 height 6
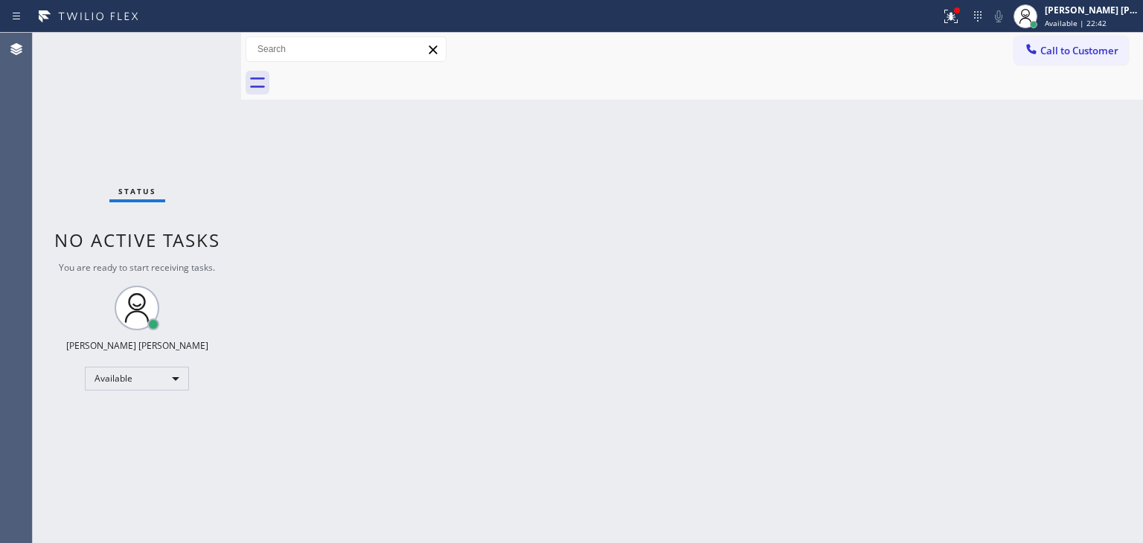
click at [192, 51] on div "Status No active tasks You are ready to start receiving tasks. [PERSON_NAME] [P…" at bounding box center [137, 288] width 208 height 510
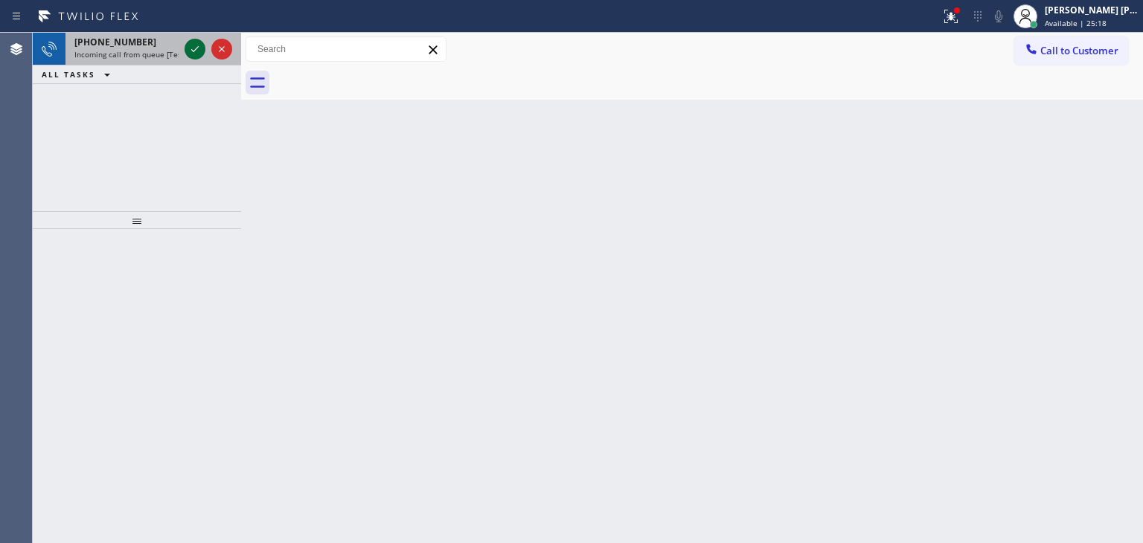
click at [193, 50] on icon at bounding box center [195, 49] width 18 height 18
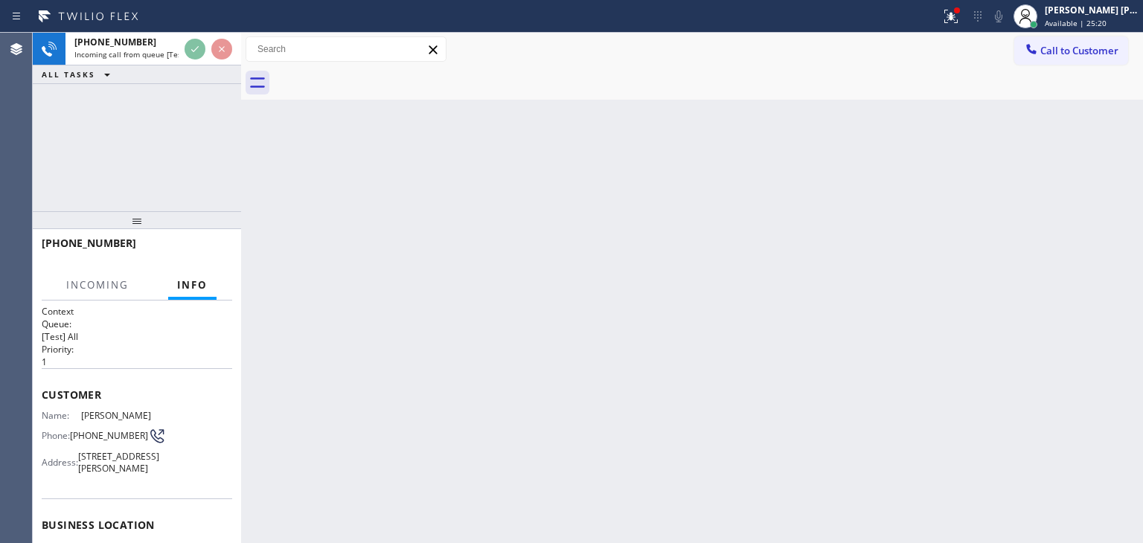
scroll to position [74, 0]
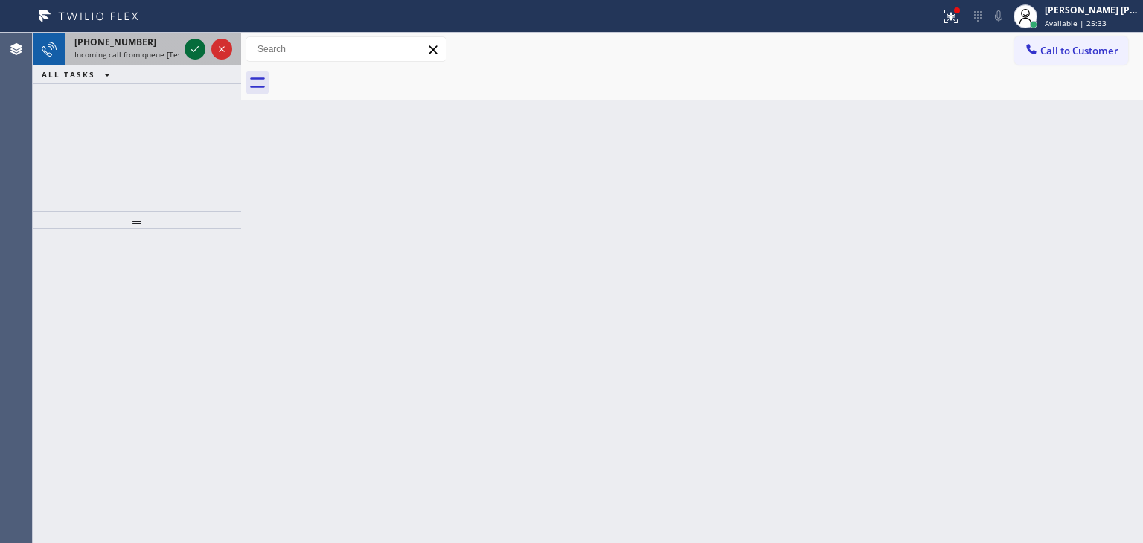
click at [196, 48] on icon at bounding box center [194, 49] width 7 height 6
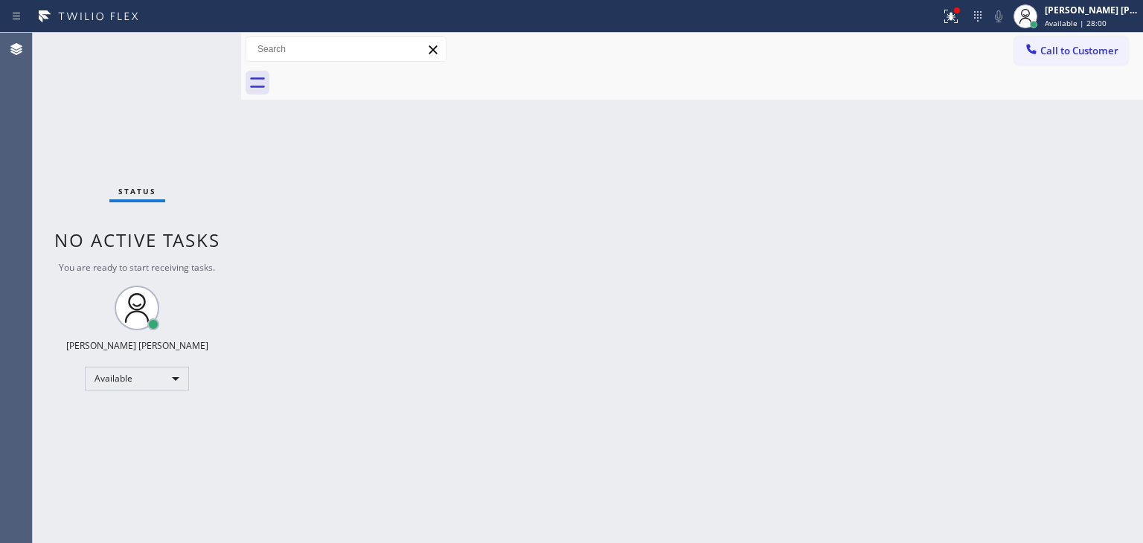
click at [188, 51] on div "Status No active tasks You are ready to start receiving tasks. [PERSON_NAME] [P…" at bounding box center [137, 288] width 208 height 510
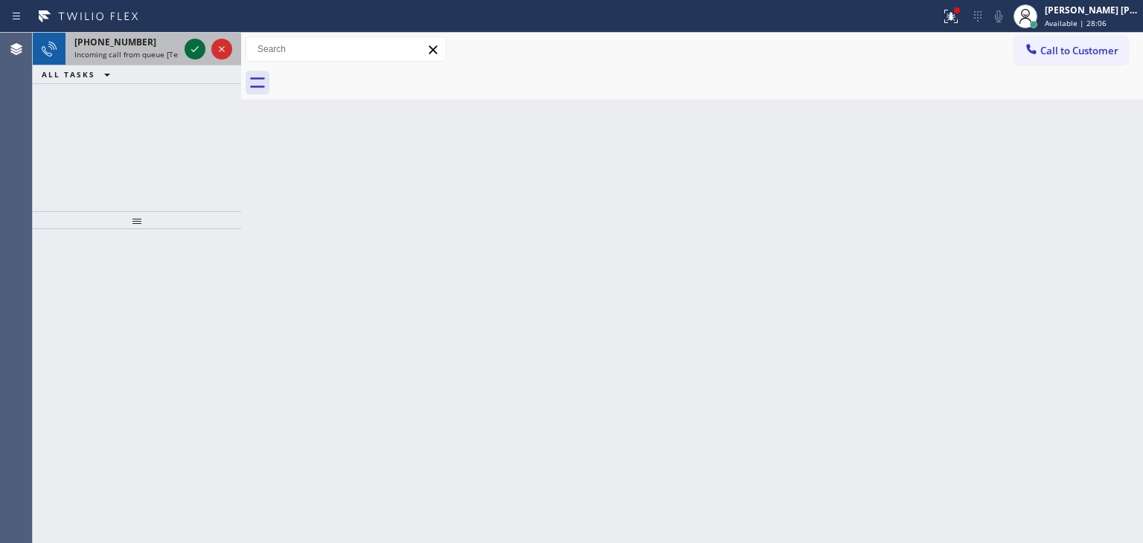
click at [193, 47] on icon at bounding box center [195, 49] width 18 height 18
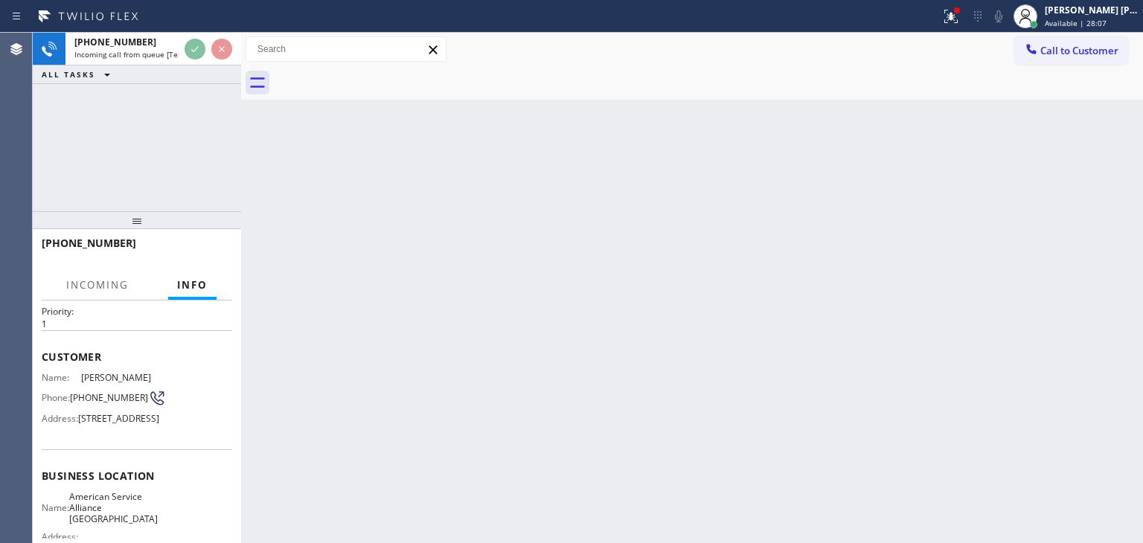
scroll to position [74, 0]
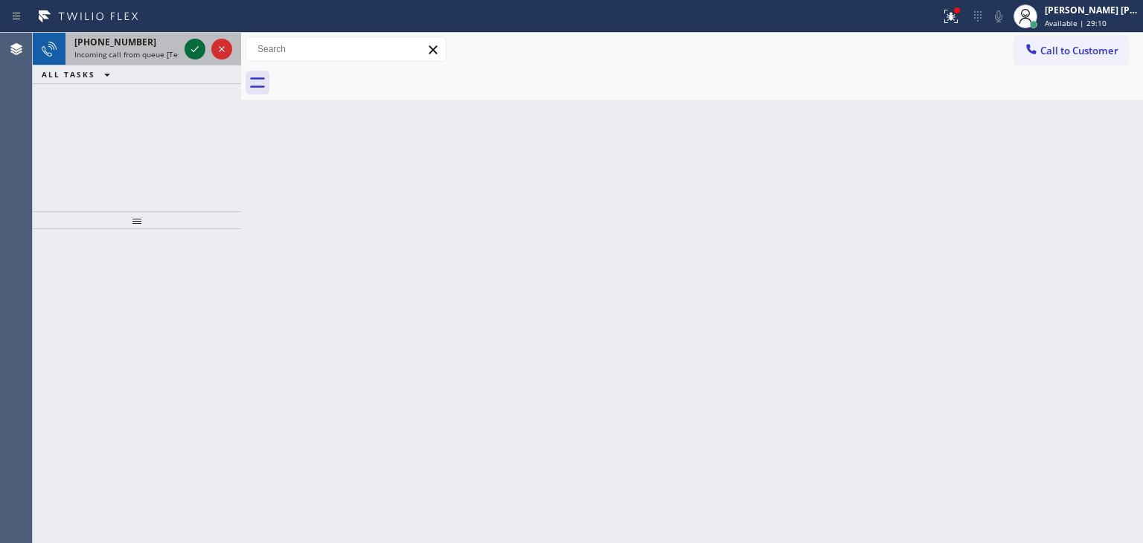
click at [193, 53] on icon at bounding box center [195, 49] width 18 height 18
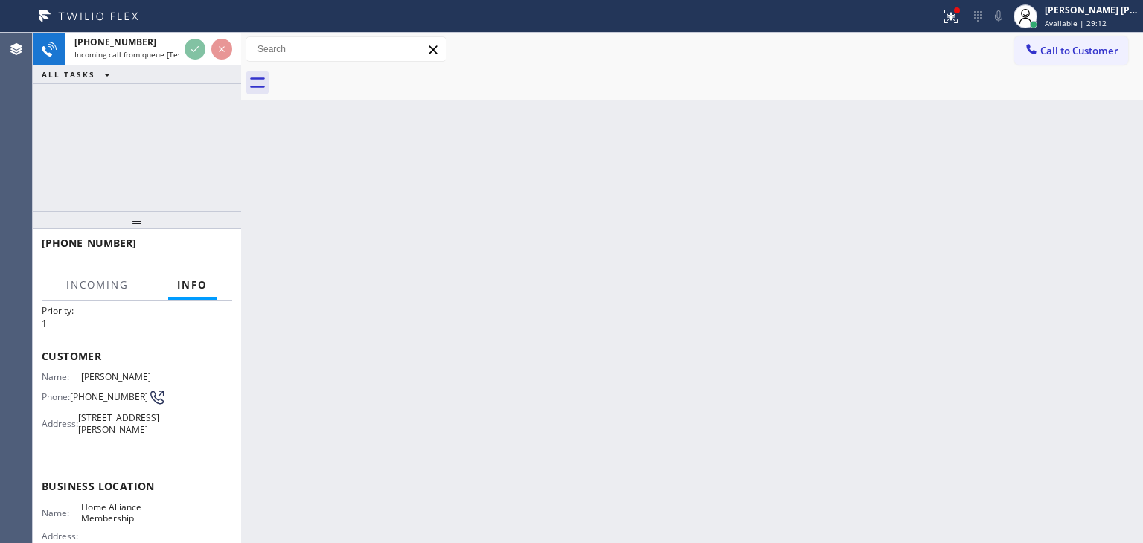
scroll to position [74, 0]
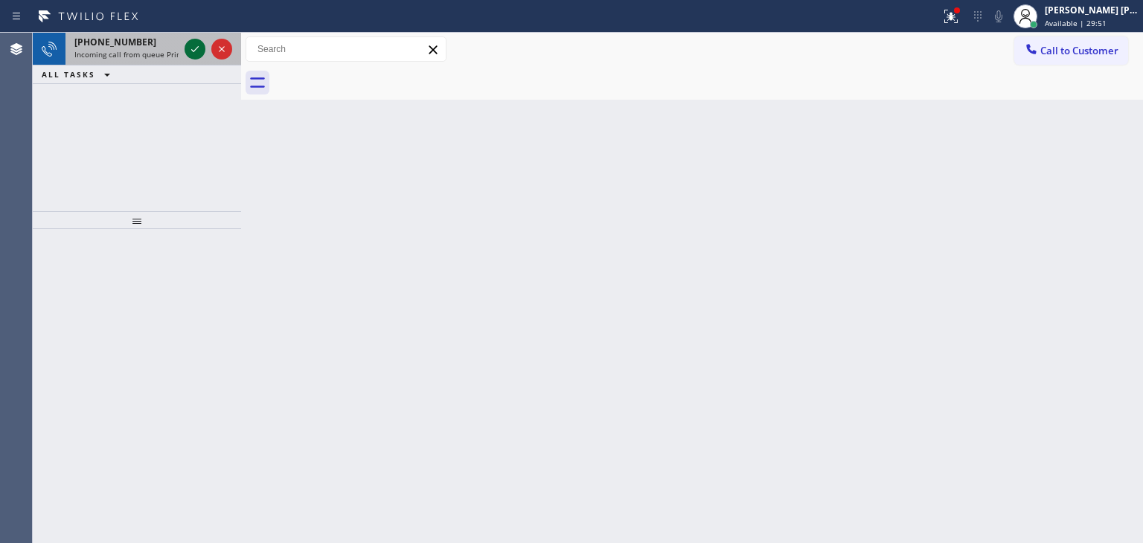
click at [197, 45] on icon at bounding box center [195, 49] width 18 height 18
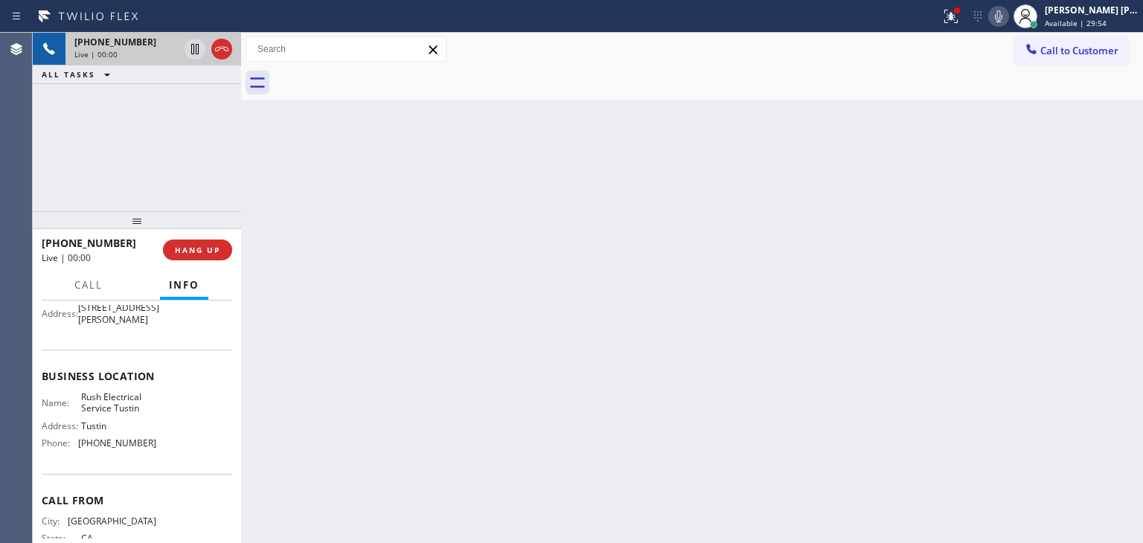
scroll to position [221, 0]
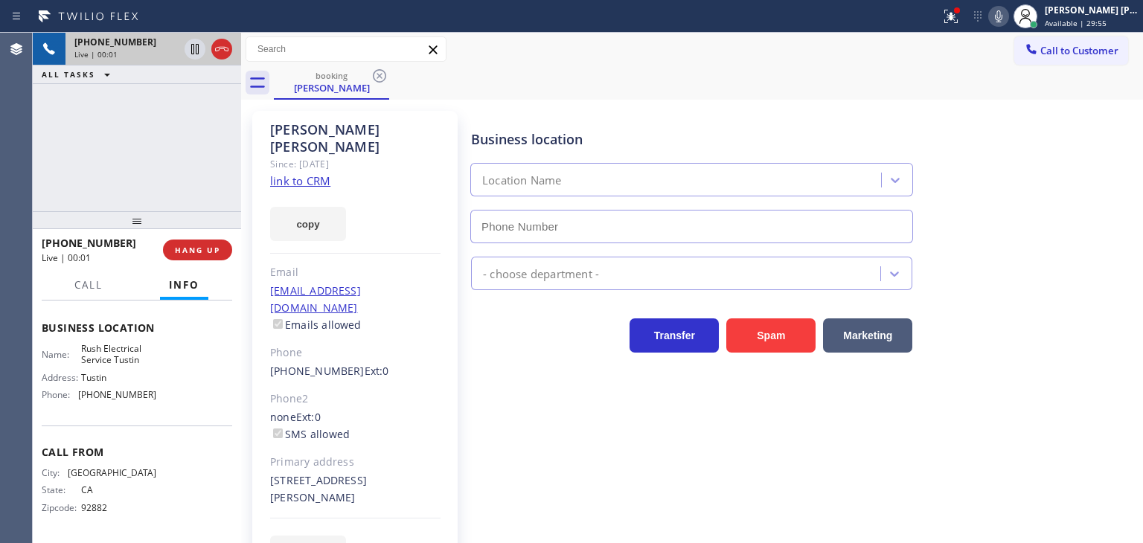
type input "[PHONE_NUMBER]"
click at [303, 173] on link "link to CRM" at bounding box center [300, 180] width 60 height 15
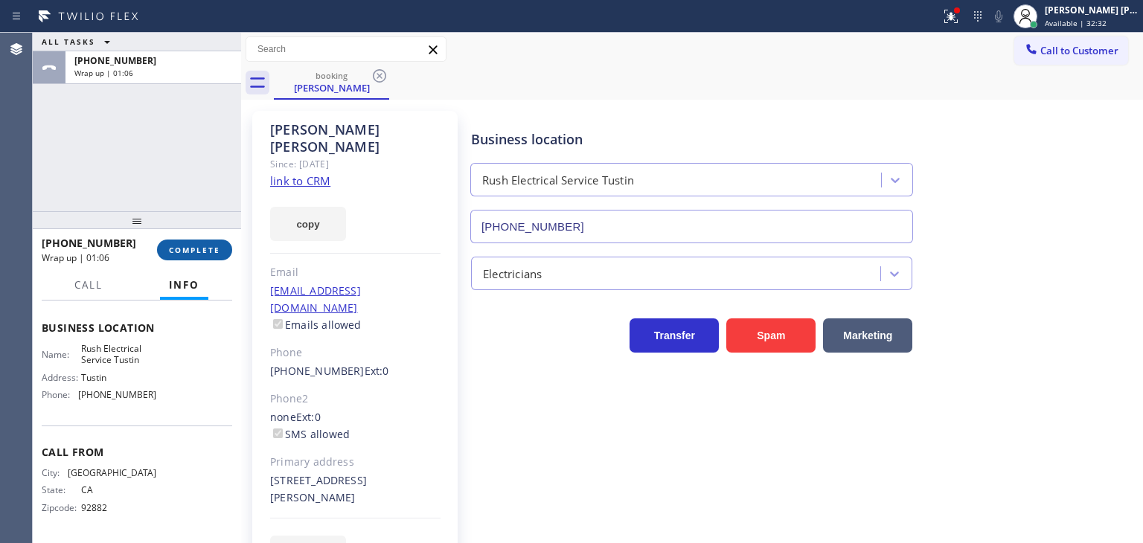
click at [199, 252] on span "COMPLETE" at bounding box center [194, 250] width 51 height 10
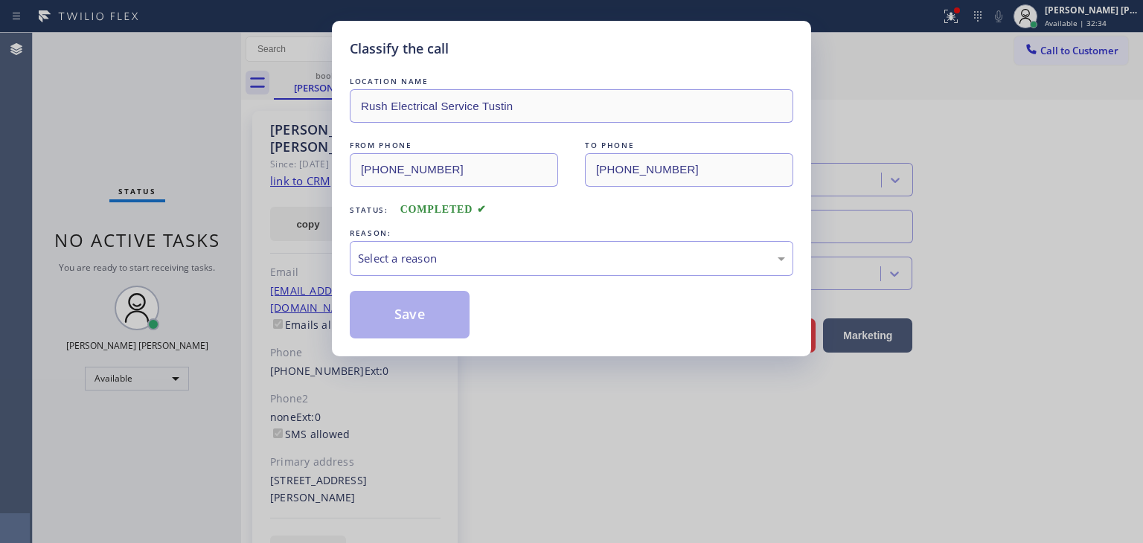
click at [414, 266] on div "Select a reason" at bounding box center [571, 258] width 427 height 17
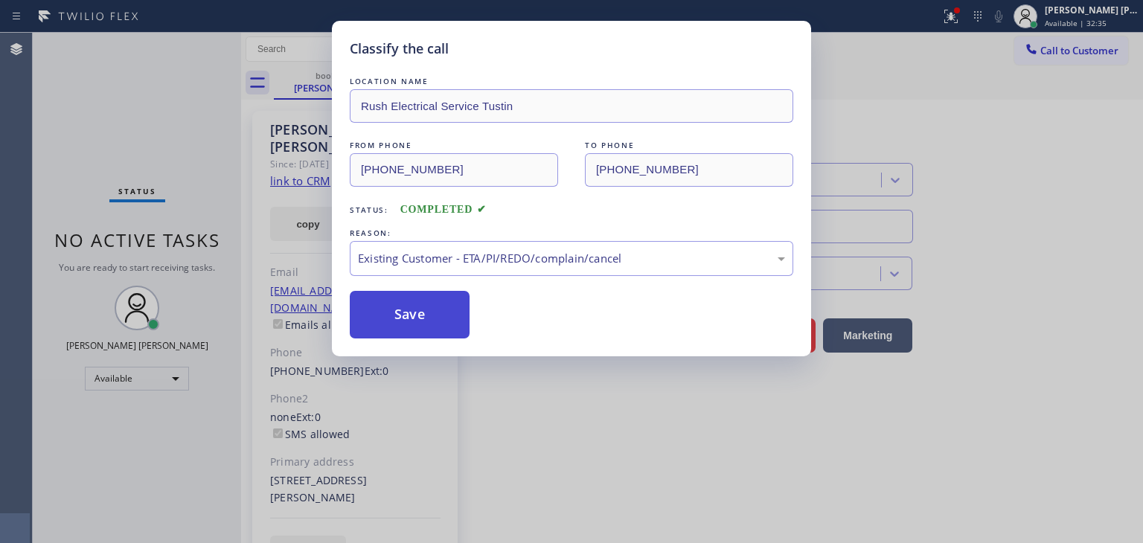
click at [420, 327] on button "Save" at bounding box center [410, 315] width 120 height 48
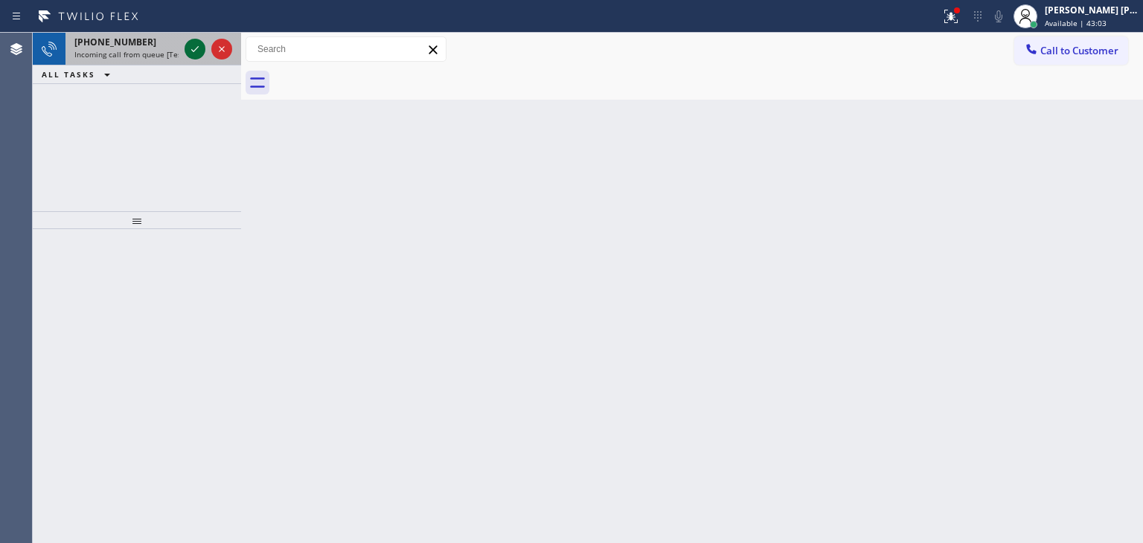
click at [187, 57] on icon at bounding box center [195, 49] width 18 height 18
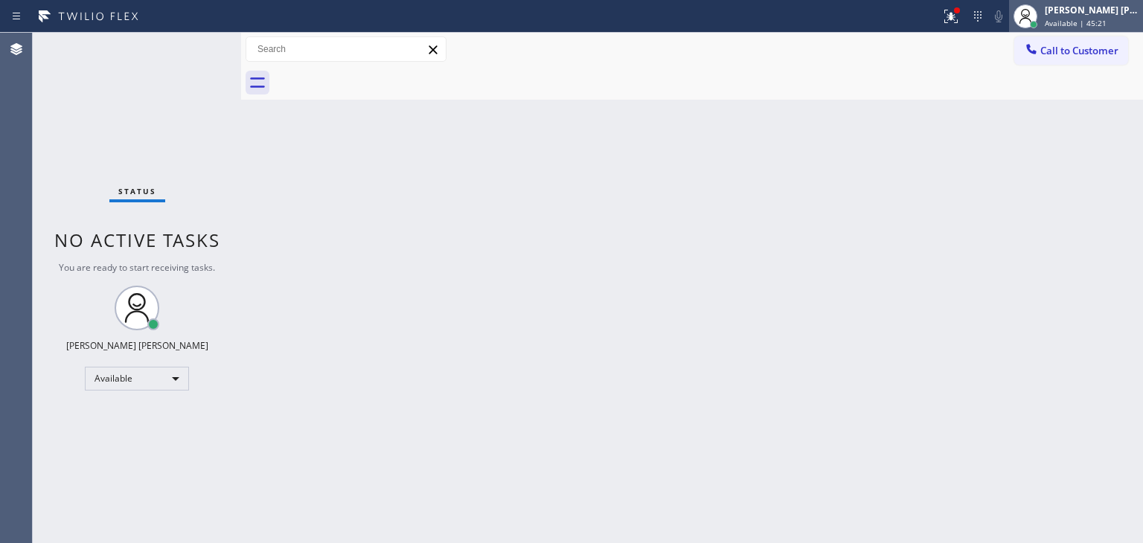
click at [1106, 22] on span "Available | 45:21" at bounding box center [1076, 23] width 62 height 10
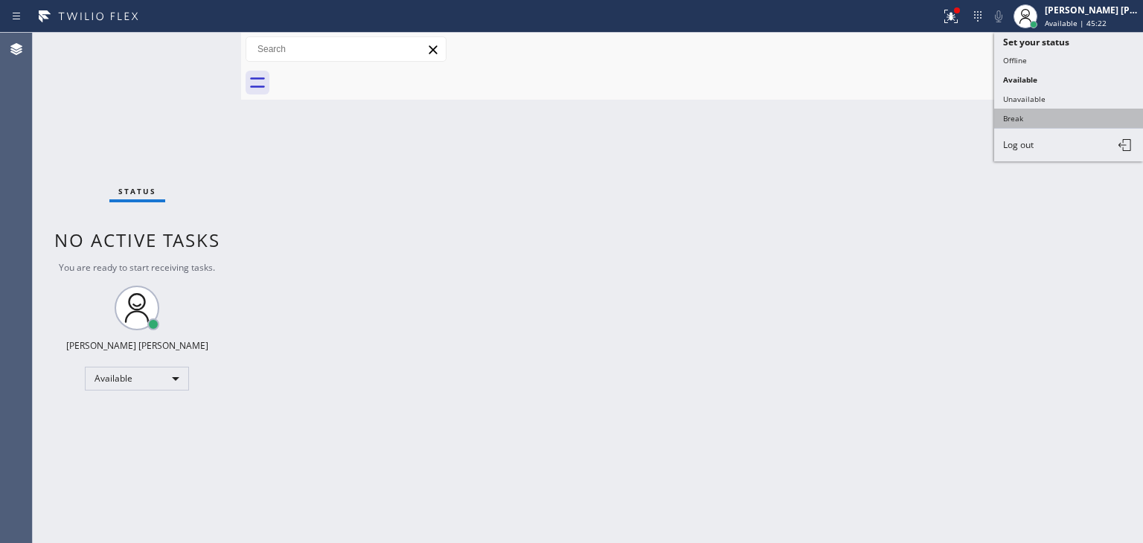
click at [1045, 118] on button "Break" at bounding box center [1068, 118] width 149 height 19
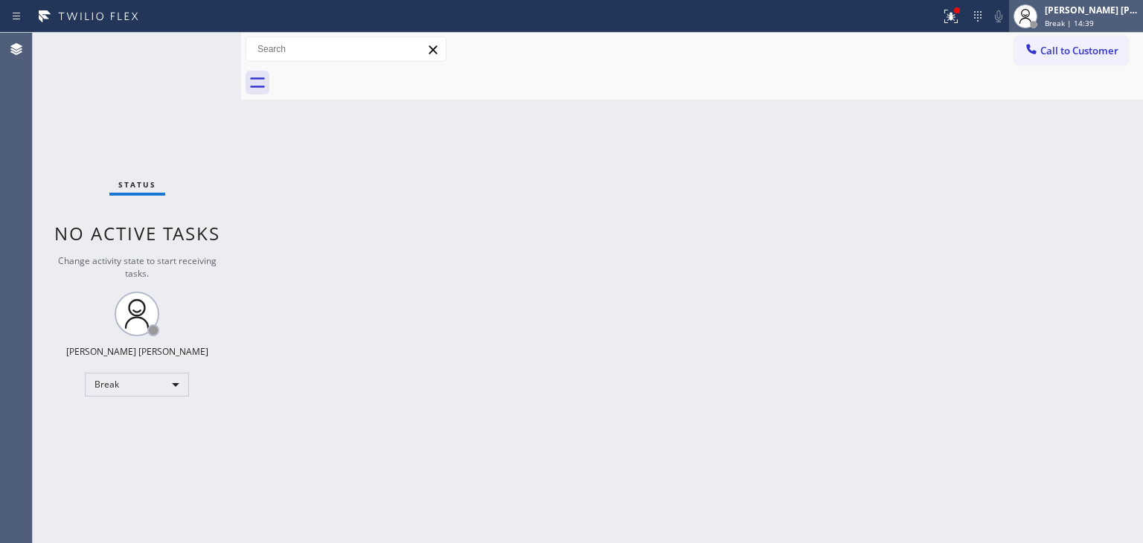
click at [1103, 13] on div "[PERSON_NAME] [PERSON_NAME]" at bounding box center [1092, 10] width 94 height 13
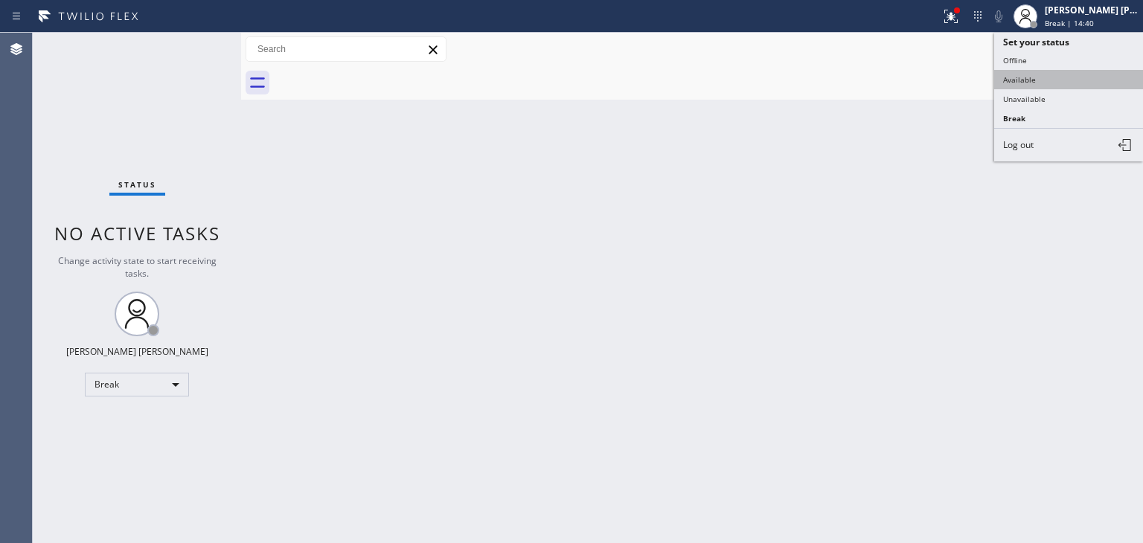
click at [1042, 84] on button "Available" at bounding box center [1068, 79] width 149 height 19
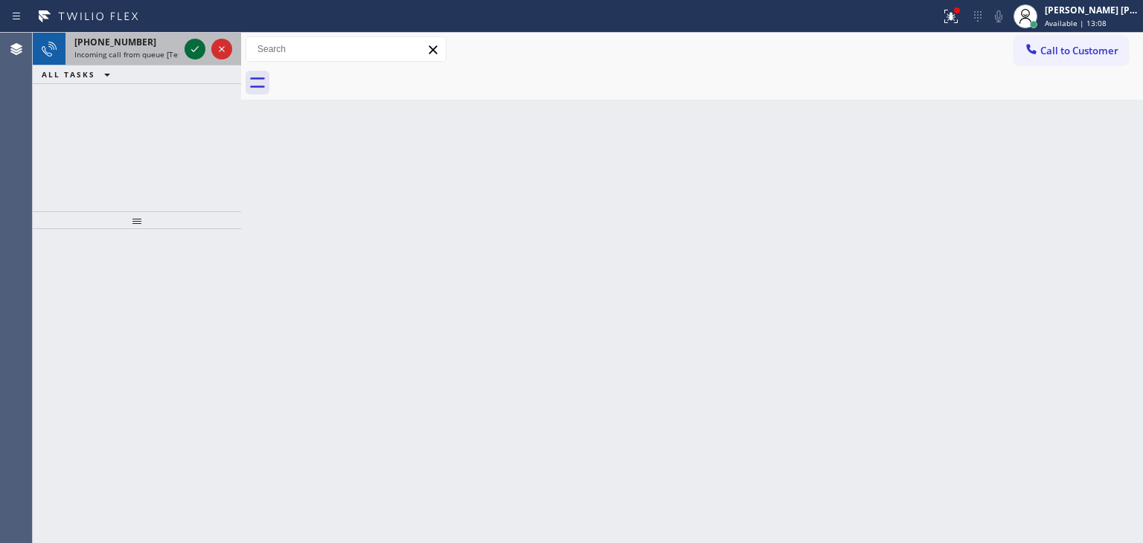
click at [202, 47] on icon at bounding box center [195, 49] width 18 height 18
click at [199, 51] on icon at bounding box center [195, 49] width 18 height 18
click at [198, 44] on icon at bounding box center [195, 49] width 18 height 18
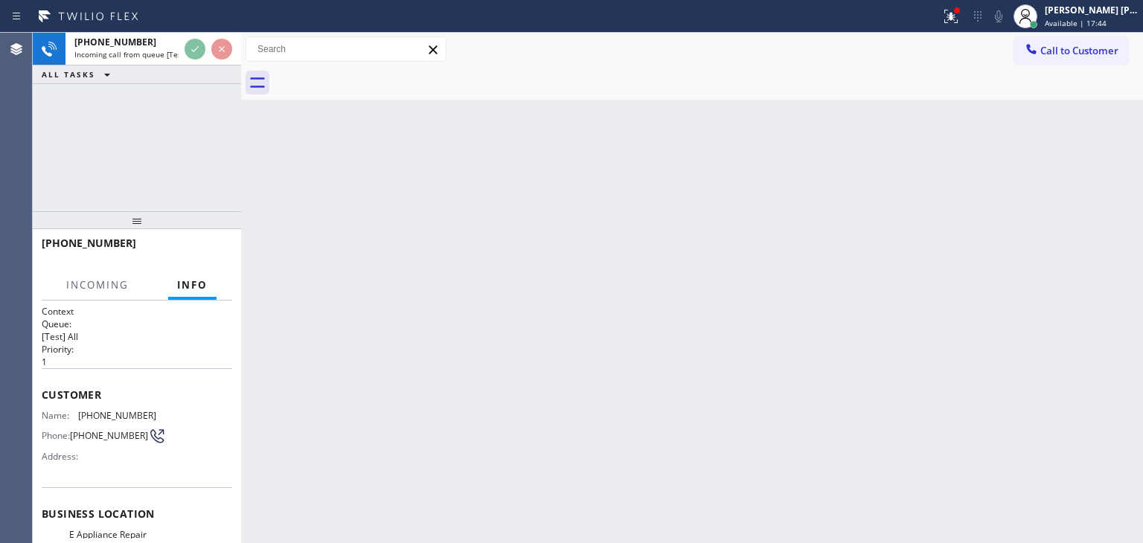
scroll to position [149, 0]
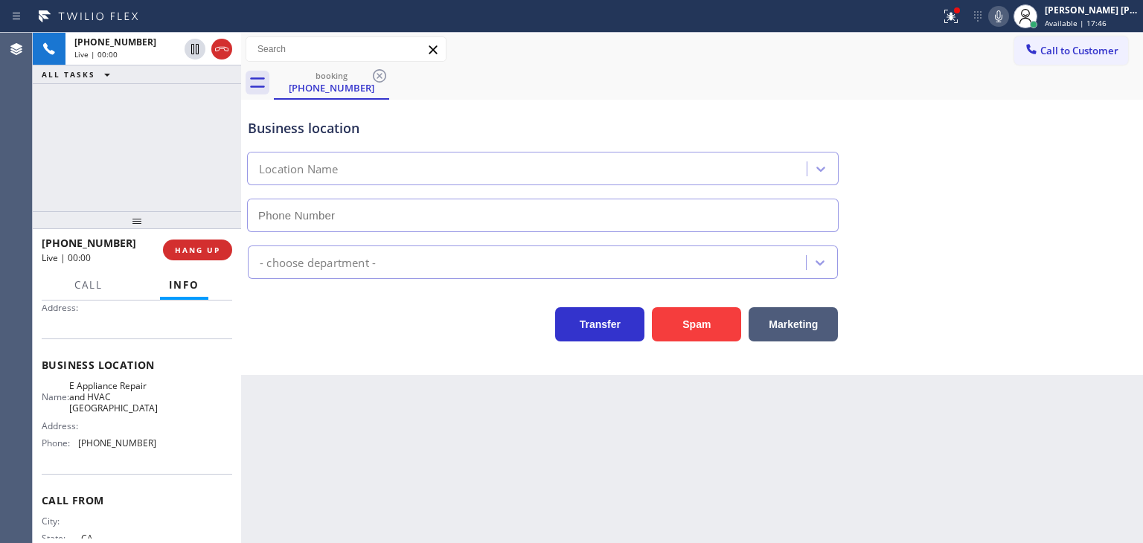
type input "[PHONE_NUMBER]"
click at [1007, 21] on icon at bounding box center [999, 16] width 18 height 18
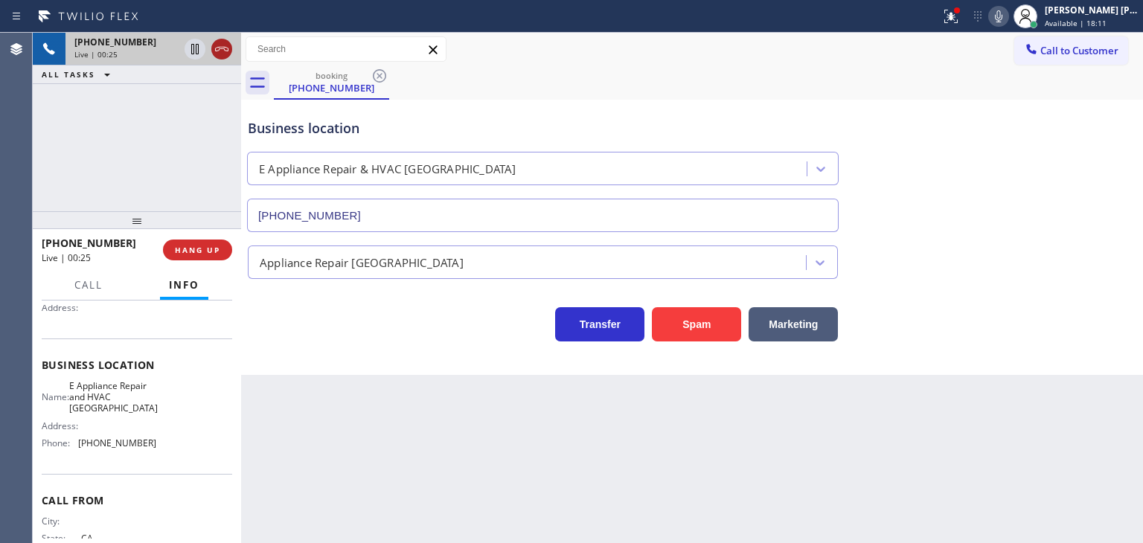
click at [219, 54] on icon at bounding box center [222, 49] width 18 height 18
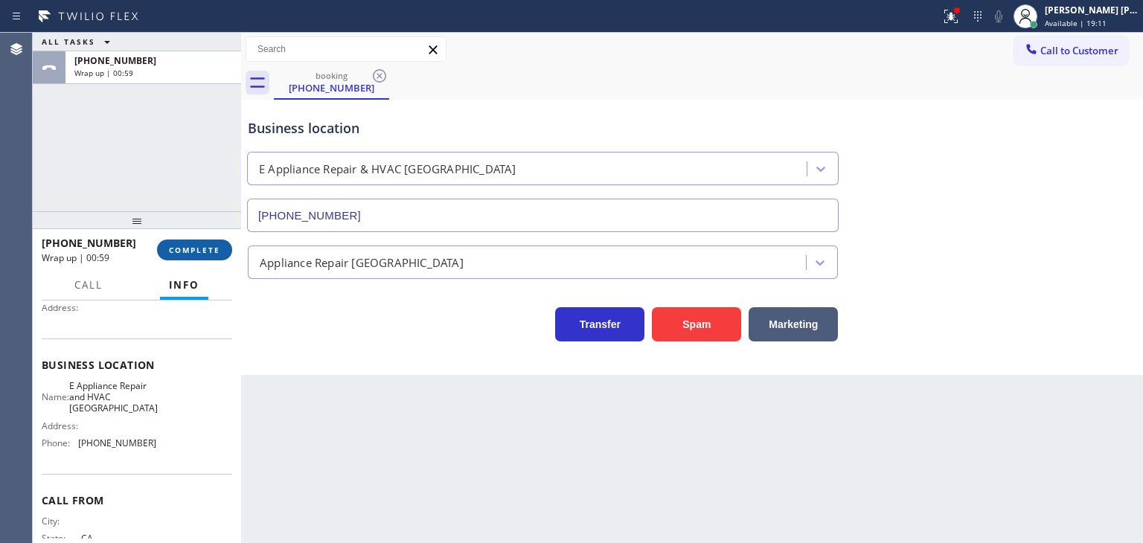
click at [203, 257] on button "COMPLETE" at bounding box center [194, 250] width 75 height 21
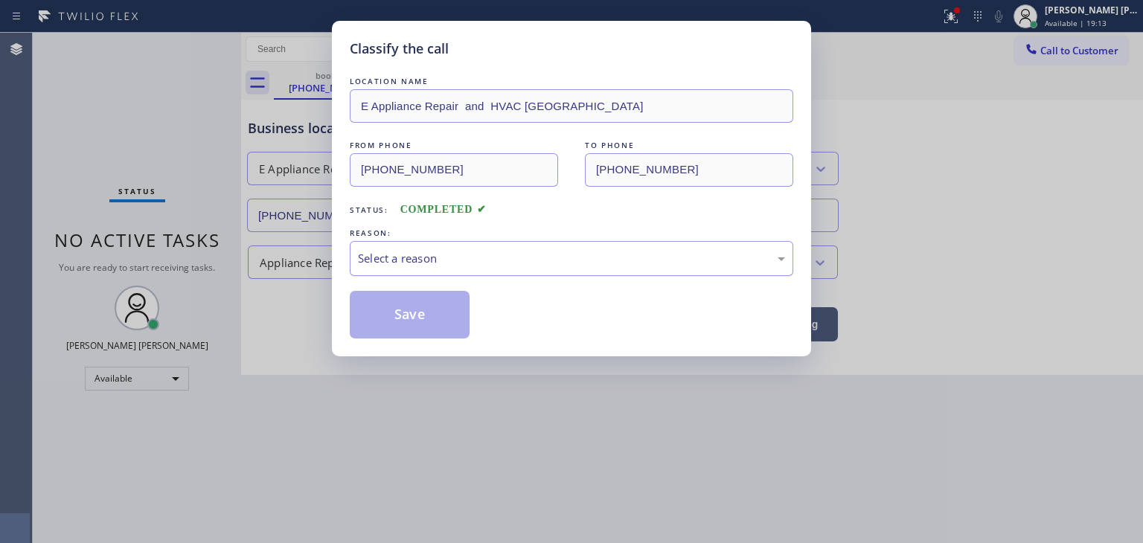
click at [464, 254] on div "Select a reason" at bounding box center [571, 258] width 427 height 17
click at [405, 313] on button "Save" at bounding box center [410, 315] width 120 height 48
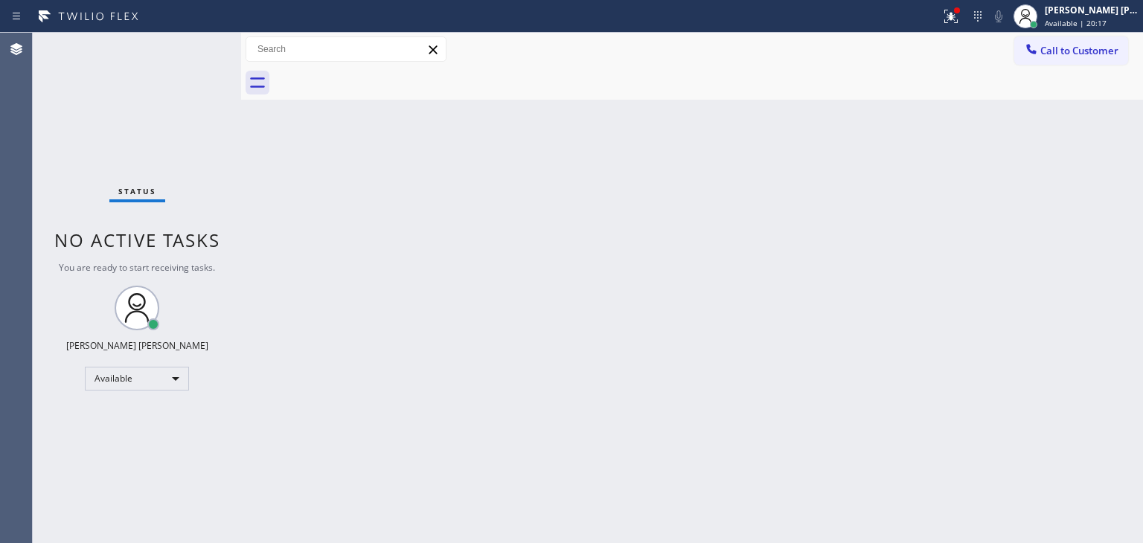
click at [199, 50] on div "Status No active tasks You are ready to start receiving tasks. [PERSON_NAME] [P…" at bounding box center [137, 288] width 208 height 510
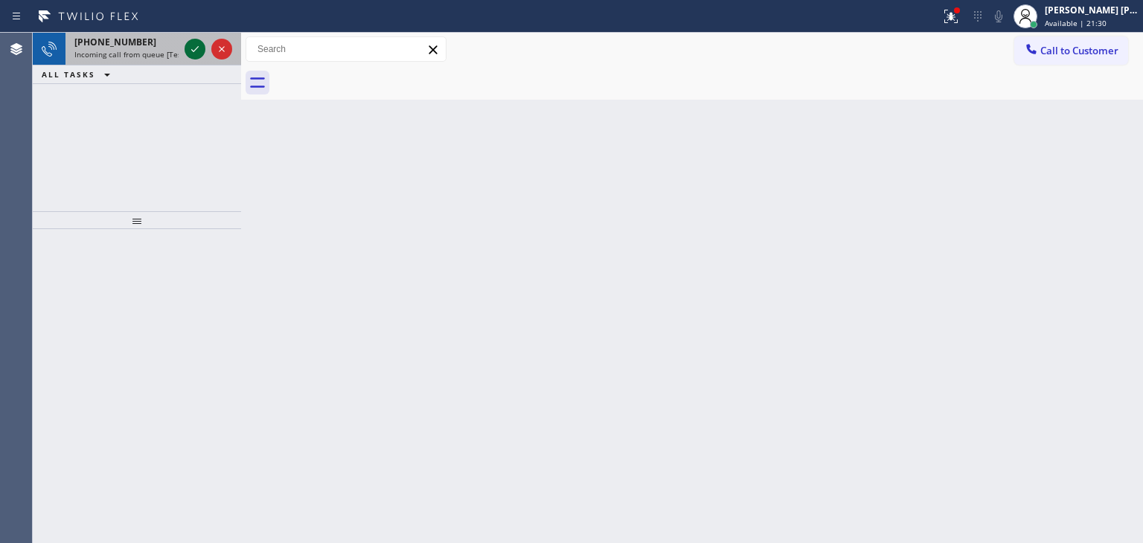
click at [199, 50] on icon at bounding box center [195, 49] width 18 height 18
click at [197, 51] on icon at bounding box center [195, 49] width 18 height 18
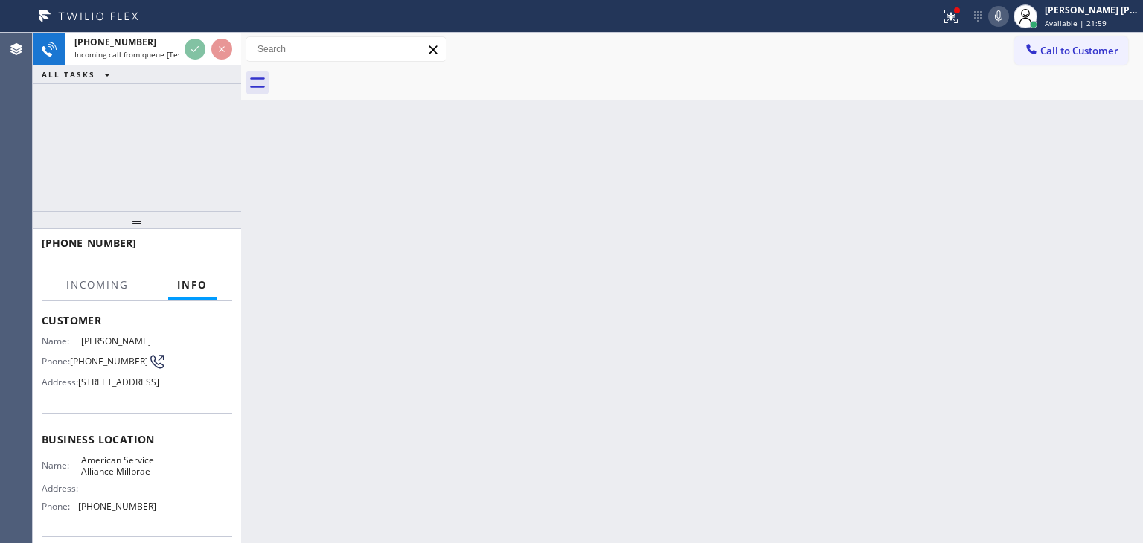
scroll to position [149, 0]
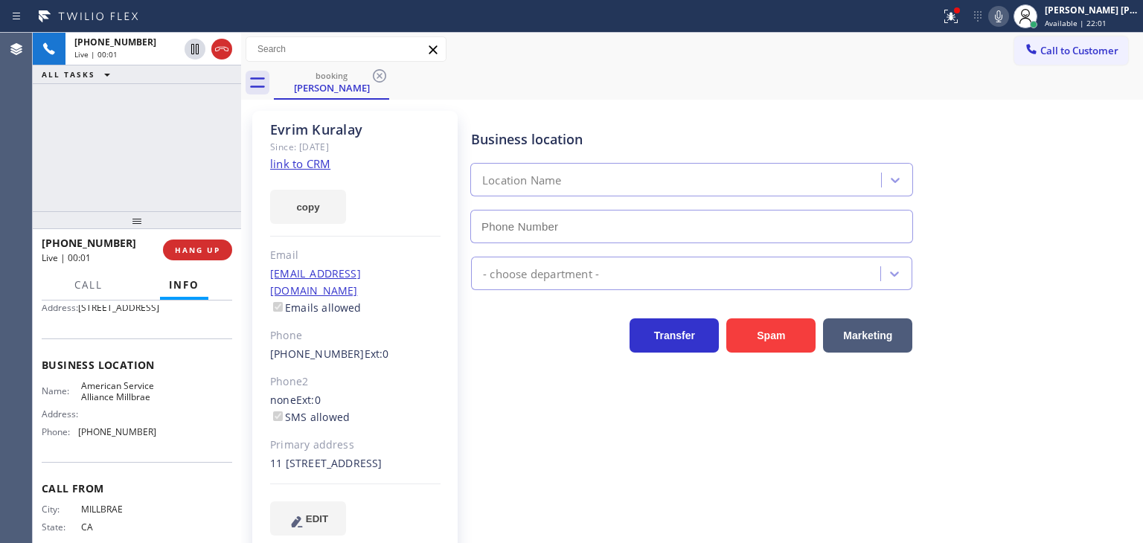
type input "[PHONE_NUMBER]"
click at [185, 202] on div "[PHONE_NUMBER] Live | 00:11 ALL TASKS ALL TASKS ACTIVE TASKS TASKS IN WRAP UP" at bounding box center [137, 122] width 208 height 179
click at [295, 164] on link "link to CRM" at bounding box center [300, 163] width 60 height 15
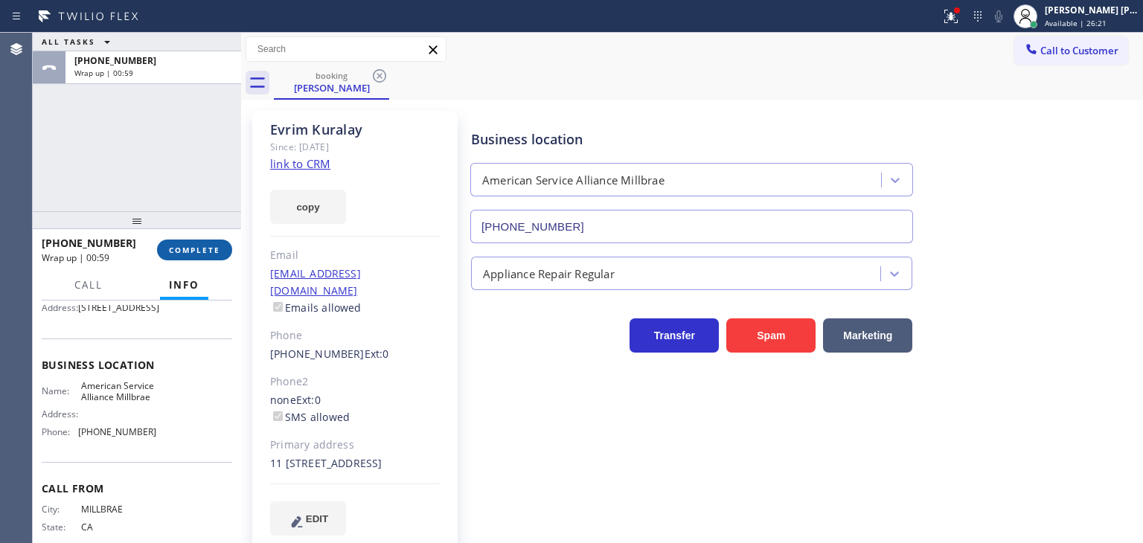
click at [195, 254] on span "COMPLETE" at bounding box center [194, 250] width 51 height 10
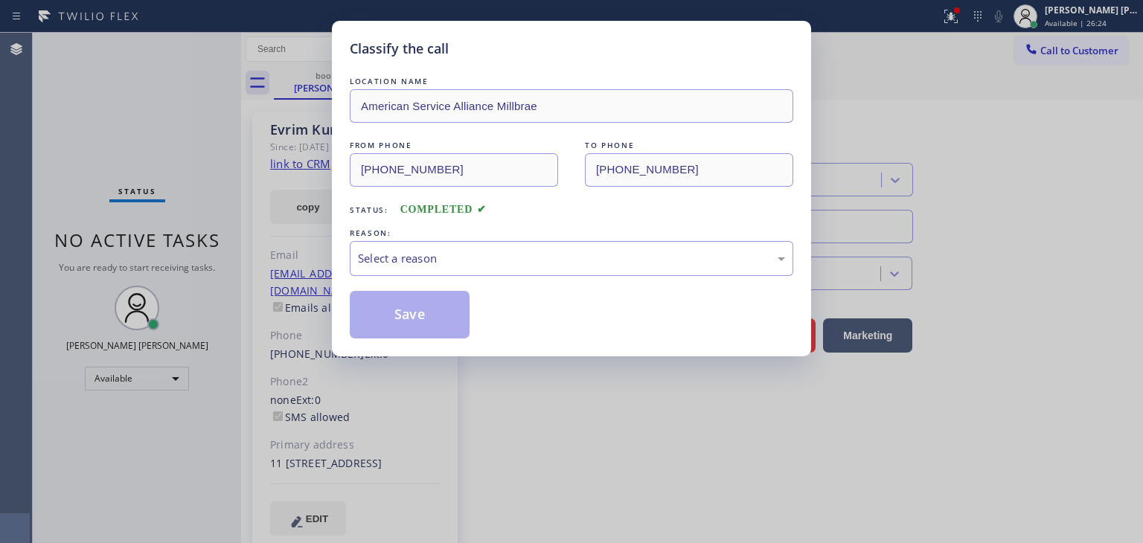
click at [376, 254] on div "Select a reason" at bounding box center [571, 258] width 427 height 17
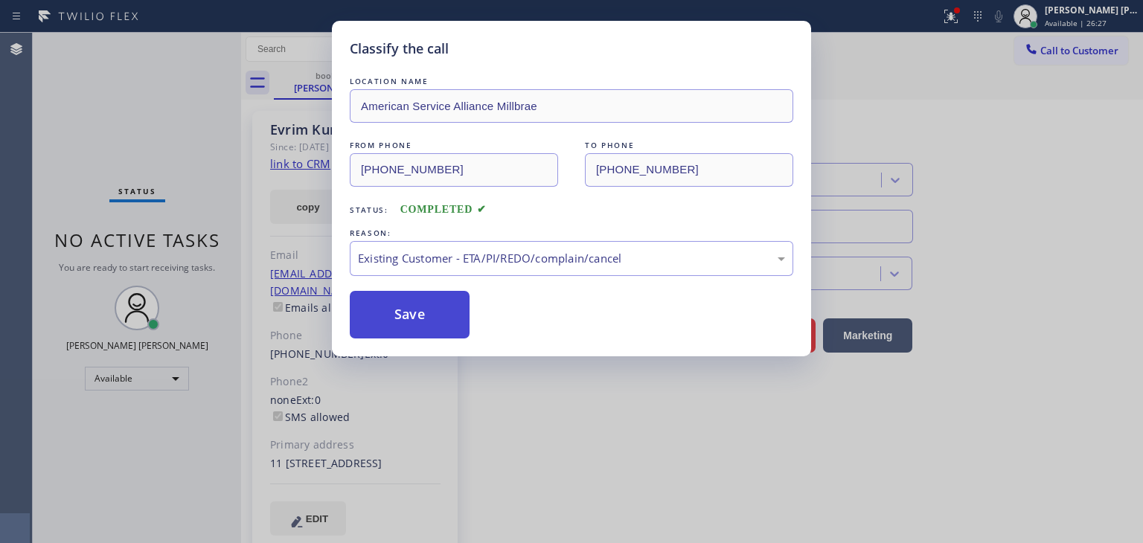
click at [414, 297] on button "Save" at bounding box center [410, 315] width 120 height 48
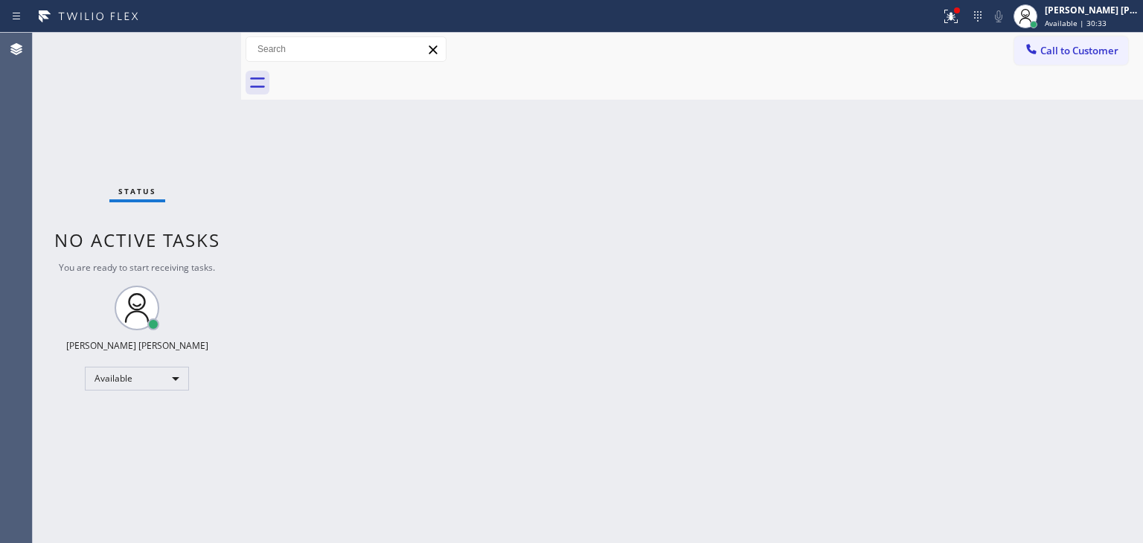
click at [193, 47] on div "Status No active tasks You are ready to start receiving tasks. [PERSON_NAME] [P…" at bounding box center [137, 288] width 208 height 510
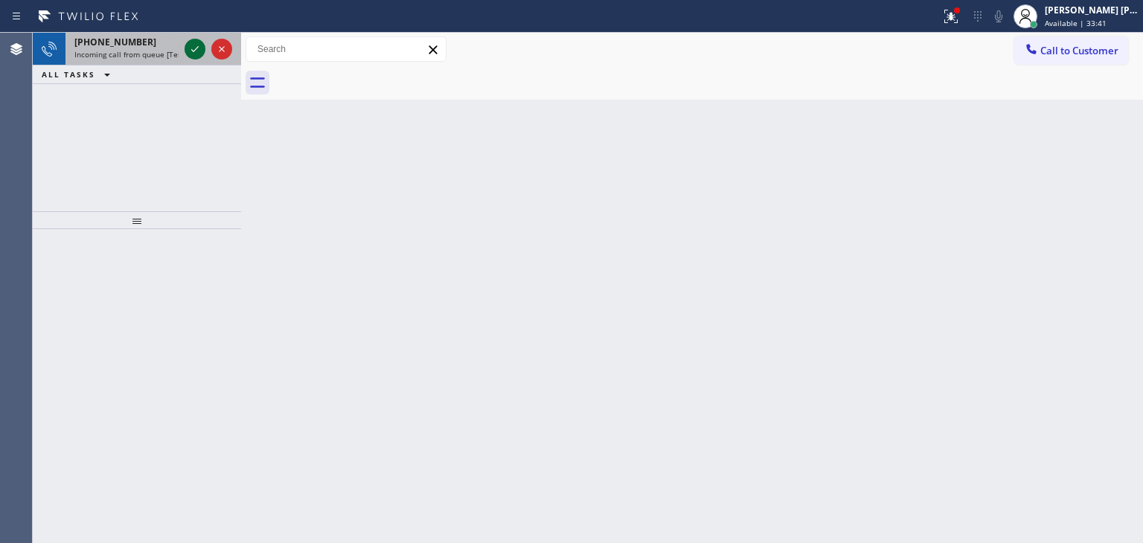
click at [193, 48] on icon at bounding box center [195, 49] width 18 height 18
click at [191, 45] on icon at bounding box center [195, 49] width 18 height 18
click at [195, 51] on icon at bounding box center [195, 49] width 18 height 18
click at [202, 43] on icon at bounding box center [195, 49] width 18 height 18
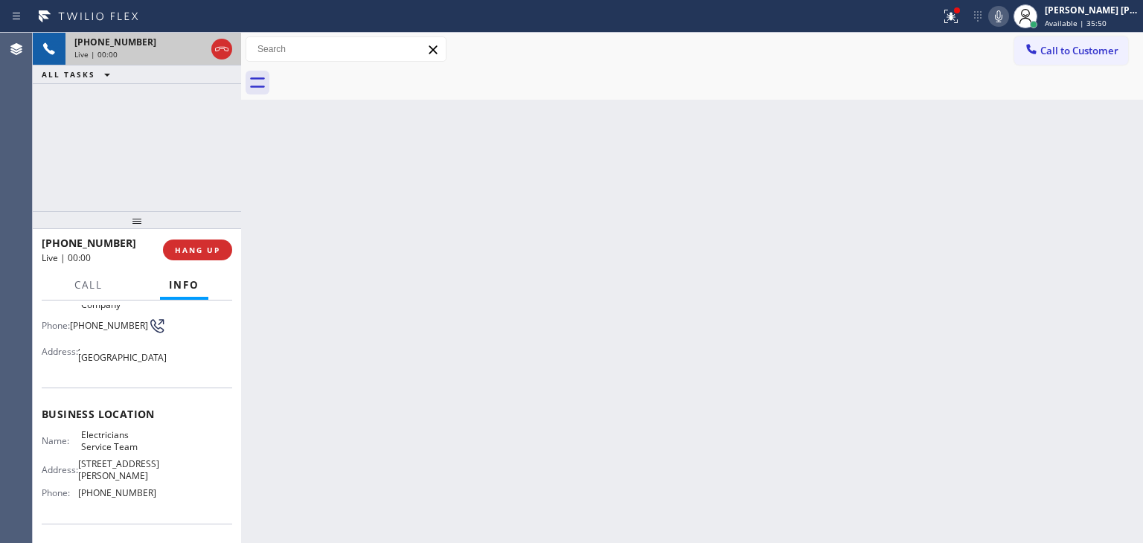
scroll to position [149, 0]
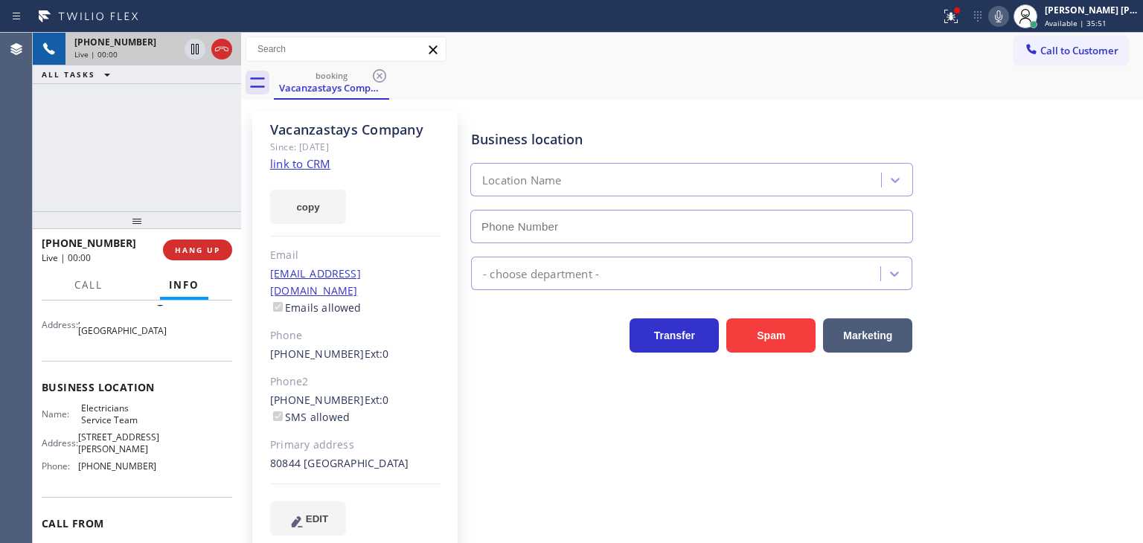
type input "[PHONE_NUMBER]"
click at [312, 161] on link "link to CRM" at bounding box center [300, 163] width 60 height 15
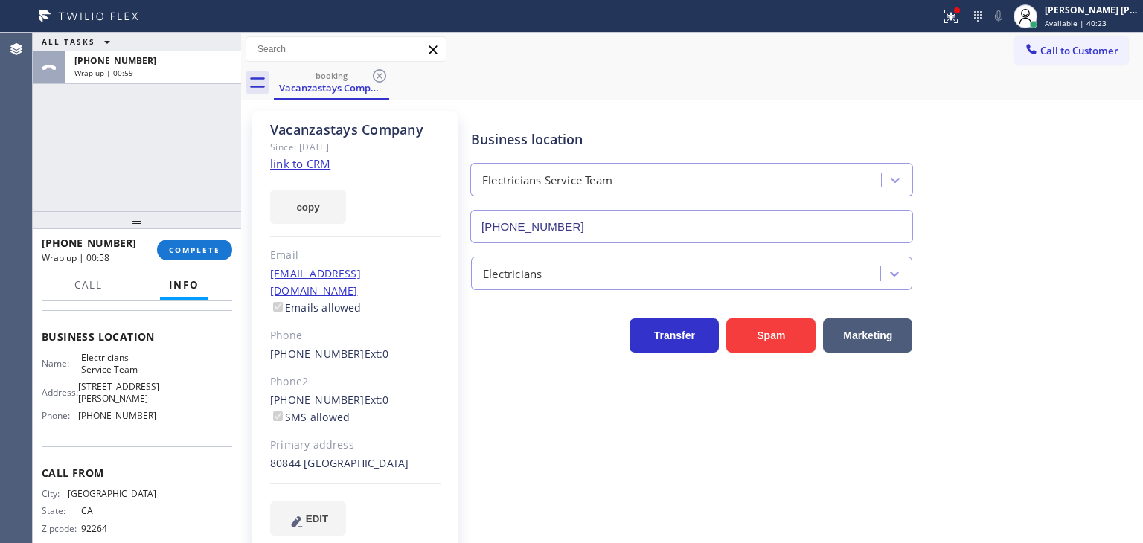
scroll to position [223, 0]
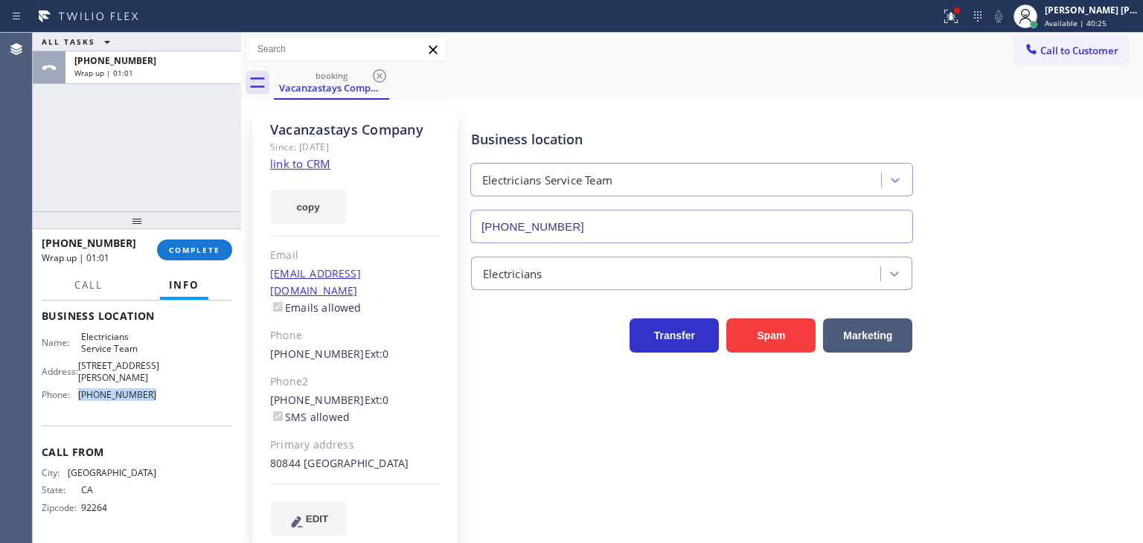
drag, startPoint x: 160, startPoint y: 407, endPoint x: 79, endPoint y: 402, distance: 81.3
click at [79, 402] on div "Name: Electricians Service Team Address: [STREET_ADDRESS][PERSON_NAME] Phone: […" at bounding box center [137, 368] width 190 height 75
copy span "[PHONE_NUMBER]"
click at [196, 254] on span "COMPLETE" at bounding box center [194, 250] width 51 height 10
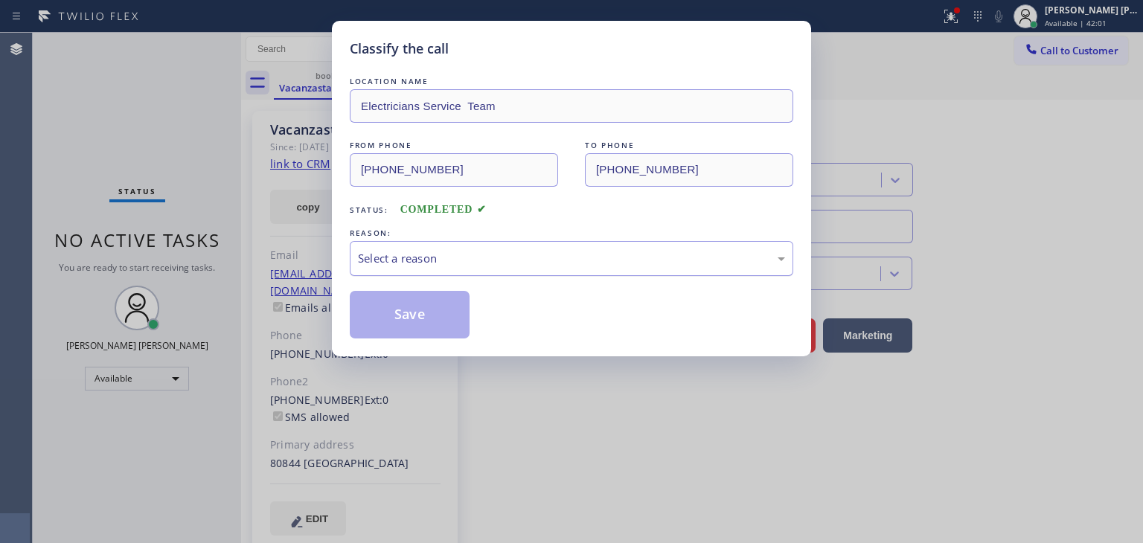
click at [374, 263] on div "Select a reason" at bounding box center [571, 258] width 427 height 17
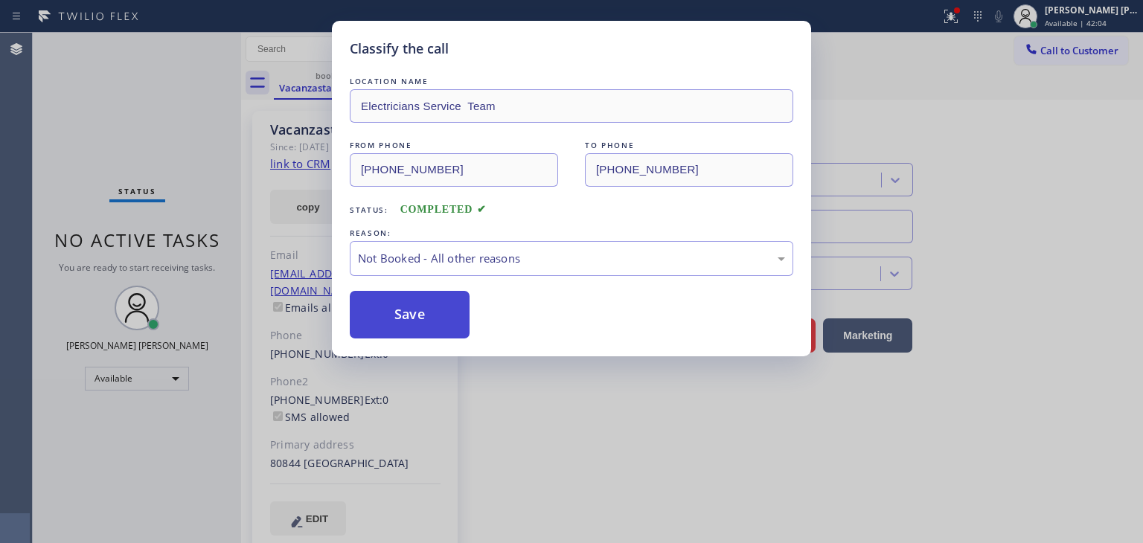
click at [417, 320] on button "Save" at bounding box center [410, 315] width 120 height 48
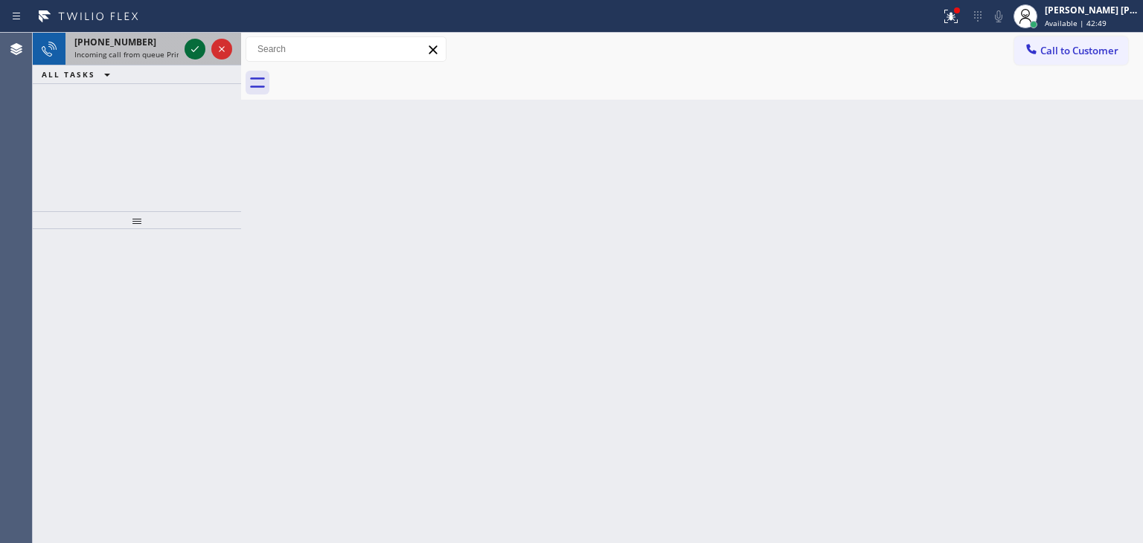
click at [194, 51] on icon at bounding box center [195, 49] width 18 height 18
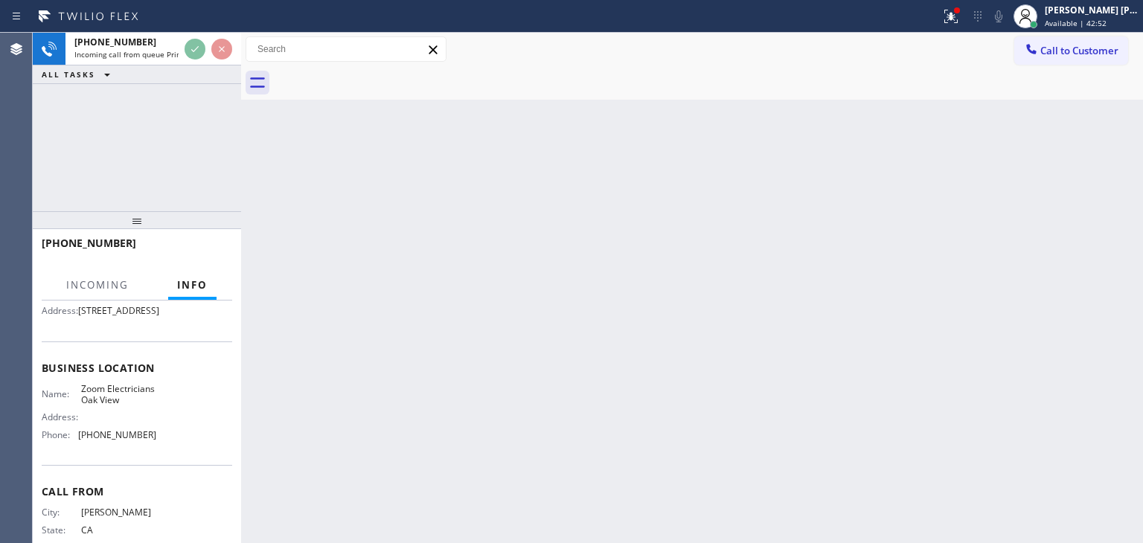
scroll to position [149, 0]
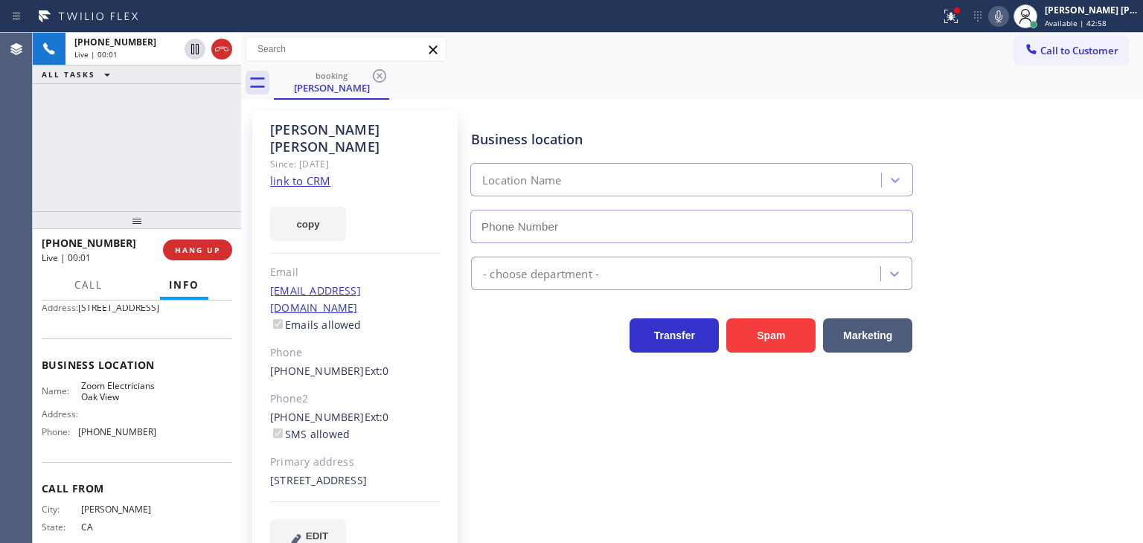
type input "[PHONE_NUMBER]"
click at [322, 173] on link "link to CRM" at bounding box center [300, 180] width 60 height 15
click at [1095, 25] on span "Available | 44:16" at bounding box center [1076, 23] width 62 height 10
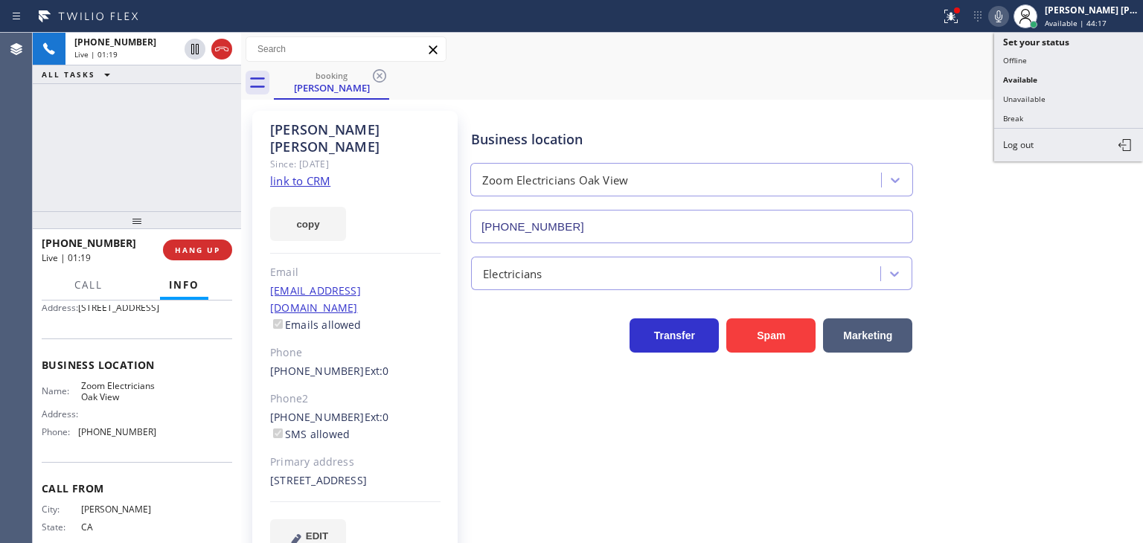
click at [1072, 93] on button "Unavailable" at bounding box center [1068, 98] width 149 height 19
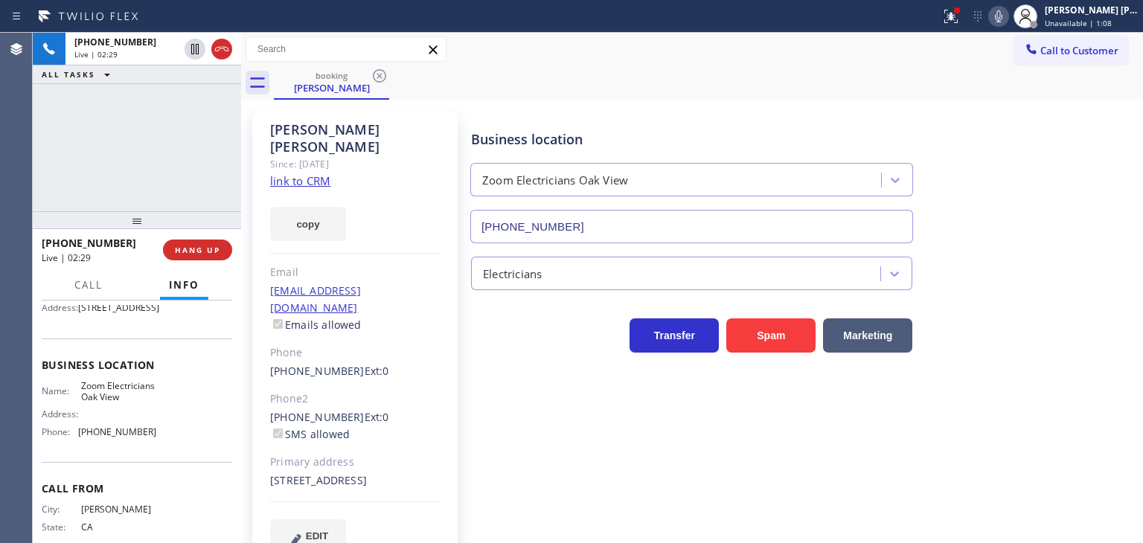
click at [1007, 13] on icon at bounding box center [999, 16] width 18 height 18
click at [1004, 12] on rect at bounding box center [998, 15] width 10 height 10
click at [185, 167] on div "[PHONE_NUMBER] Live | 02:38 ALL TASKS ALL TASKS ACTIVE TASKS TASKS IN WRAP UP" at bounding box center [137, 122] width 208 height 179
drag, startPoint x: 146, startPoint y: 472, endPoint x: 75, endPoint y: 486, distance: 72.1
click at [75, 463] on div "Business location Name: Zoom Electricians Oak View Address: Phone: [PHONE_NUMBE…" at bounding box center [137, 401] width 190 height 124
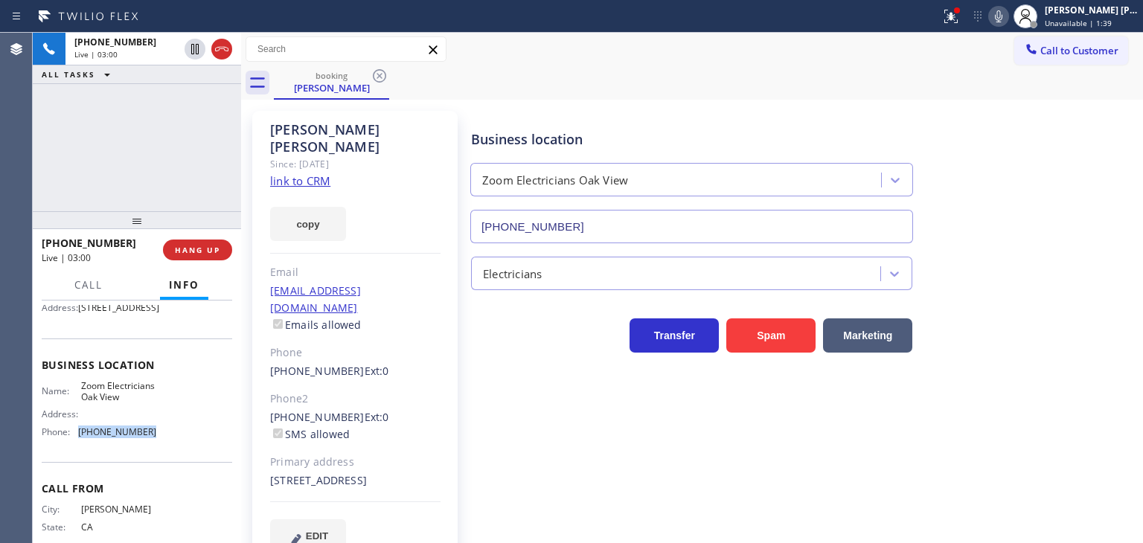
copy div "[PHONE_NUMBER]"
click at [217, 243] on button "HANG UP" at bounding box center [197, 250] width 69 height 21
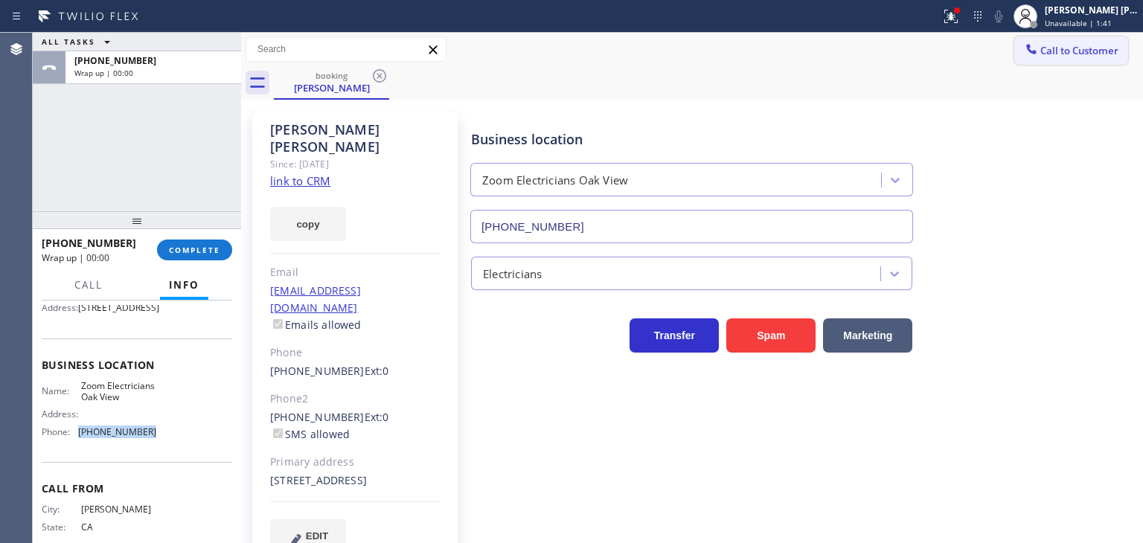
click at [1062, 40] on button "Call to Customer" at bounding box center [1071, 50] width 114 height 28
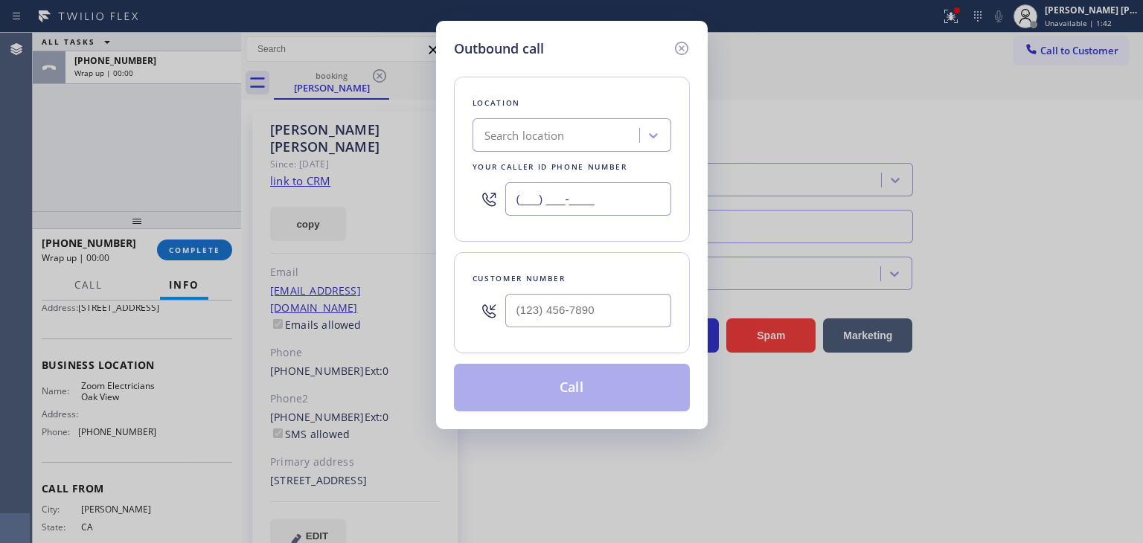
click at [574, 208] on input "(___) ___-____" at bounding box center [588, 198] width 166 height 33
type input "(___) ___-____"
click at [574, 207] on input "(___) ___-____" at bounding box center [588, 198] width 166 height 33
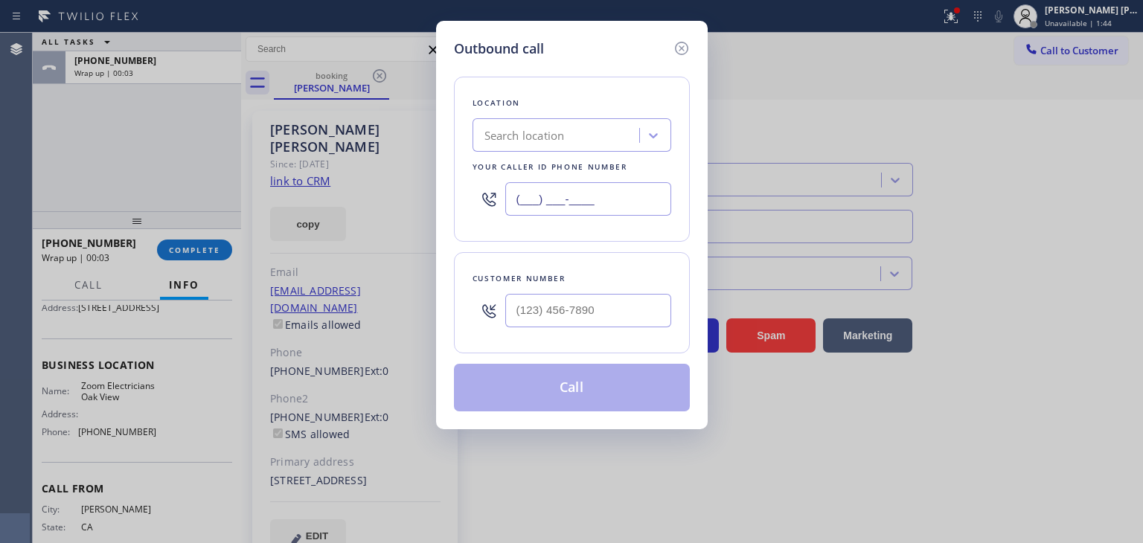
paste input "805) 608-4684"
type input "[PHONE_NUMBER]"
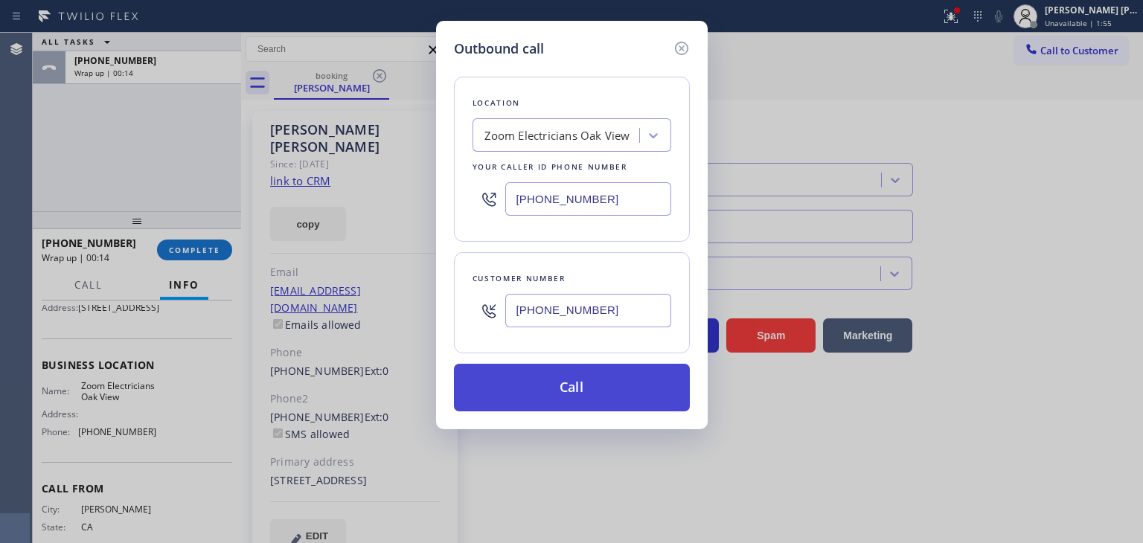
type input "[PHONE_NUMBER]"
click at [592, 379] on button "Call" at bounding box center [572, 388] width 236 height 48
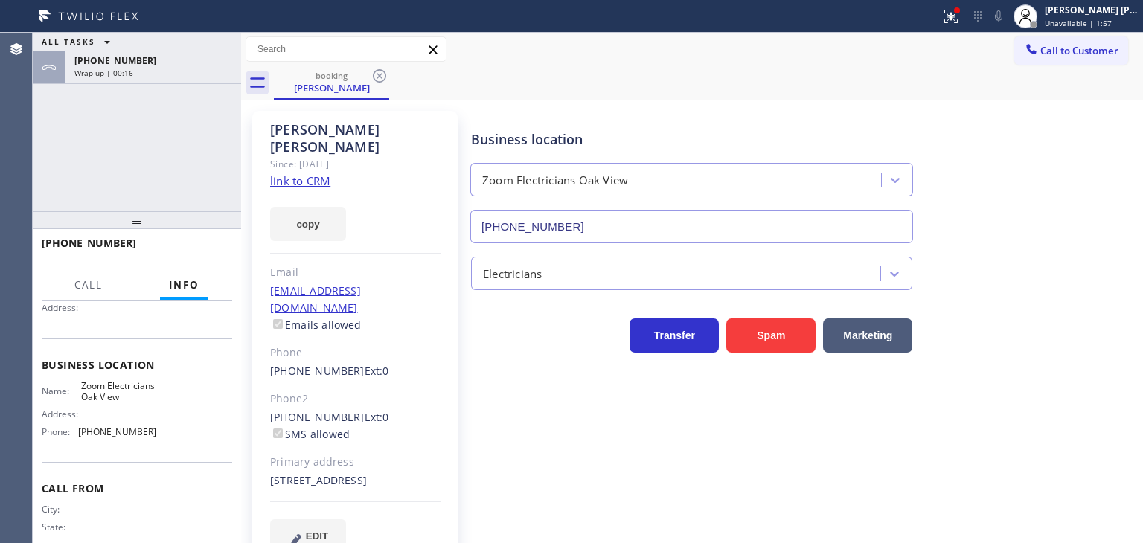
scroll to position [137, 0]
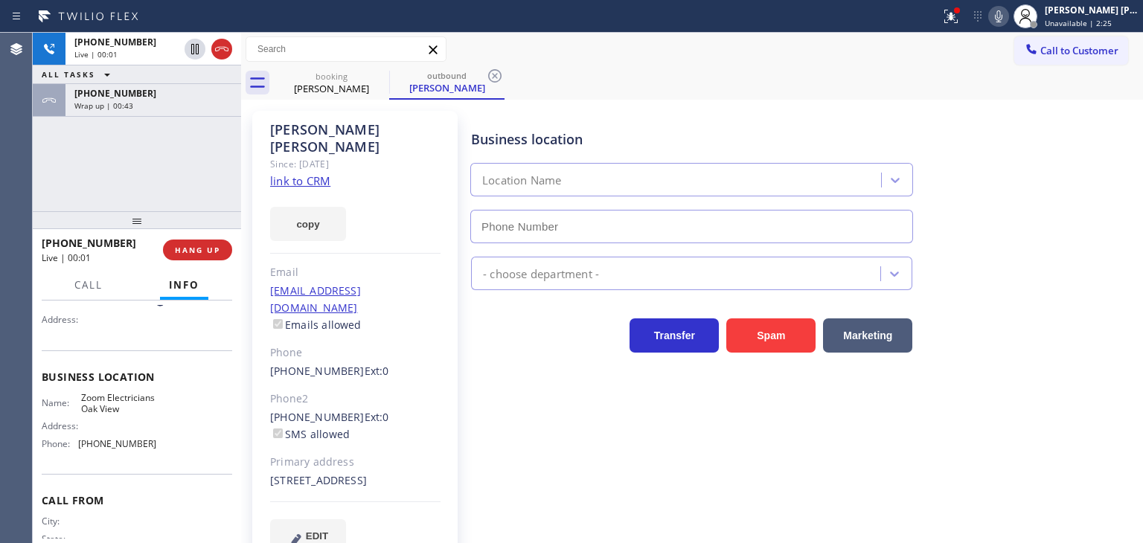
type input "[PHONE_NUMBER]"
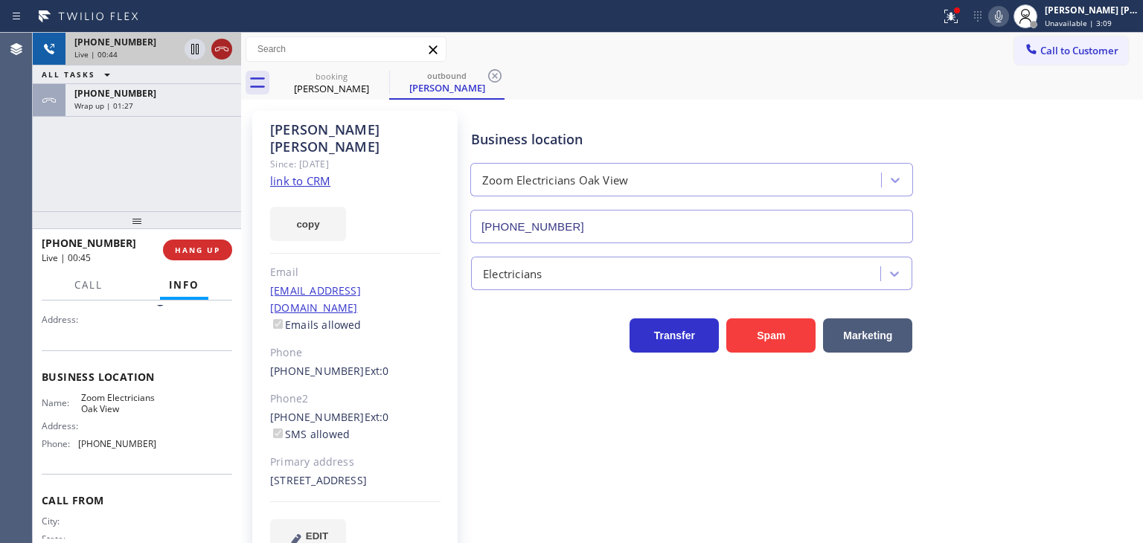
click at [223, 48] on icon at bounding box center [221, 49] width 13 height 4
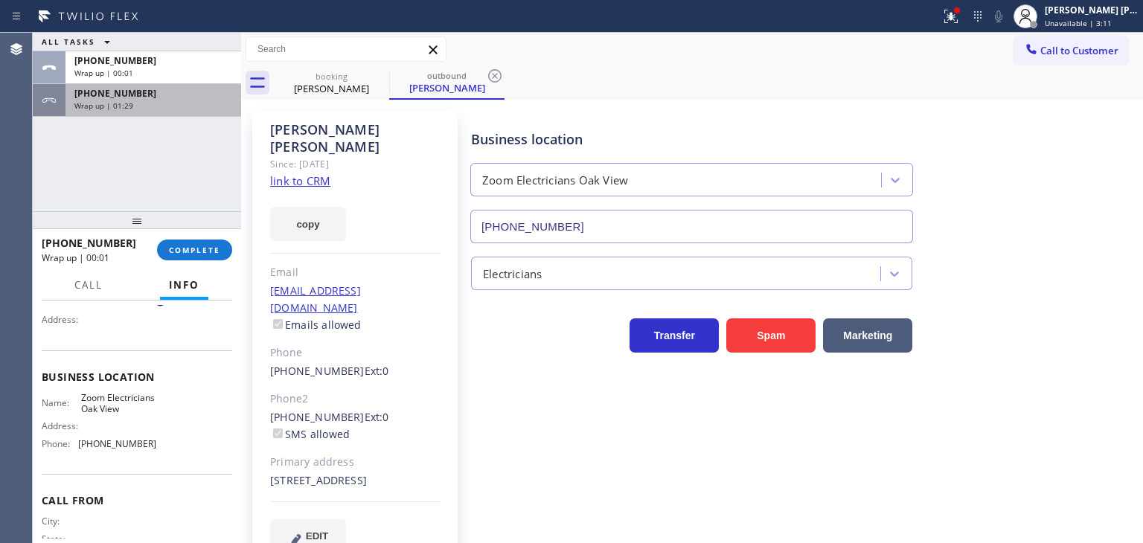
click at [194, 105] on div "Wrap up | 01:29" at bounding box center [153, 105] width 158 height 10
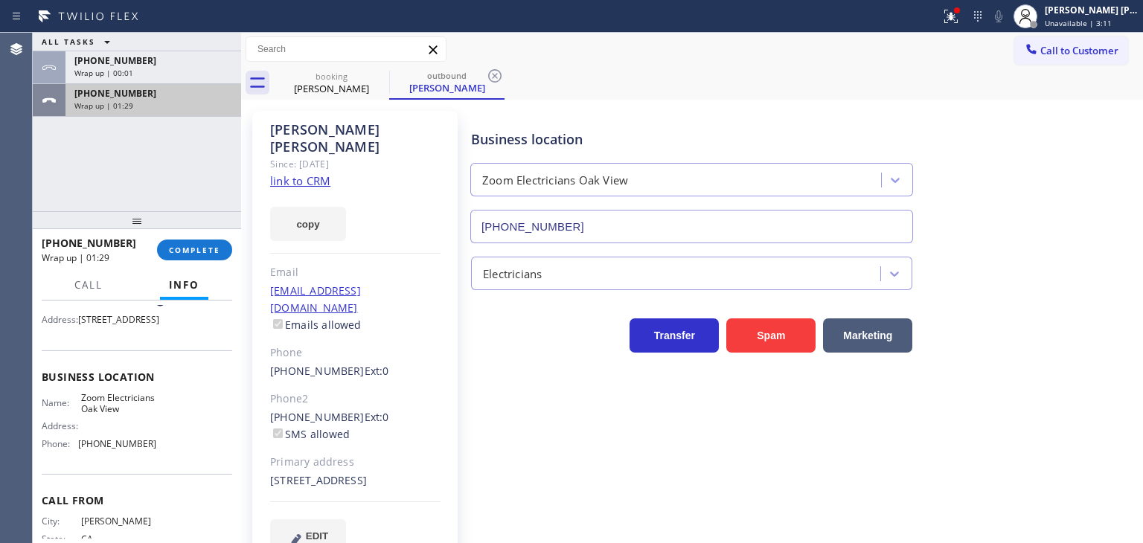
scroll to position [149, 0]
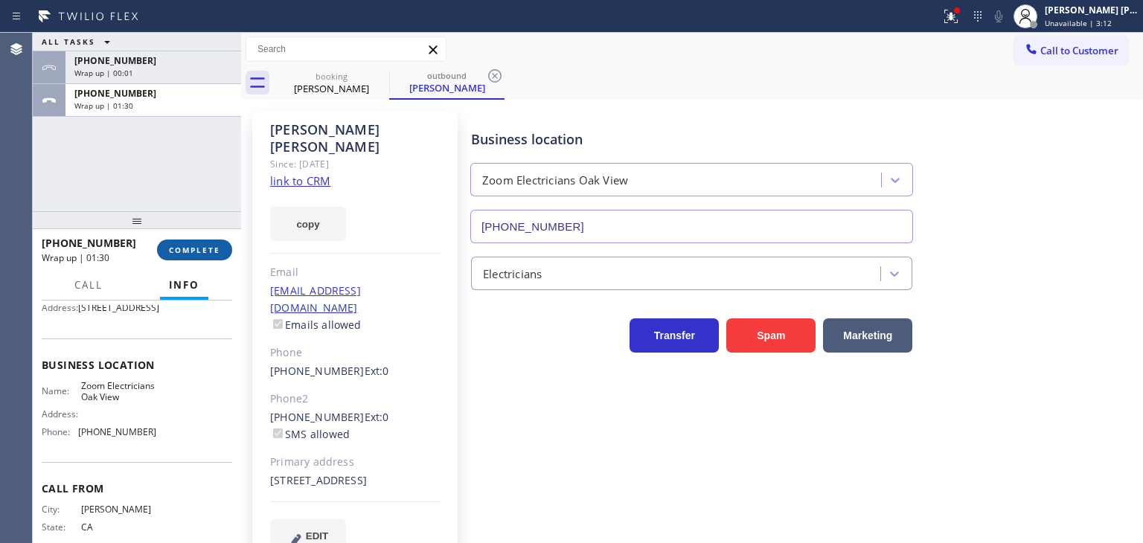
click at [193, 245] on span "COMPLETE" at bounding box center [194, 250] width 51 height 10
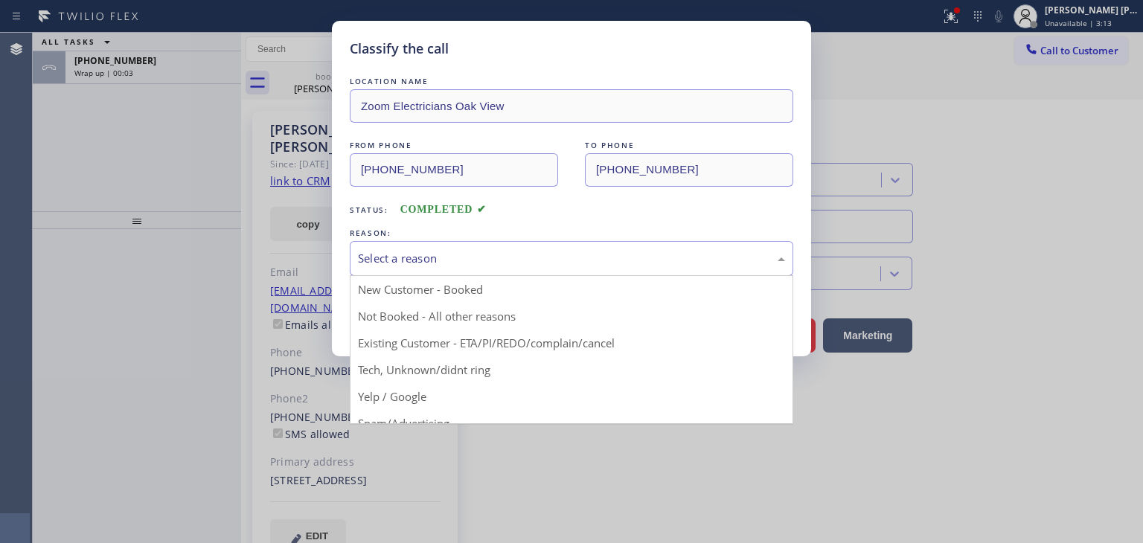
click at [396, 255] on div "Select a reason" at bounding box center [571, 258] width 427 height 17
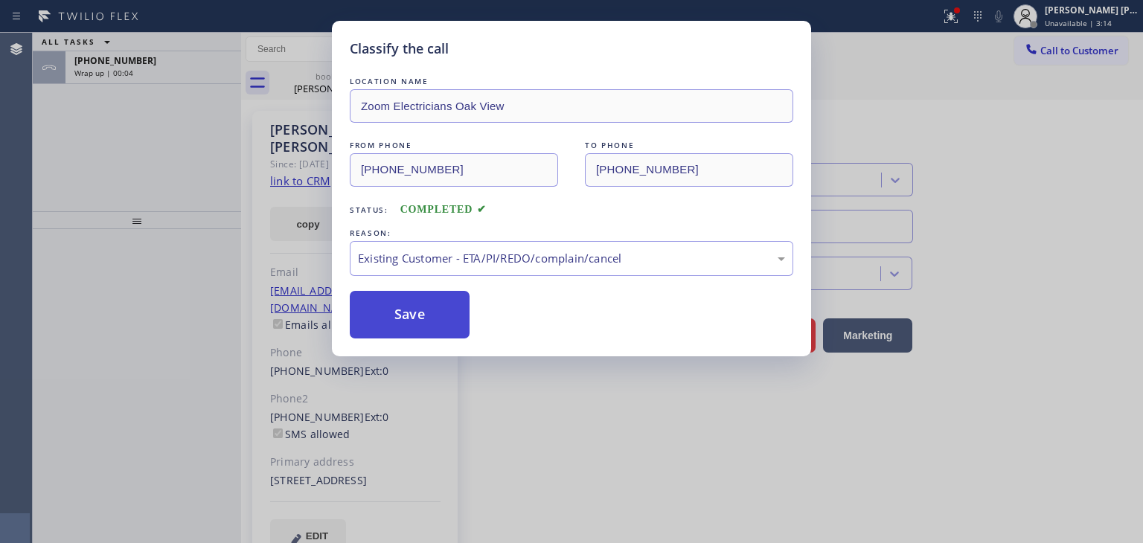
click at [414, 311] on button "Save" at bounding box center [410, 315] width 120 height 48
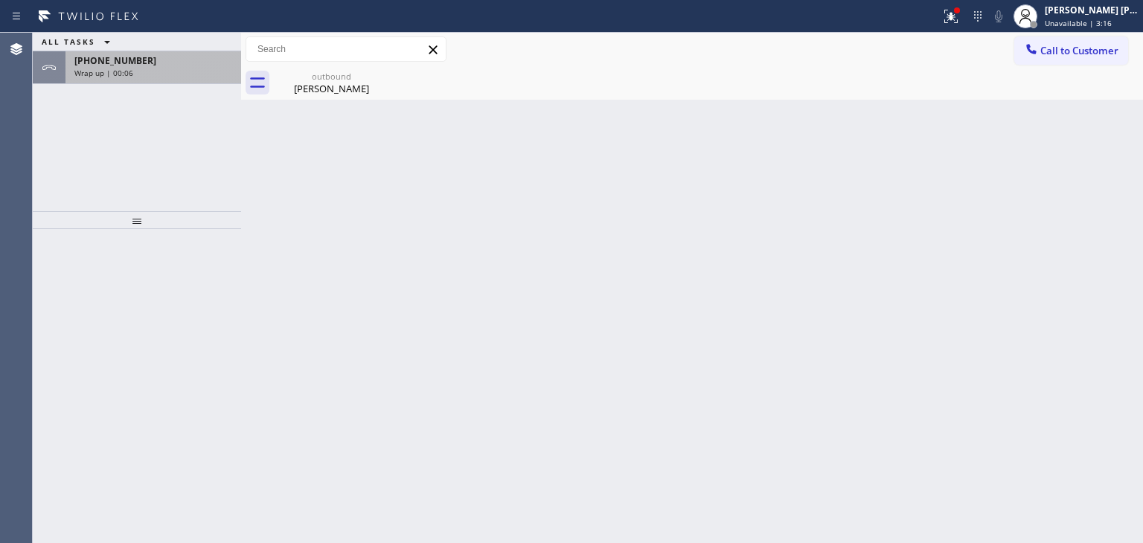
click at [137, 70] on div "Wrap up | 00:06" at bounding box center [153, 73] width 158 height 10
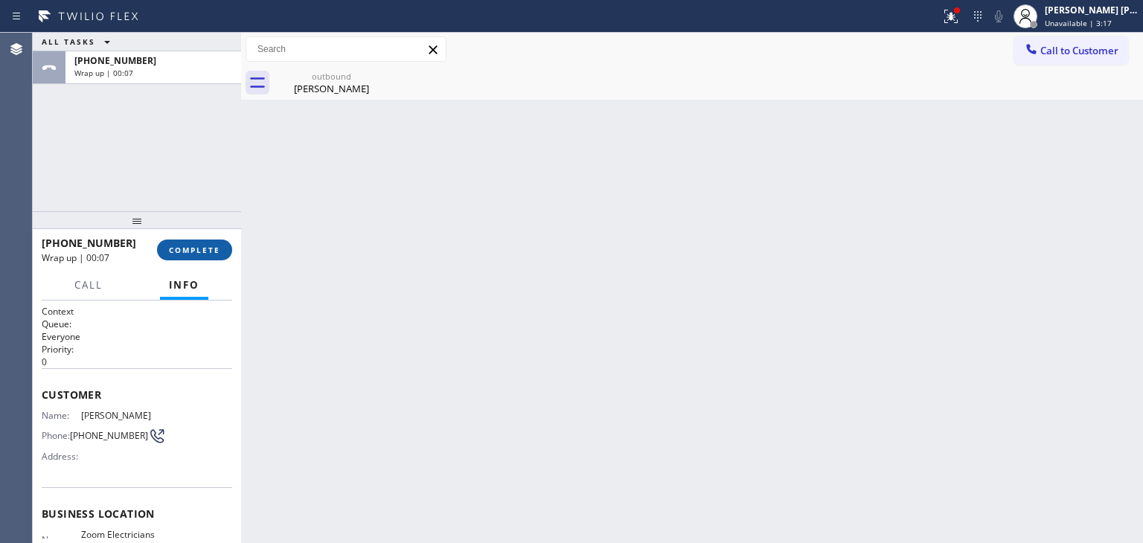
click at [202, 247] on span "COMPLETE" at bounding box center [194, 250] width 51 height 10
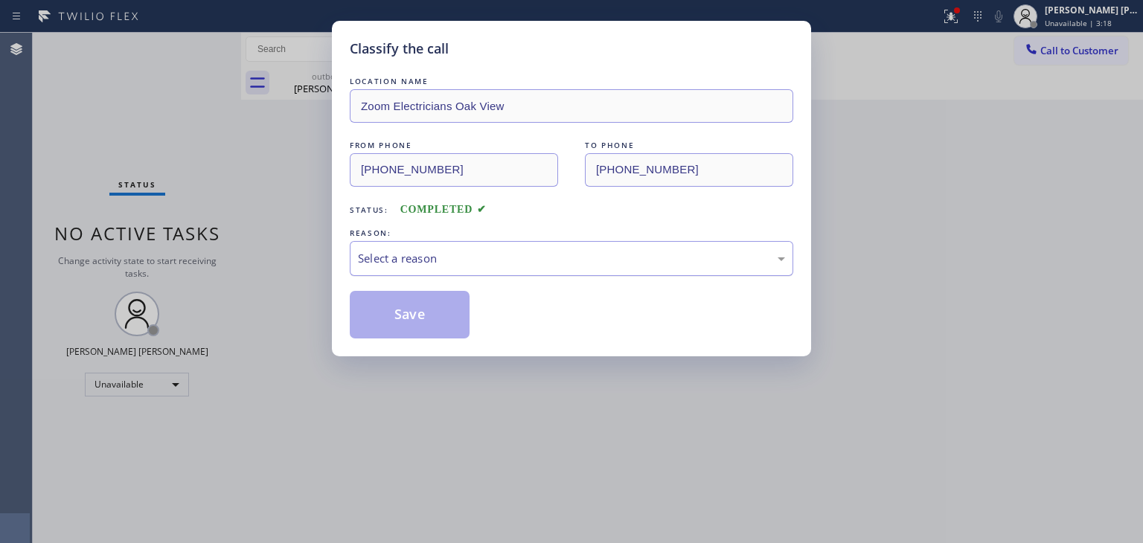
click at [418, 248] on div "Select a reason" at bounding box center [571, 258] width 443 height 35
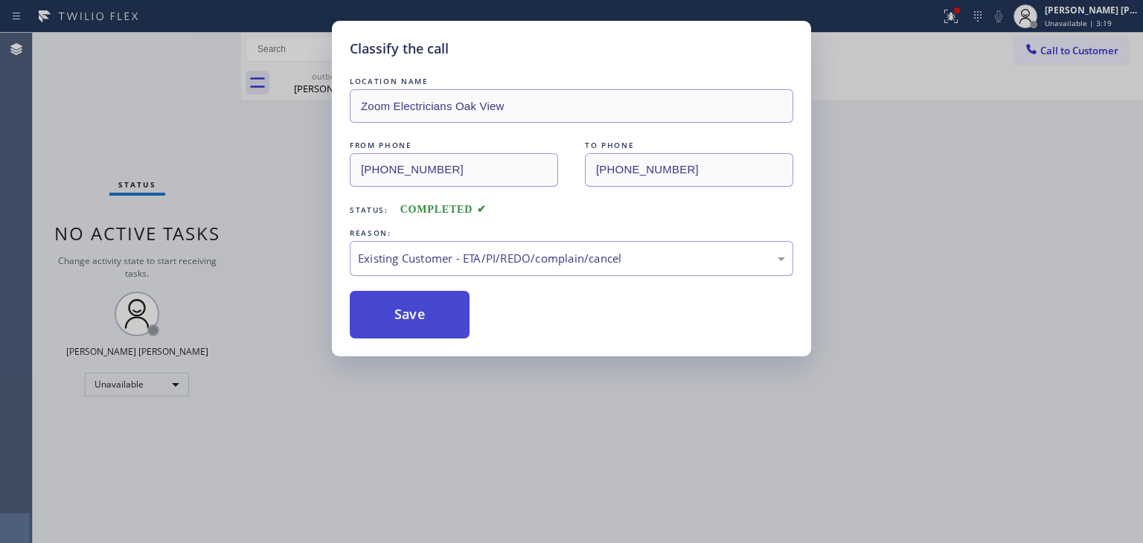
click at [423, 318] on button "Save" at bounding box center [410, 315] width 120 height 48
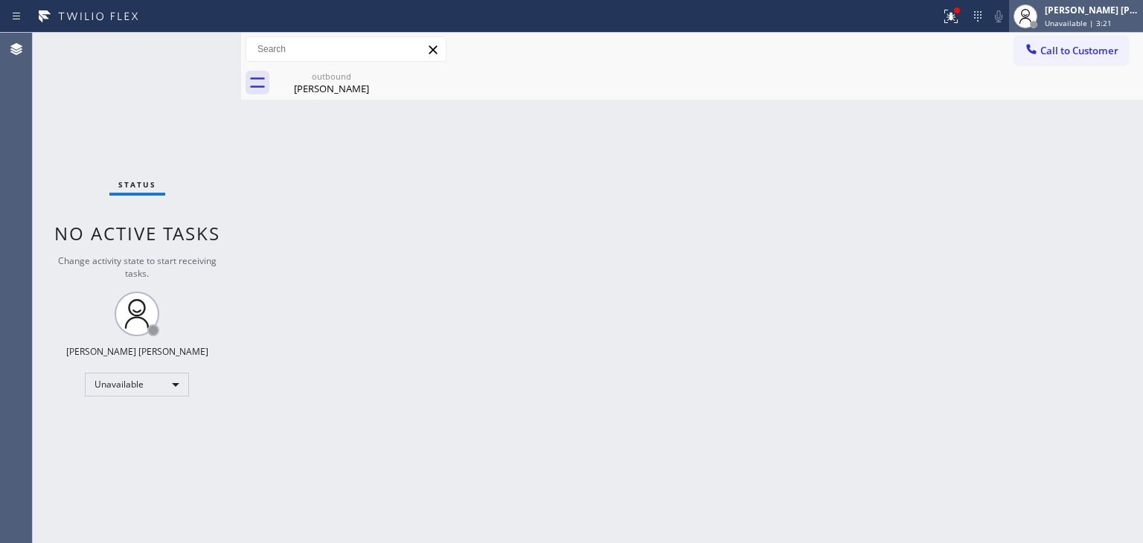
click at [1103, 16] on div "[PERSON_NAME] [PERSON_NAME] Unavailable | 3:21" at bounding box center [1092, 16] width 101 height 26
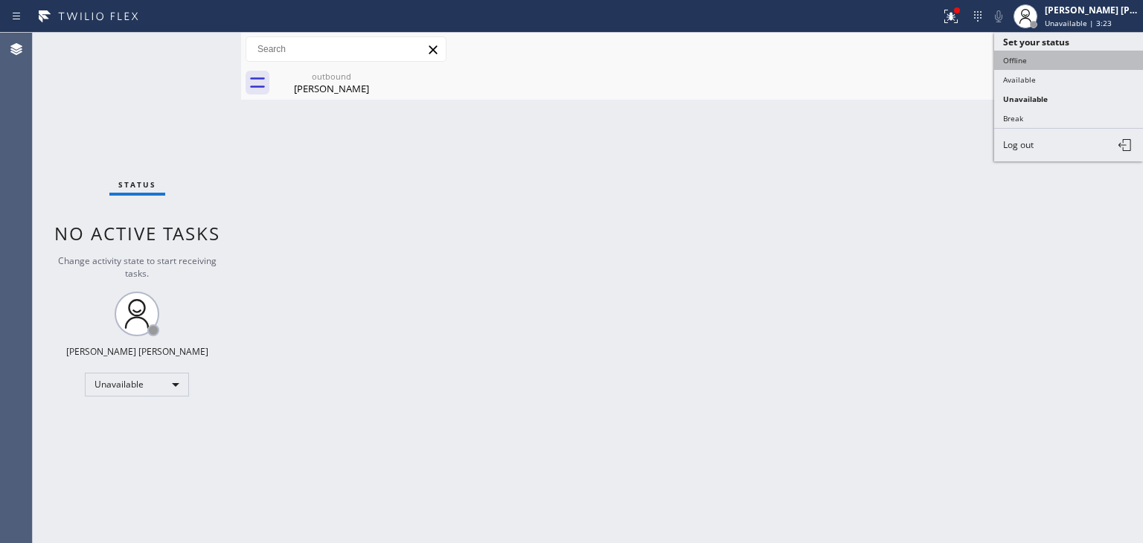
click at [1054, 57] on button "Offline" at bounding box center [1068, 60] width 149 height 19
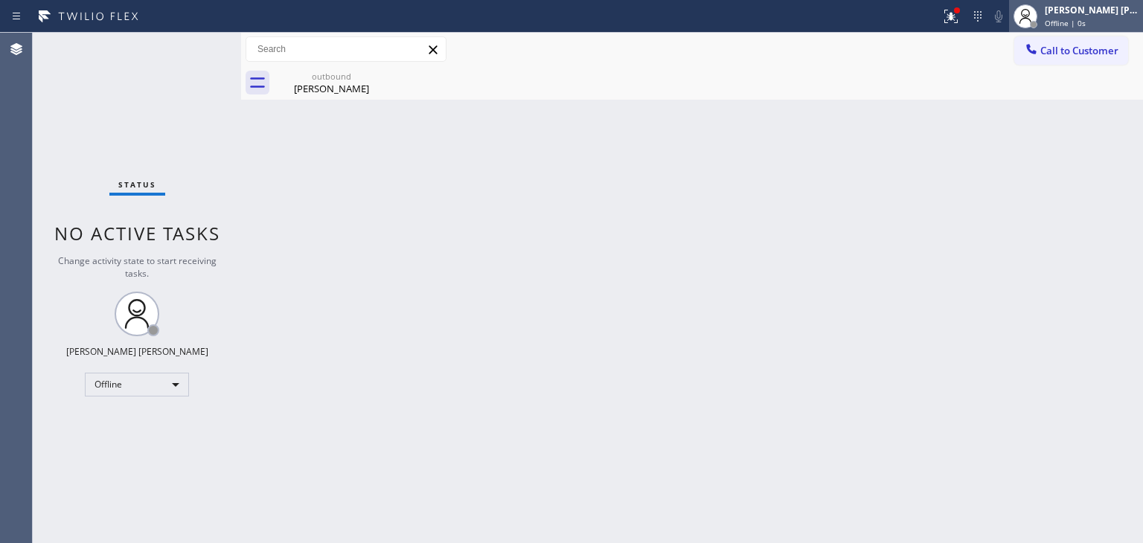
click at [1077, 19] on span "Offline | 0s" at bounding box center [1065, 23] width 41 height 10
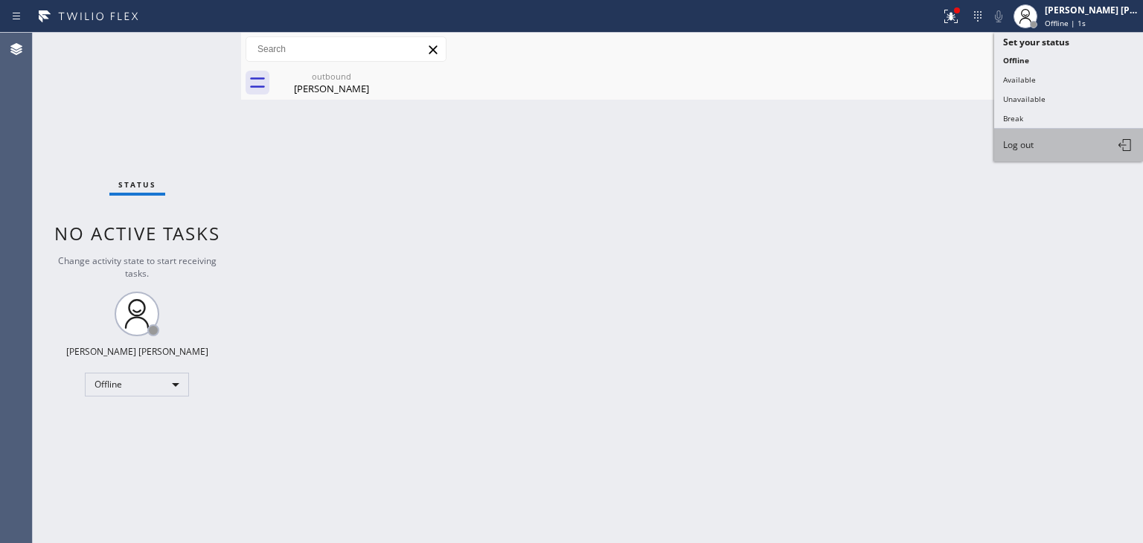
click at [1030, 147] on span "Log out" at bounding box center [1018, 144] width 31 height 13
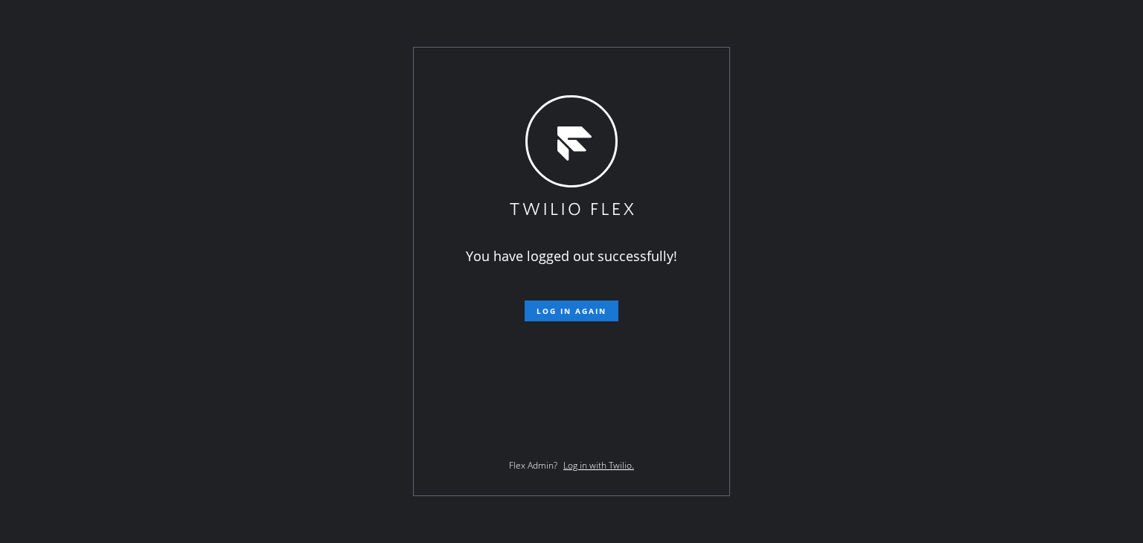
click at [190, 96] on div "You have logged out successfully! Log in again Flex Admin? Log in with Twilio." at bounding box center [571, 271] width 1143 height 543
click at [9, 211] on div "You have logged out successfully! Log in again Flex Admin? Log in with Twilio." at bounding box center [571, 271] width 1143 height 543
click at [176, 145] on div "You have logged out successfully! Log in again Flex Admin? Log in with Twilio." at bounding box center [571, 271] width 1143 height 543
